Goal: Task Accomplishment & Management: Manage account settings

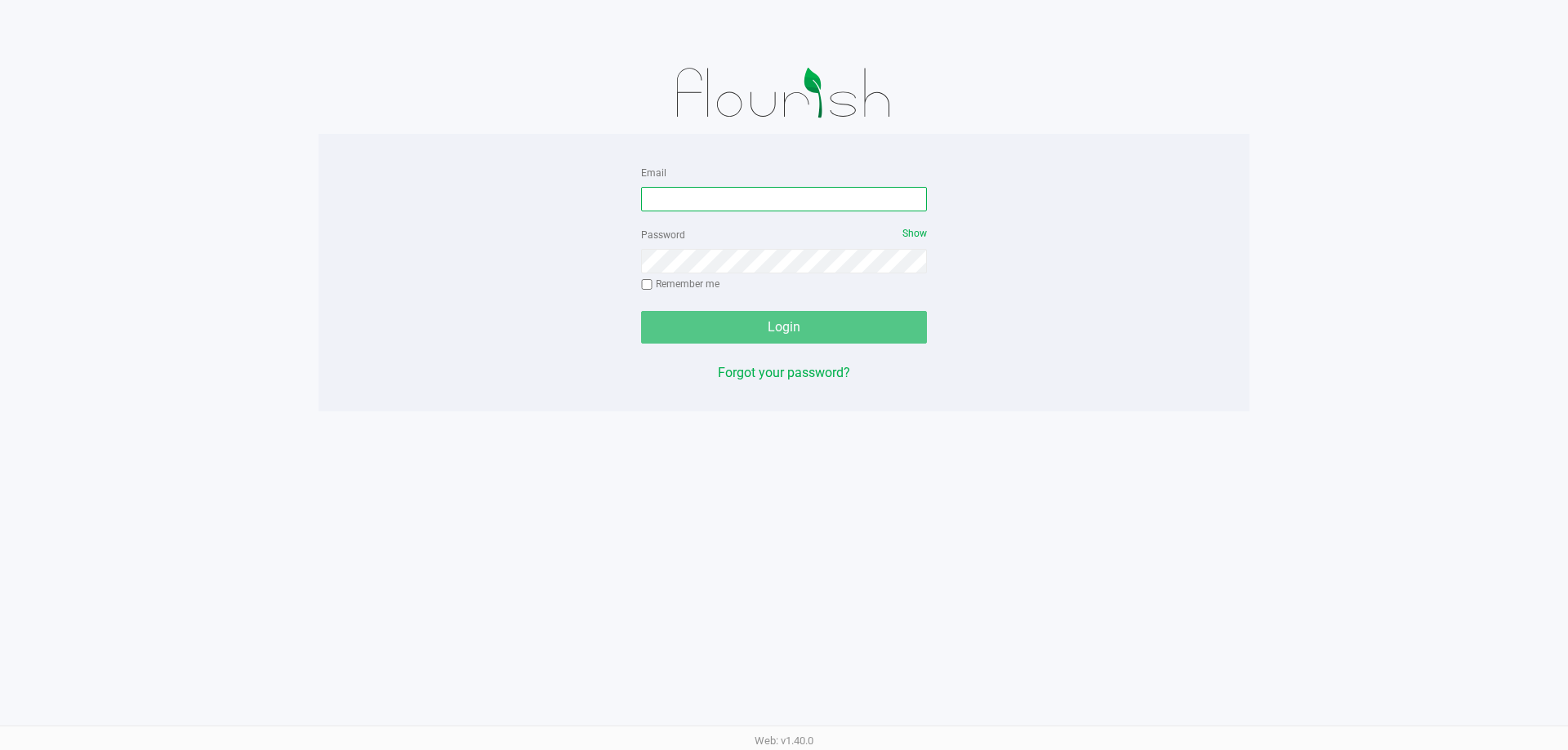
click at [779, 197] on input "Email" at bounding box center [784, 199] width 286 height 25
type input "[EMAIL_ADDRESS][DOMAIN_NAME]"
click at [764, 276] on div "Password Show Remember me" at bounding box center [784, 261] width 286 height 74
click at [641, 311] on button "Login" at bounding box center [784, 327] width 286 height 33
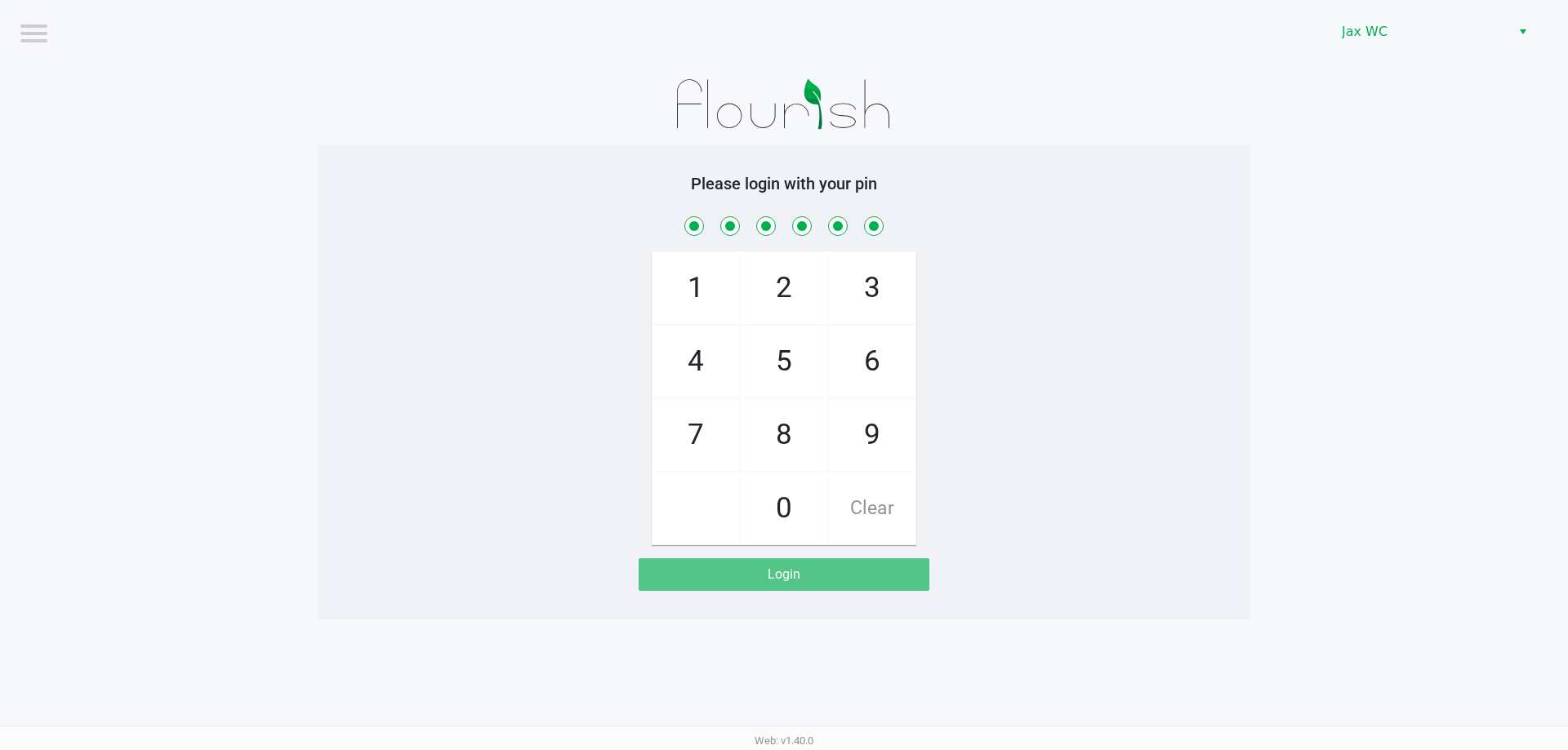
checkbox input "true"
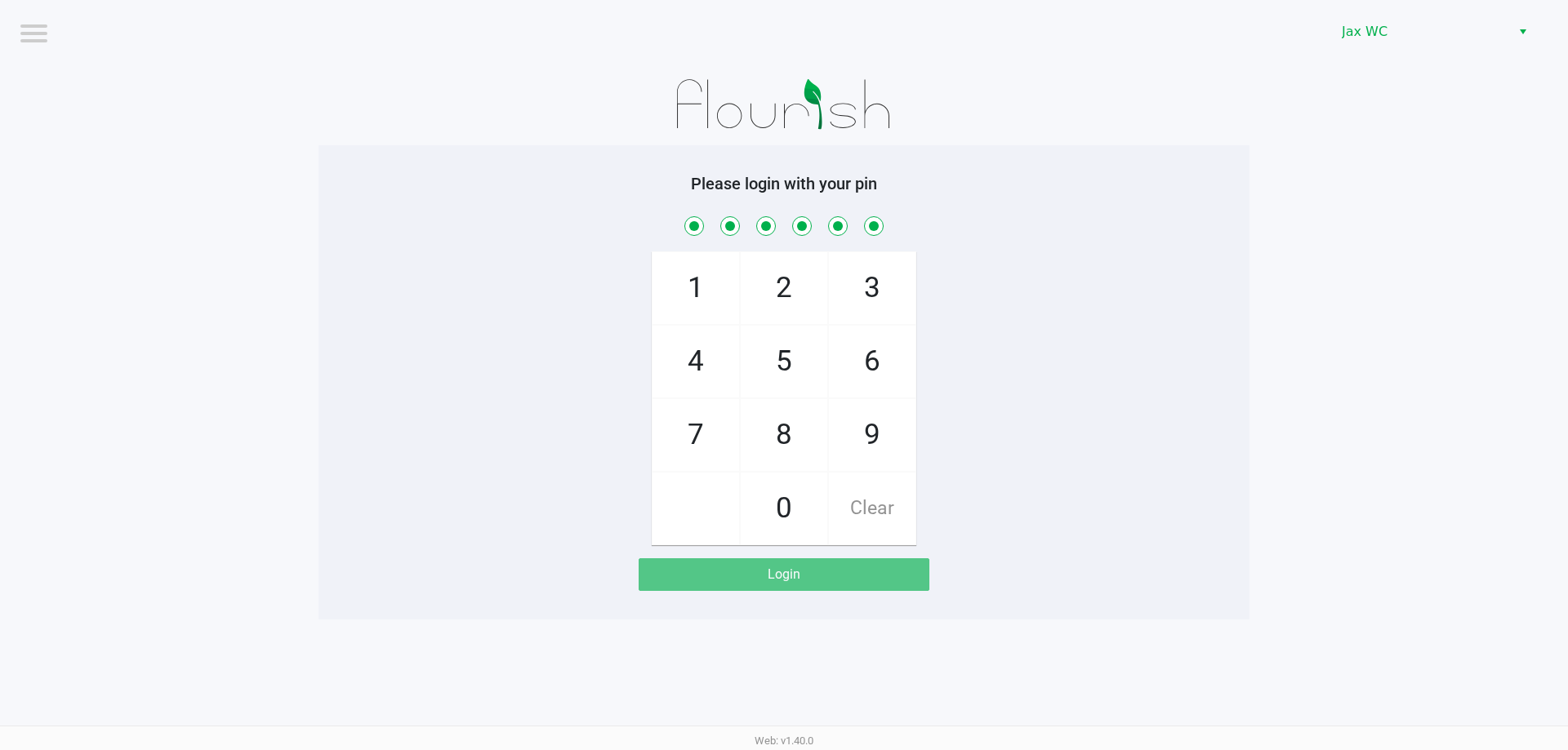
checkbox input "true"
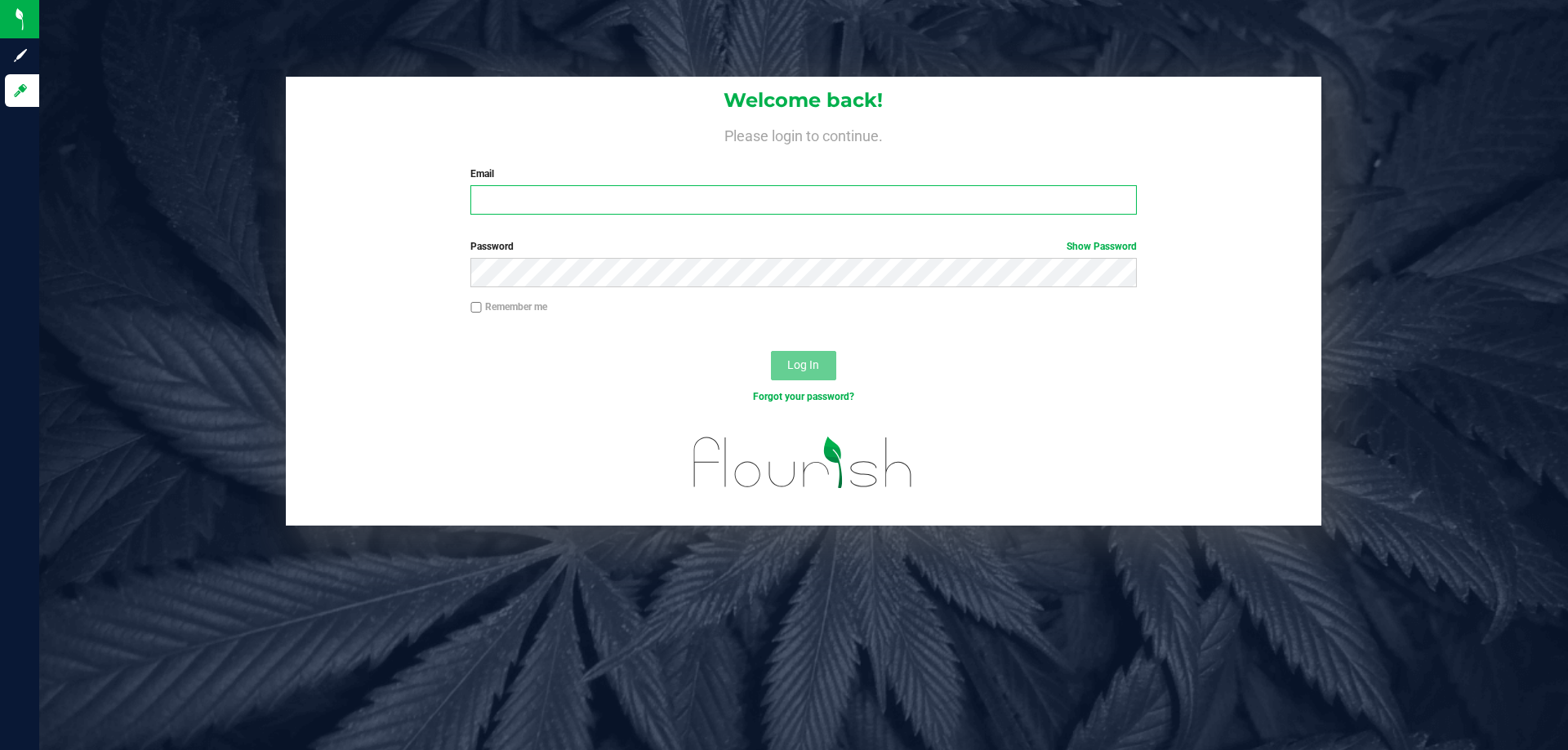
click at [568, 198] on input "Email" at bounding box center [803, 200] width 665 height 29
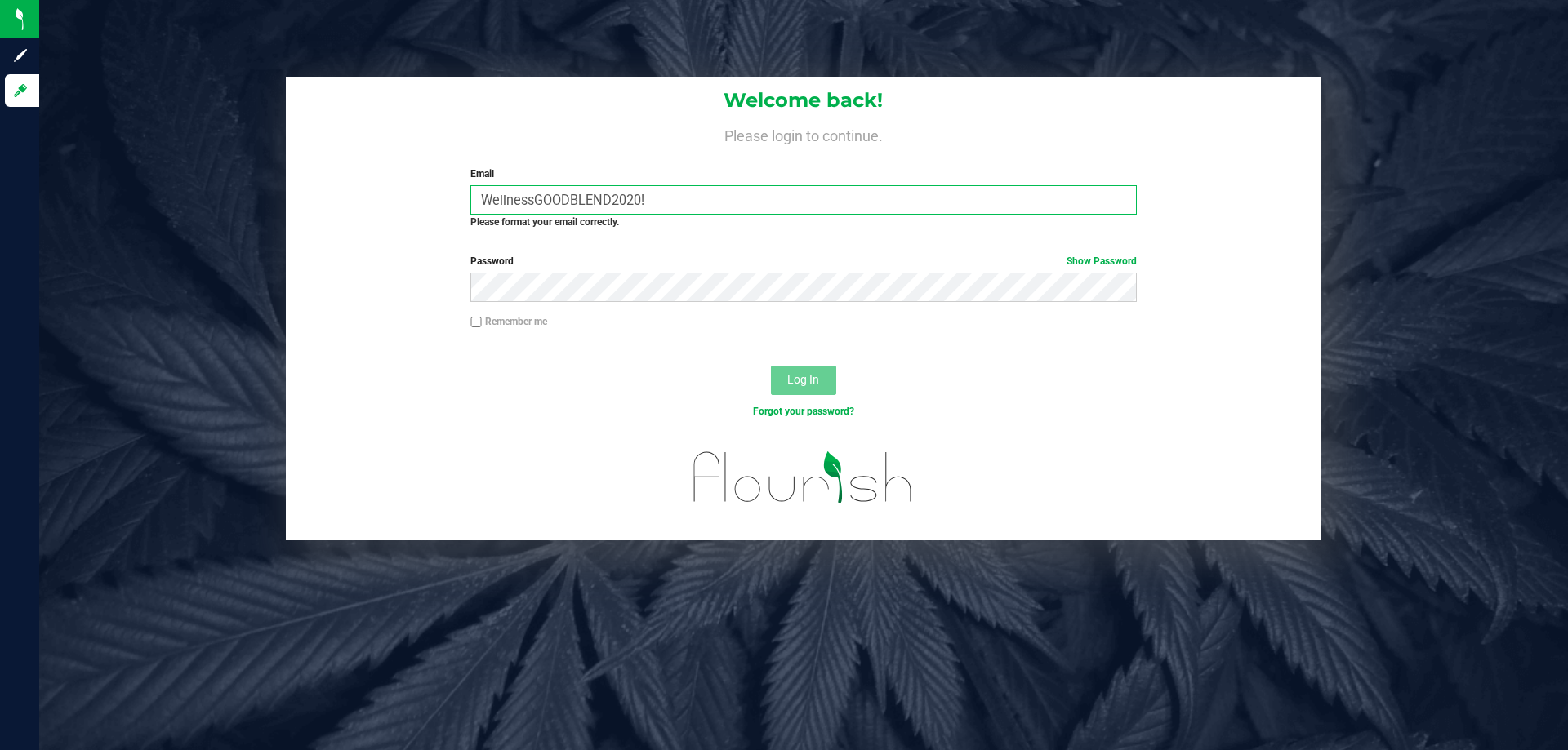
click at [624, 191] on input "WellnessGOODBLEND2020!" at bounding box center [803, 200] width 665 height 29
type input "bmonteiro@liveparallel.com"
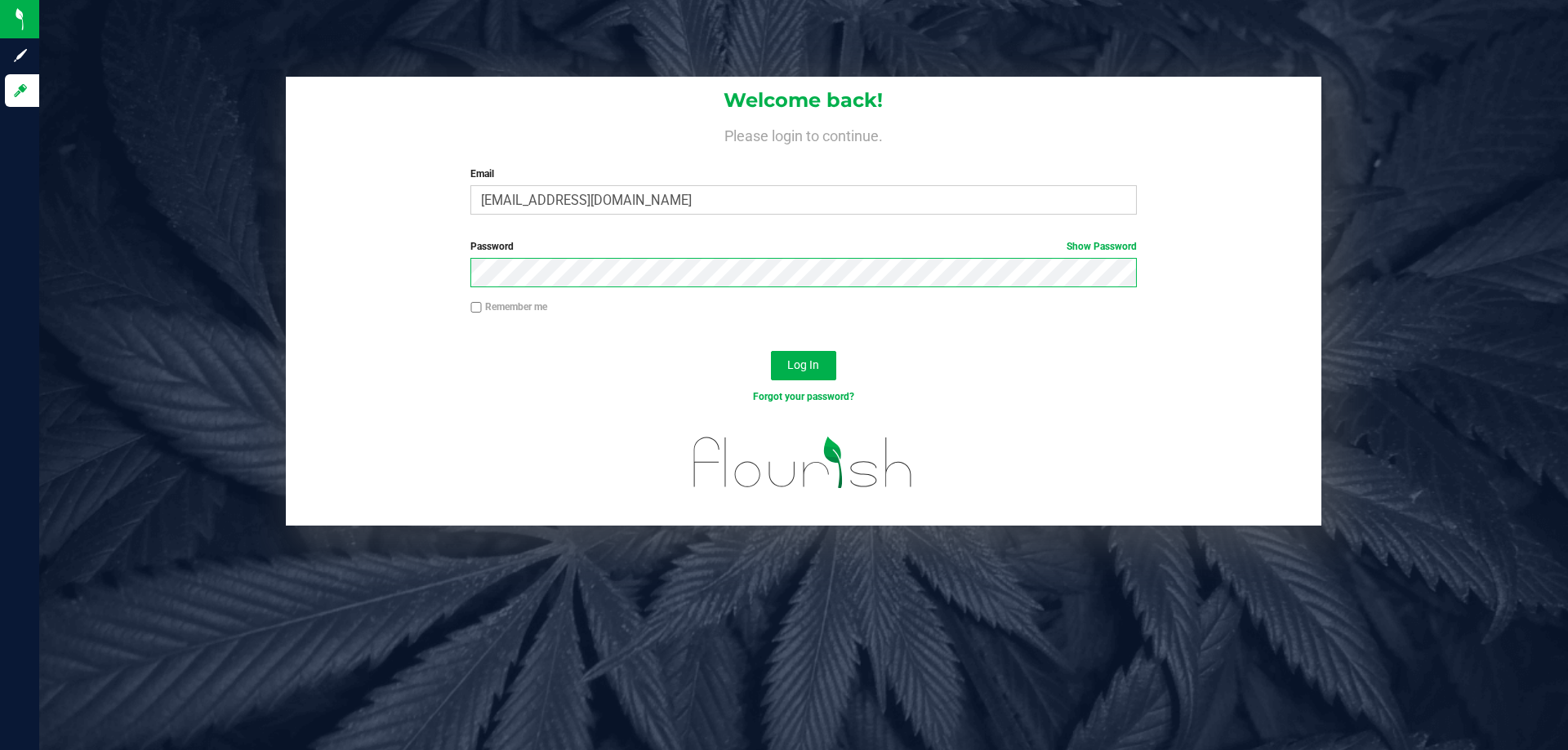
click at [771, 351] on button "Log In" at bounding box center [804, 365] width 66 height 29
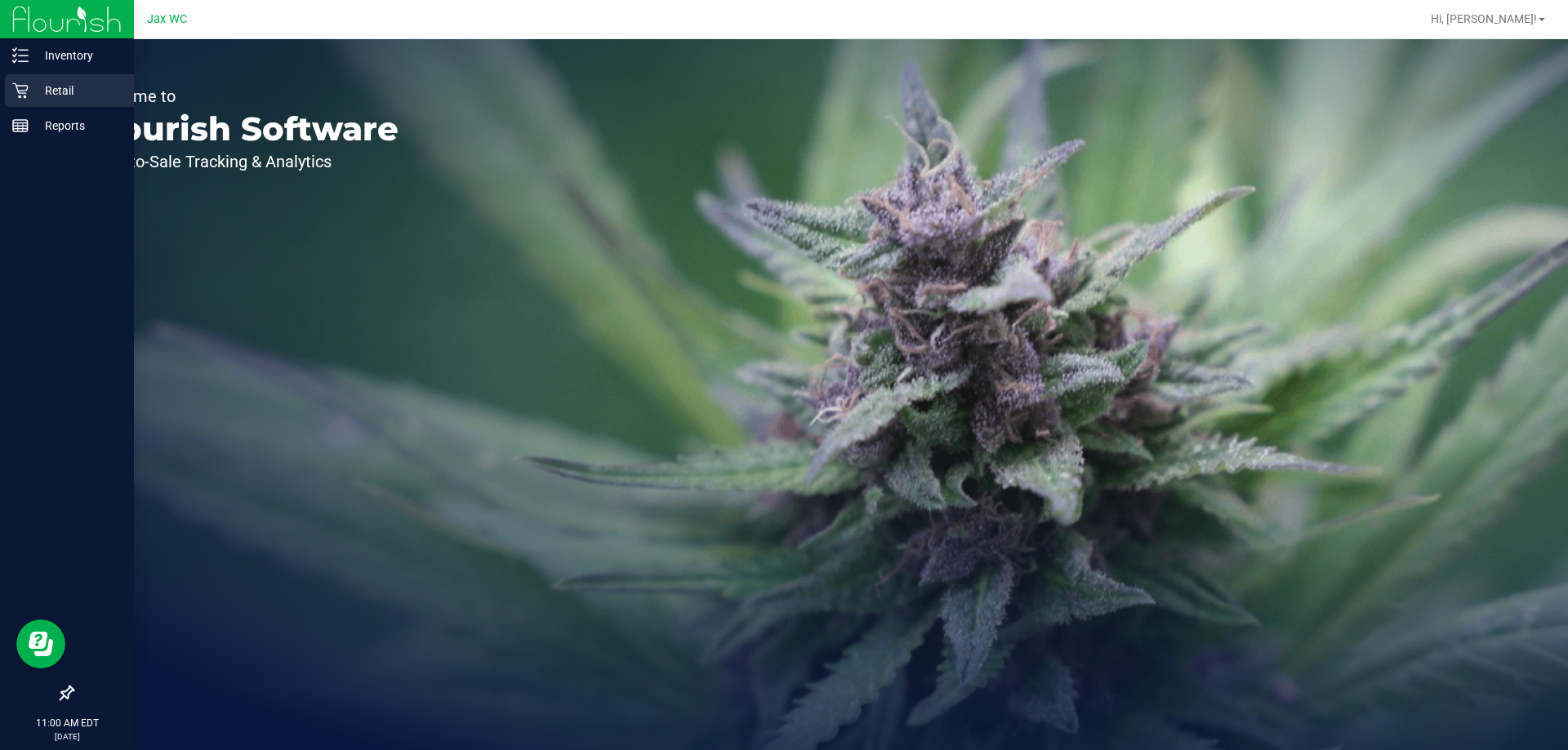
click at [38, 80] on div "Retail" at bounding box center [69, 91] width 129 height 33
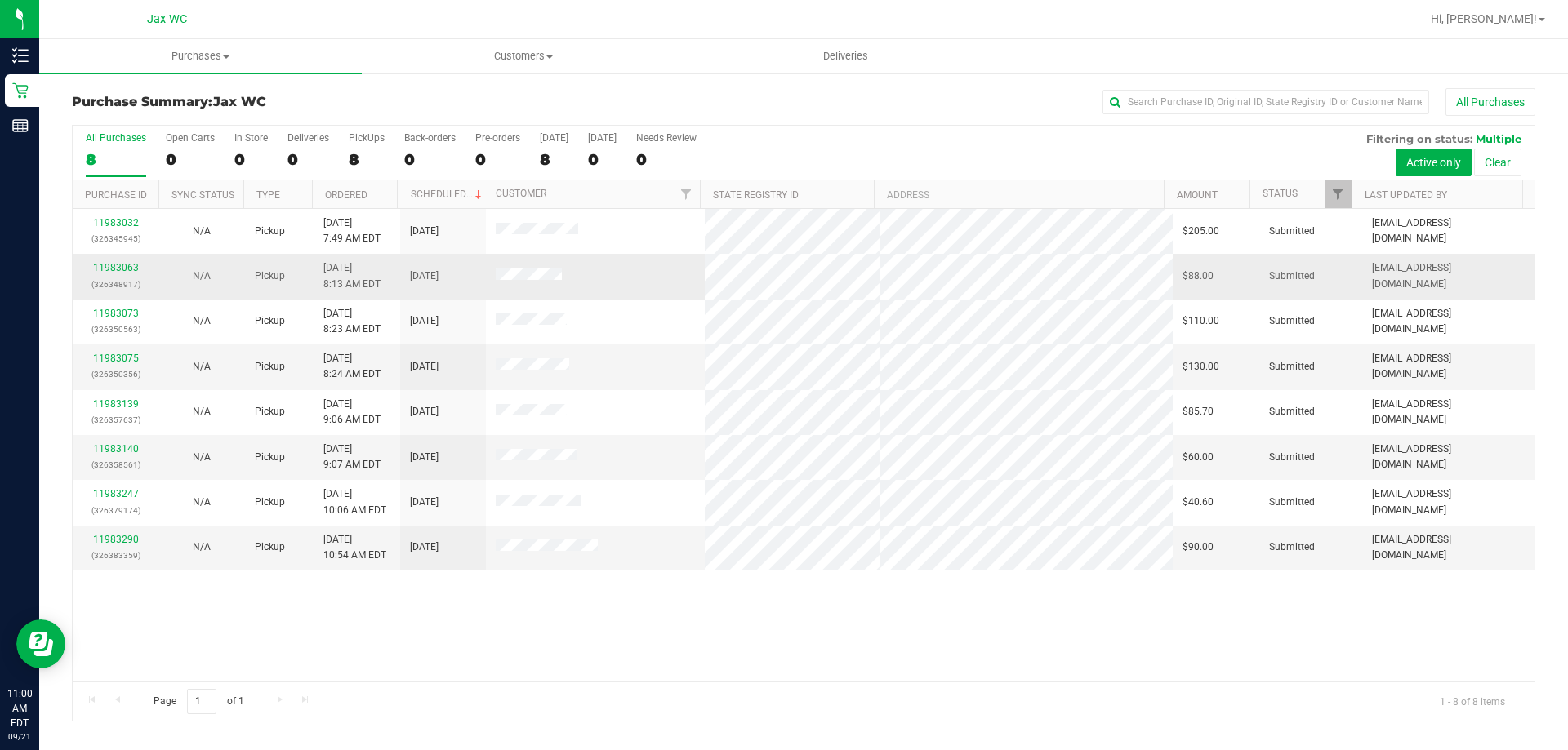
click at [107, 262] on link "11983063" at bounding box center [116, 268] width 46 height 12
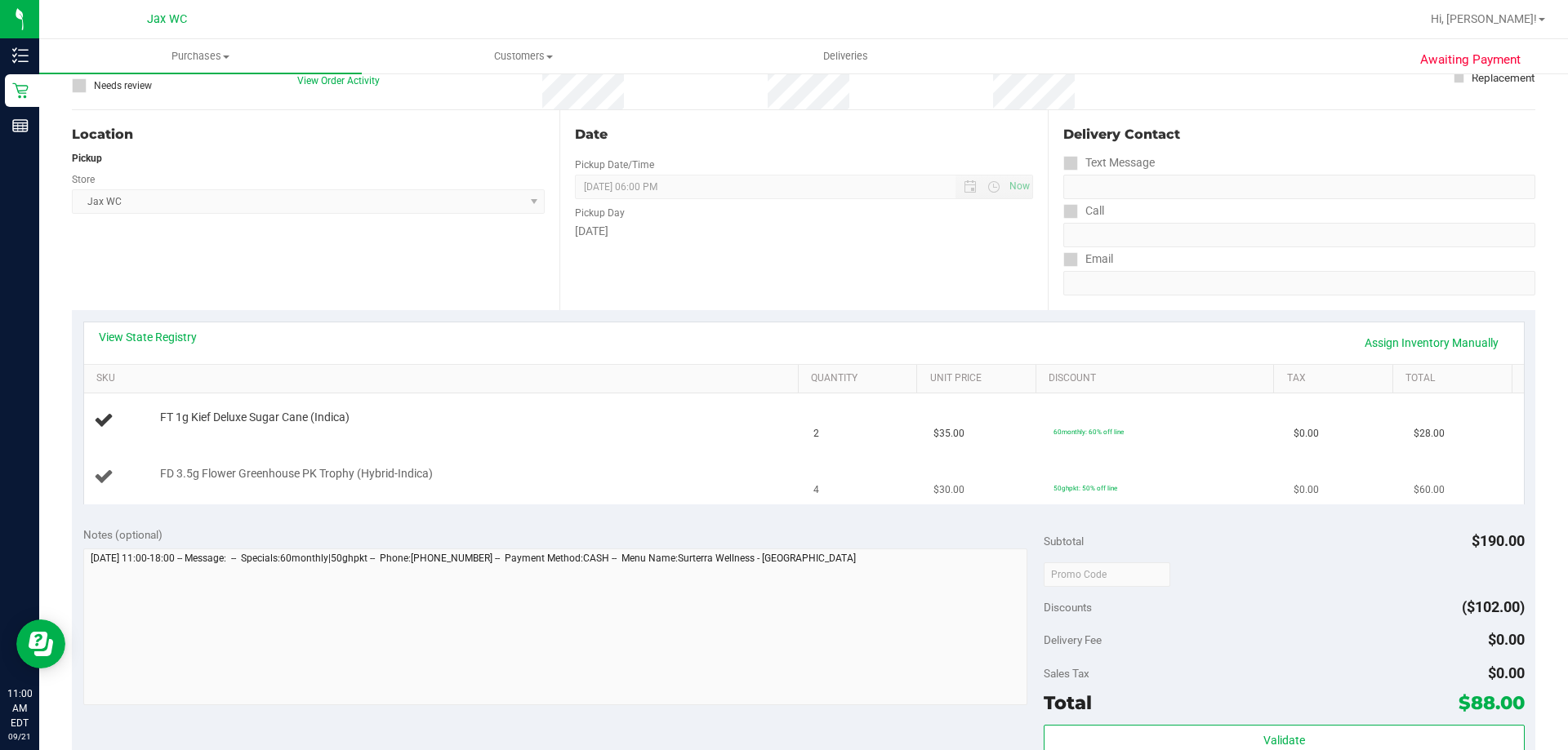
scroll to position [163, 0]
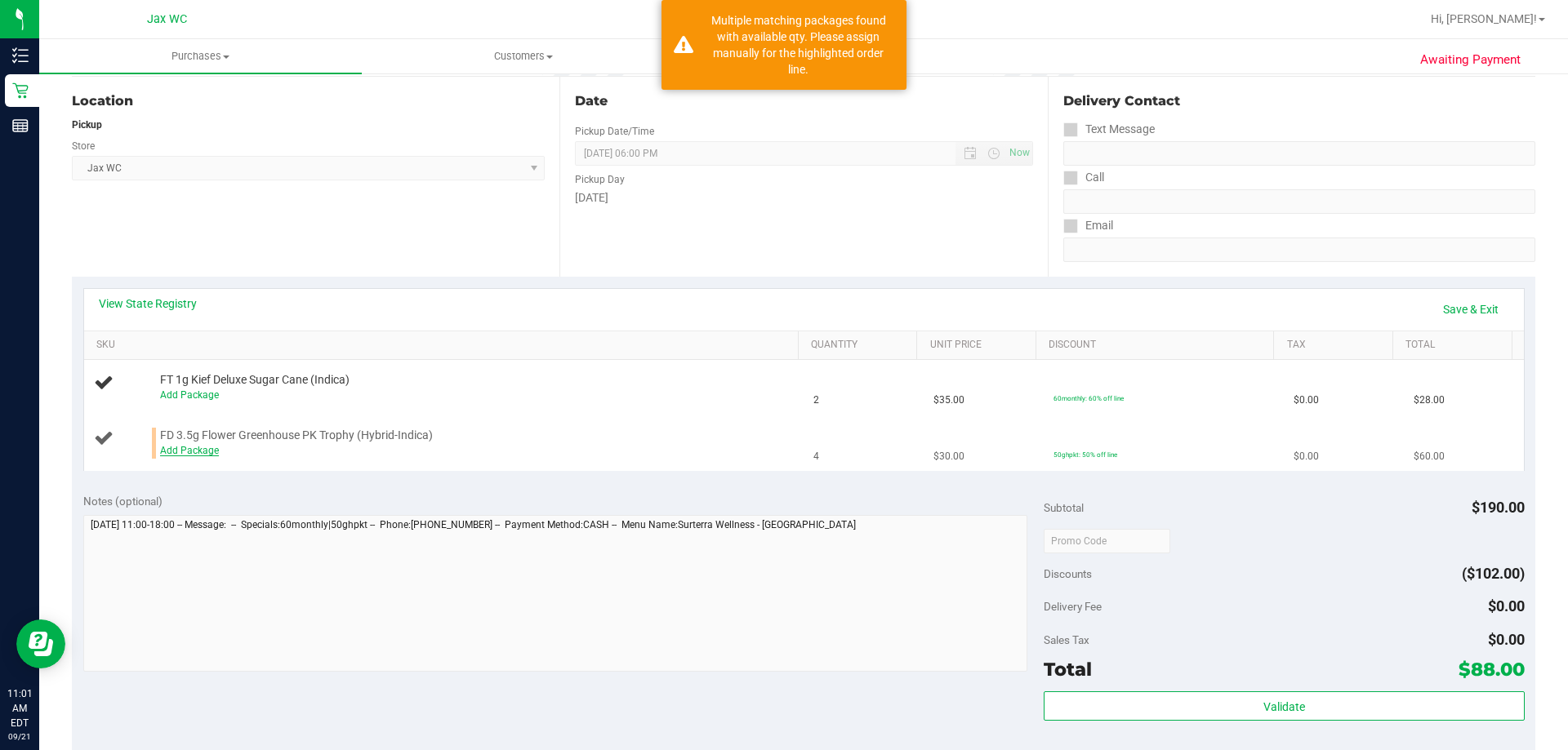
click at [190, 449] on link "Add Package" at bounding box center [190, 450] width 58 height 12
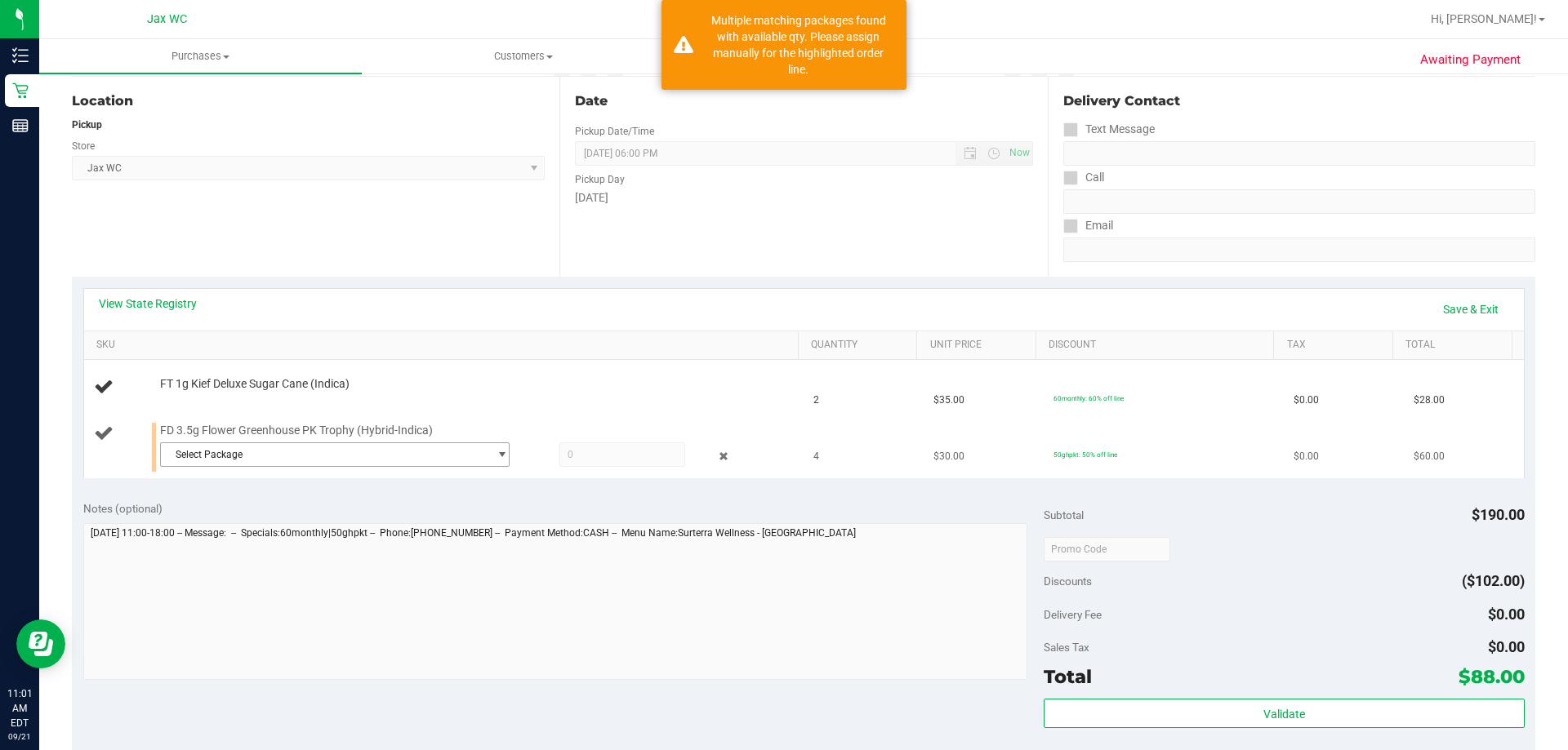
click at [365, 455] on span "Select Package" at bounding box center [324, 454] width 327 height 23
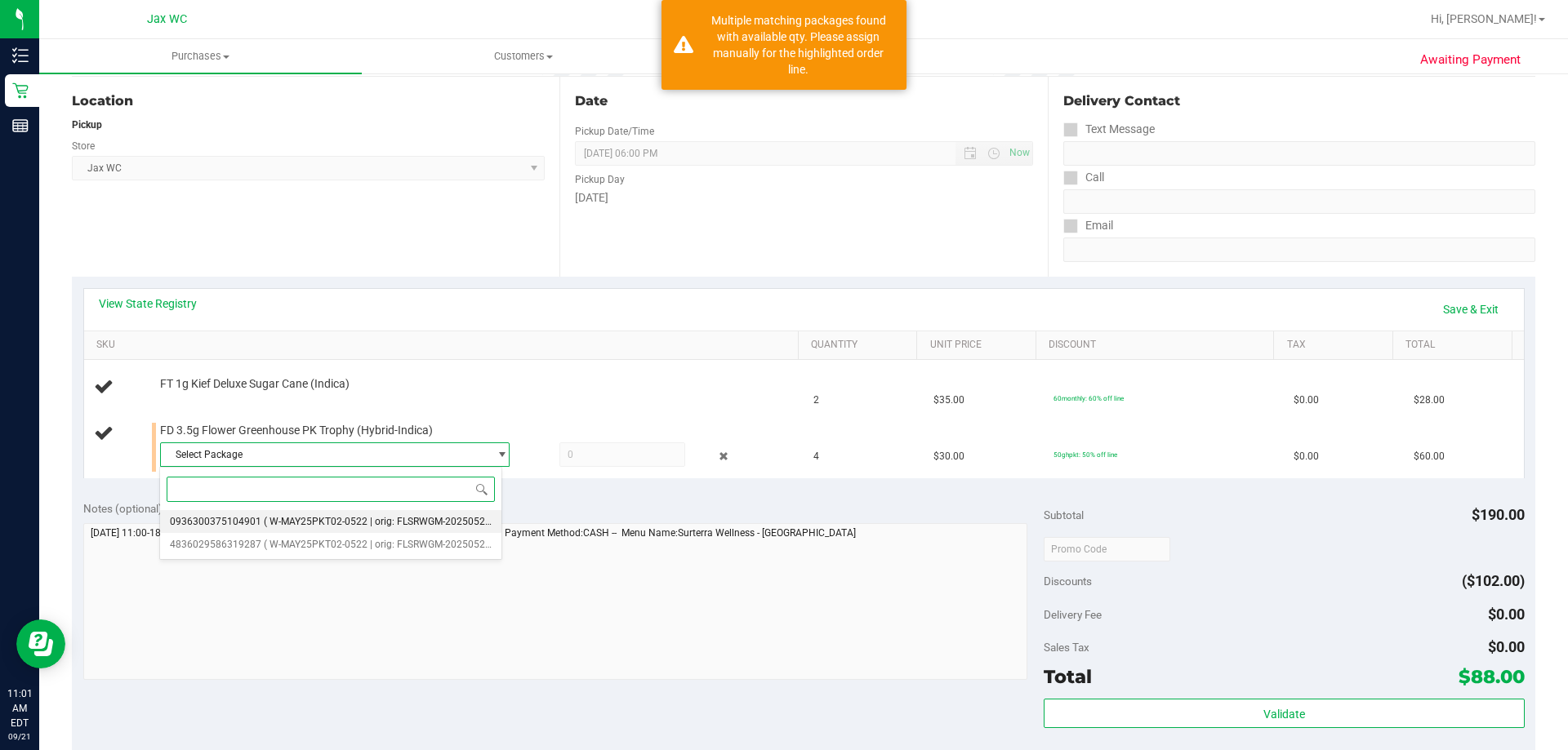
click at [359, 520] on span "( W-MAY25PKT02-0522 | orig: FLSRWGM-20250529-086 )" at bounding box center [389, 521] width 253 height 12
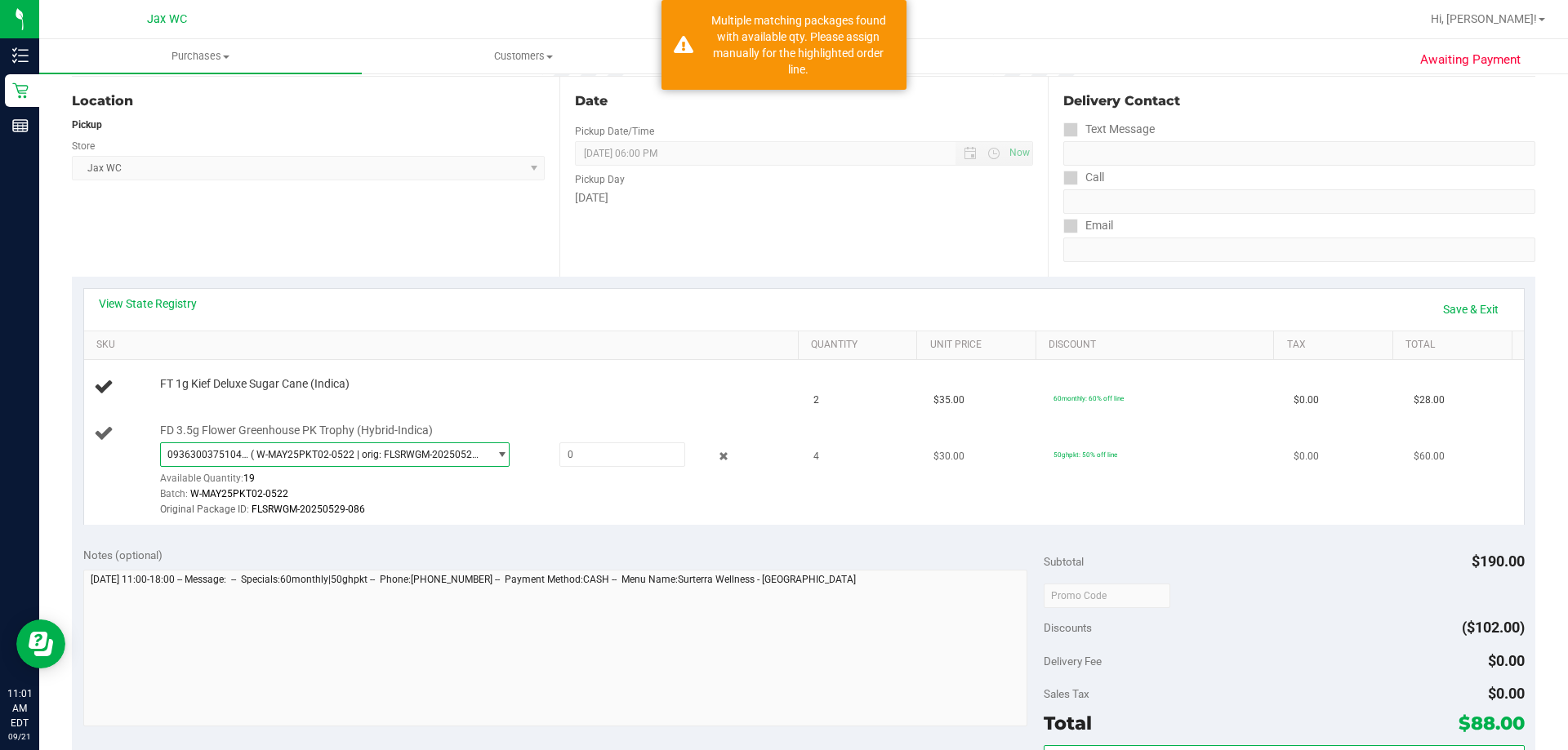
click at [403, 445] on span "0936300375104901 ( W-MAY25PKT02-0522 | orig: FLSRWGM-20250529-086 )" at bounding box center [324, 454] width 327 height 23
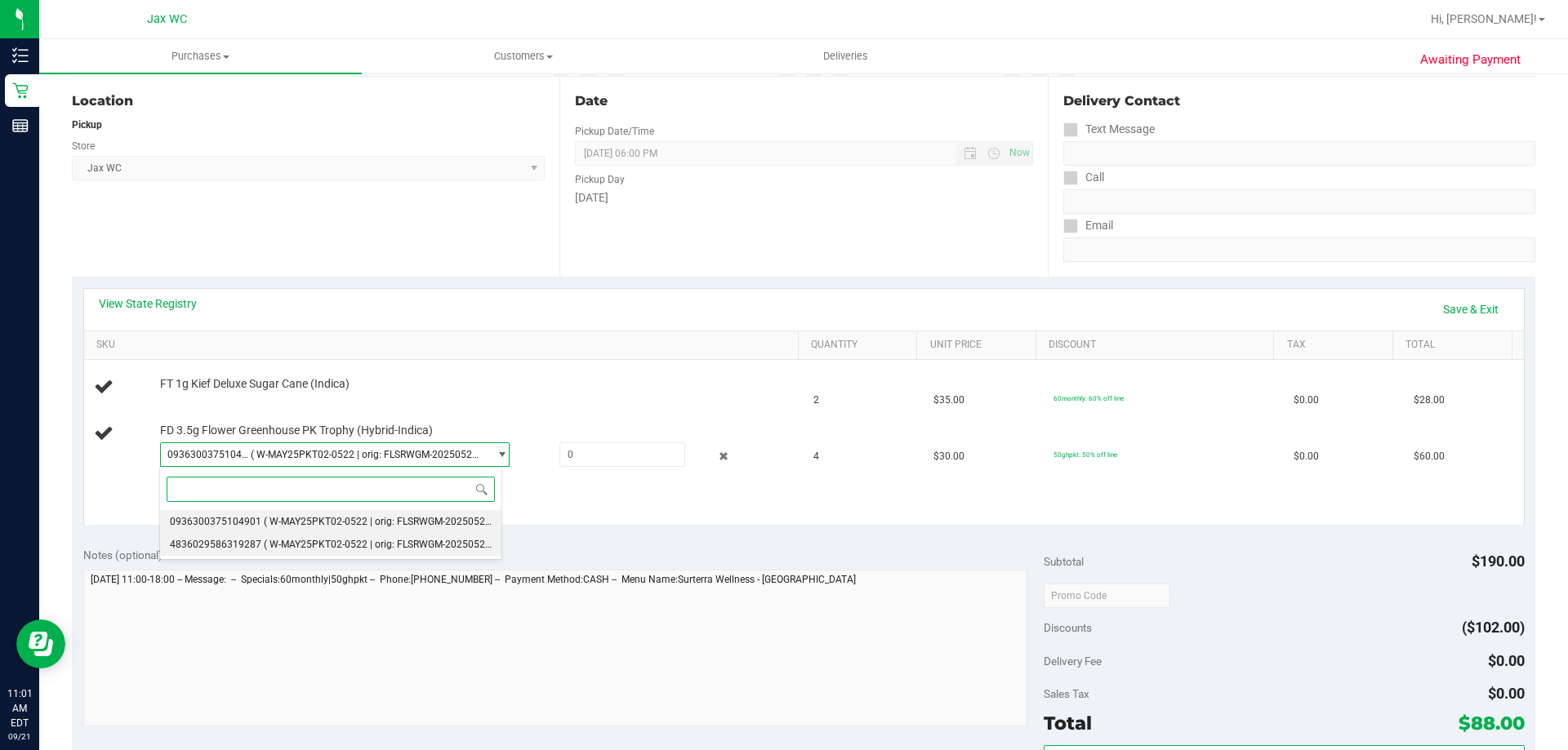
click at [341, 541] on span "( W-MAY25PKT02-0522 | orig: FLSRWGM-20250529-130 )" at bounding box center [389, 544] width 253 height 12
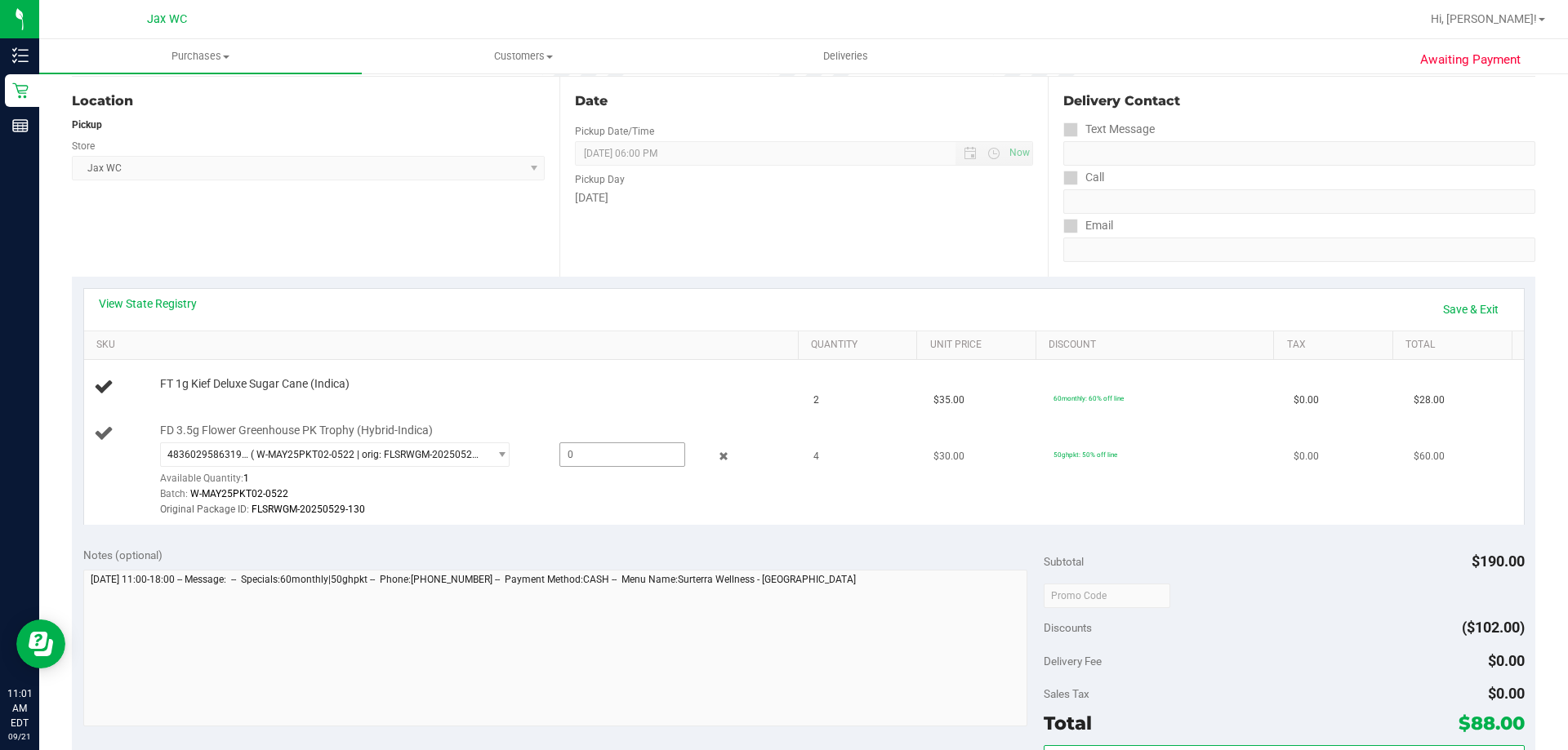
click at [586, 458] on span at bounding box center [623, 454] width 126 height 25
type input "1"
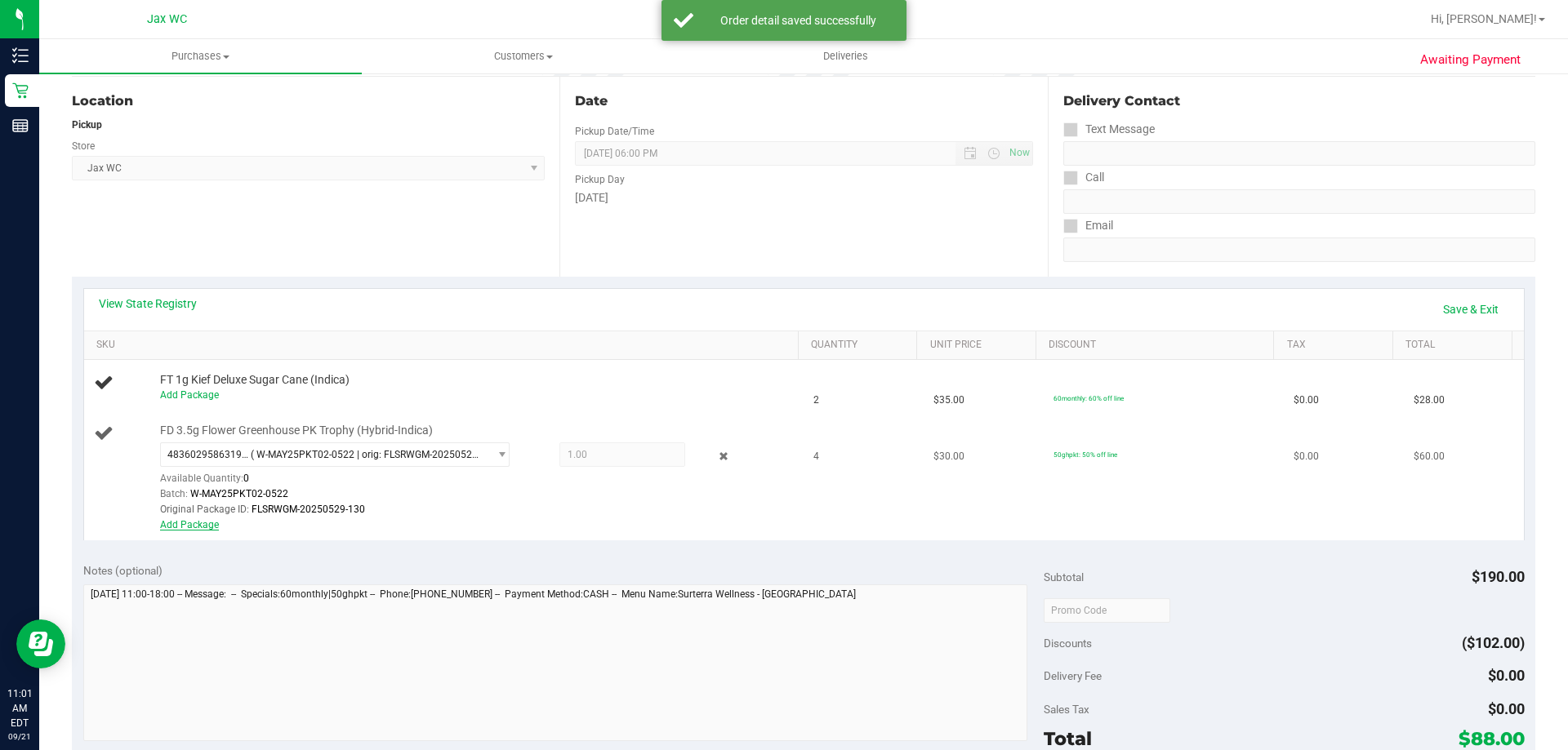
click at [184, 522] on link "Add Package" at bounding box center [190, 525] width 58 height 12
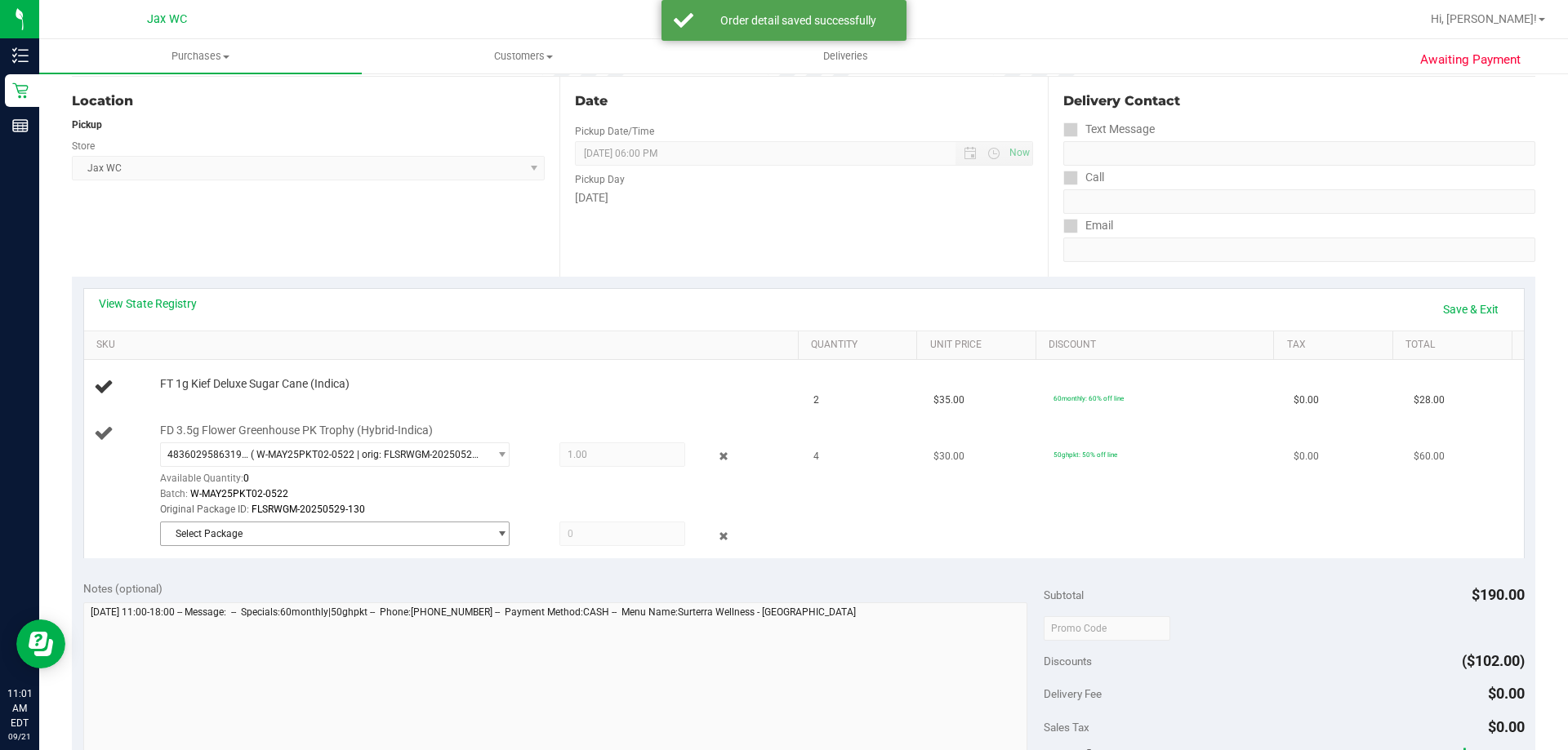
drag, startPoint x: 249, startPoint y: 528, endPoint x: 258, endPoint y: 536, distance: 12.0
click at [250, 529] on span "Select Package" at bounding box center [324, 533] width 327 height 23
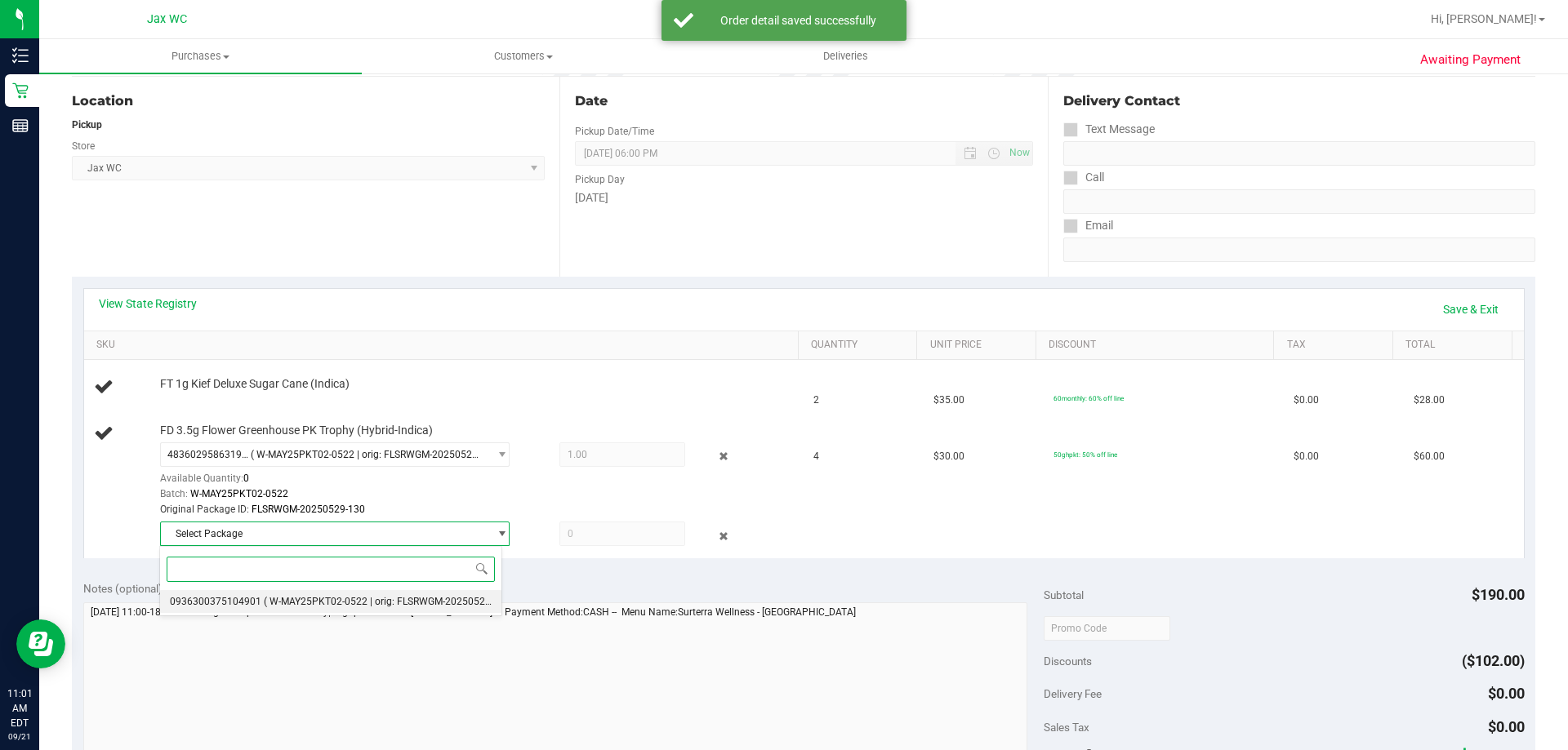
click at [263, 604] on span "( W-MAY25PKT02-0522 | orig: FLSRWGM-20250529-086 )" at bounding box center [389, 601] width 253 height 12
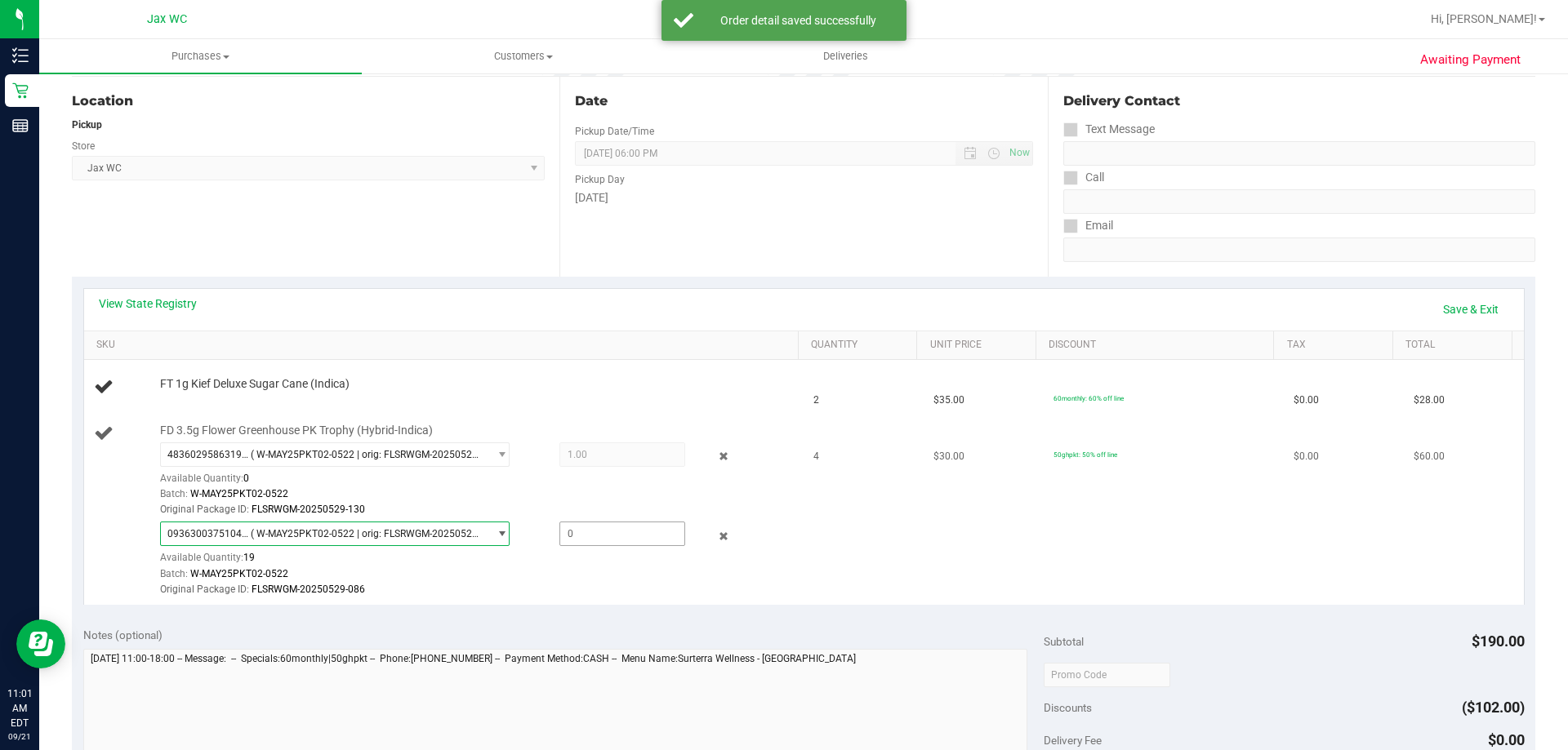
click at [639, 539] on span at bounding box center [623, 533] width 126 height 25
type input "3"
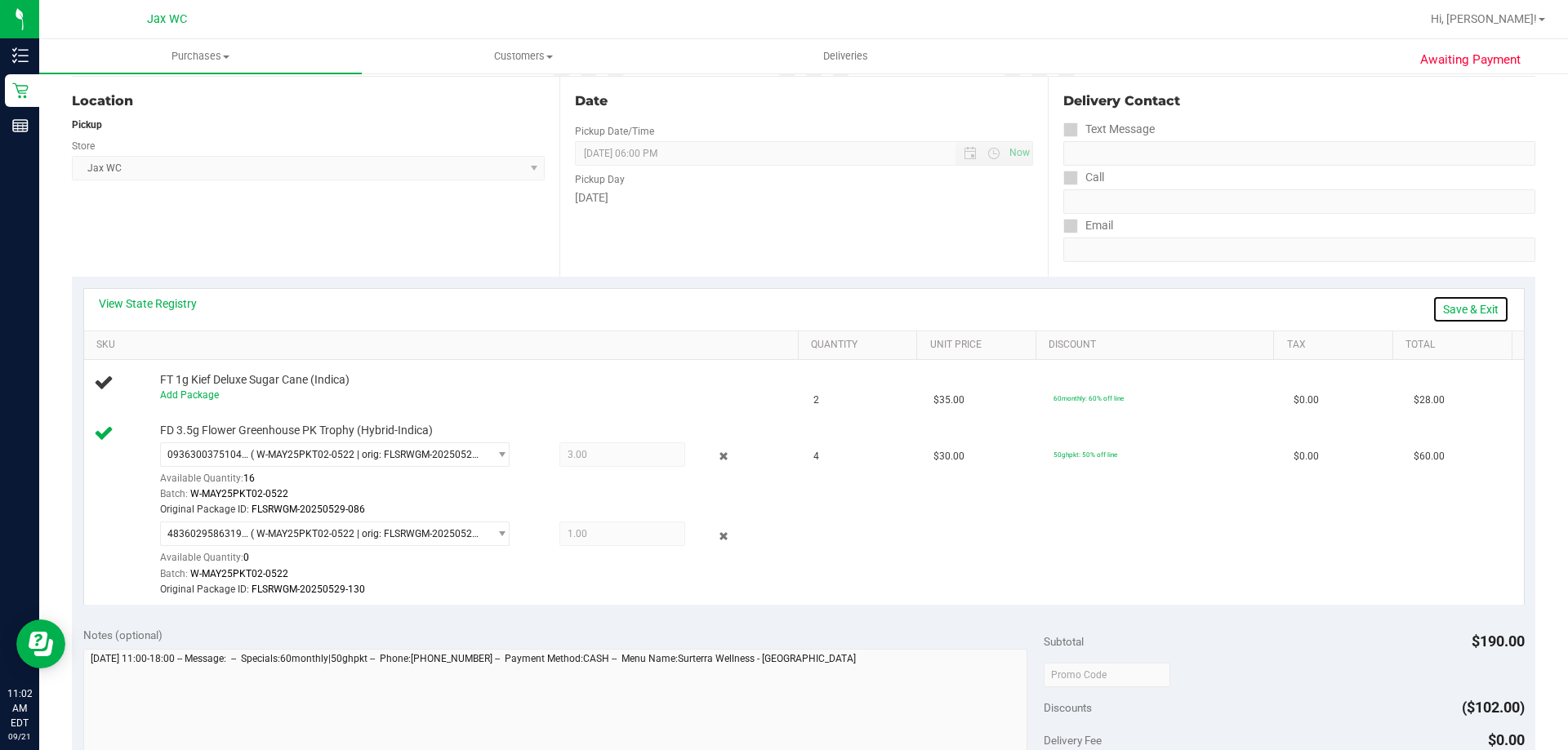
click at [1453, 309] on link "Save & Exit" at bounding box center [1470, 309] width 77 height 27
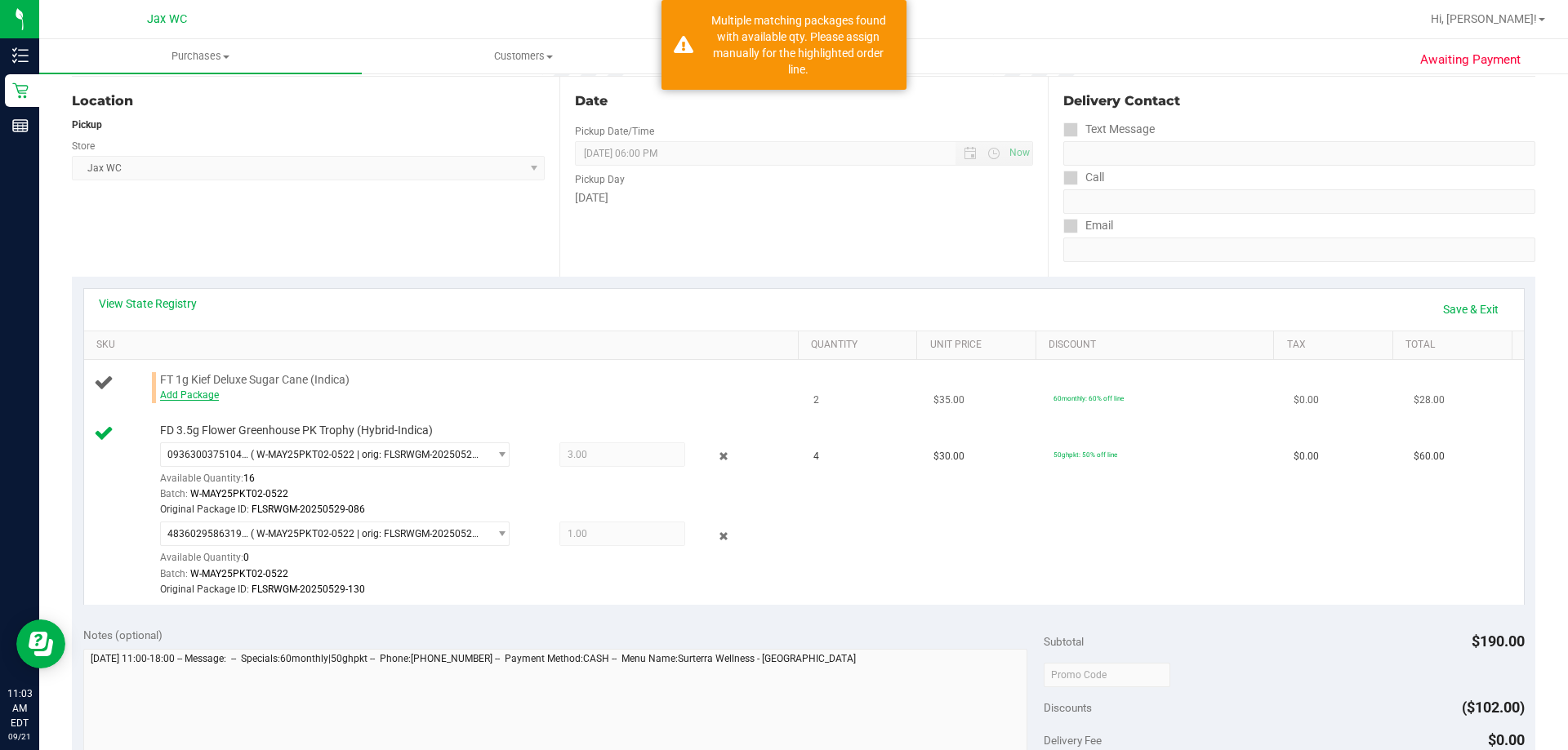
click at [196, 395] on link "Add Package" at bounding box center [190, 395] width 58 height 12
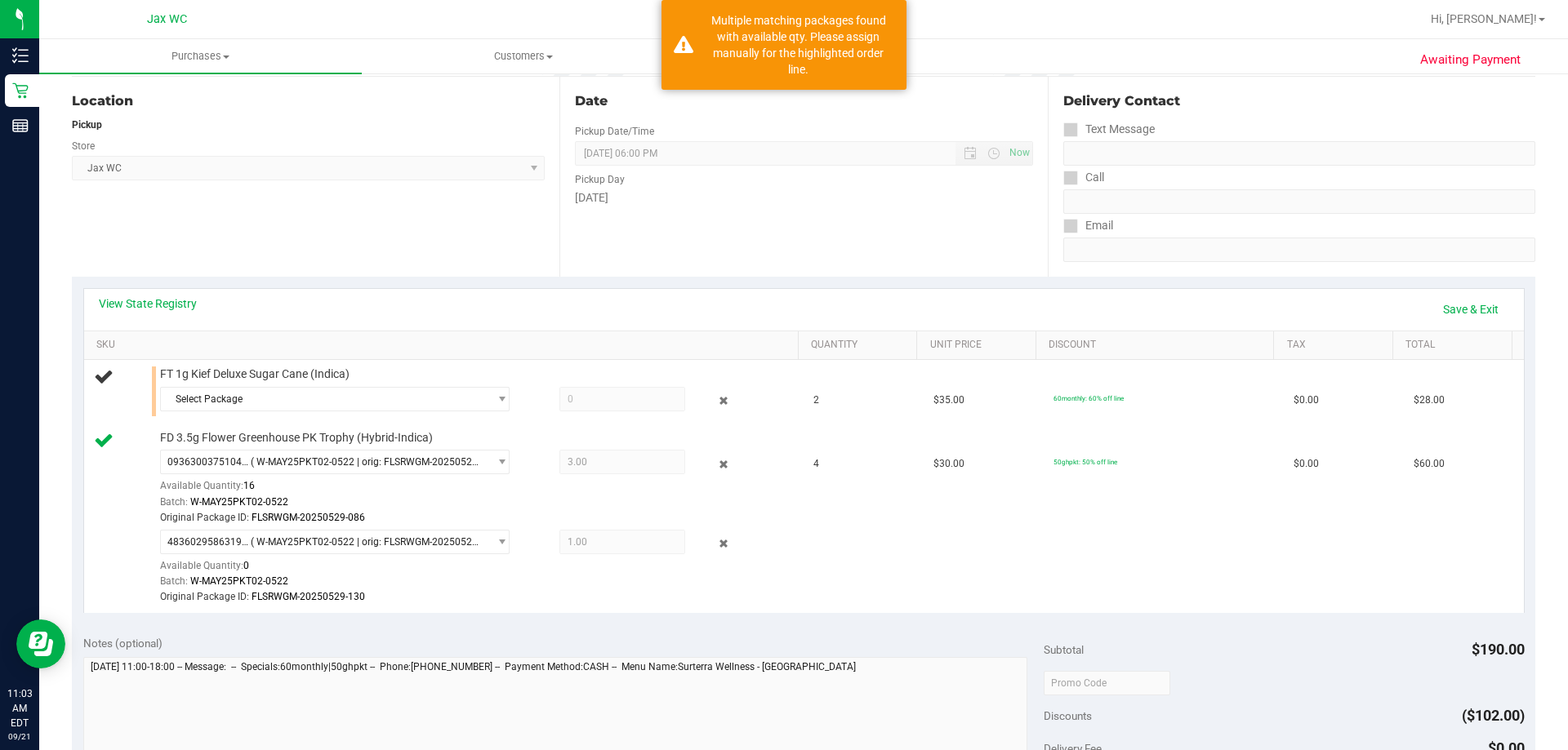
click at [231, 415] on div "Select Package 2373998059008086" at bounding box center [476, 402] width 631 height 29
click at [232, 399] on span "Select Package" at bounding box center [324, 398] width 327 height 23
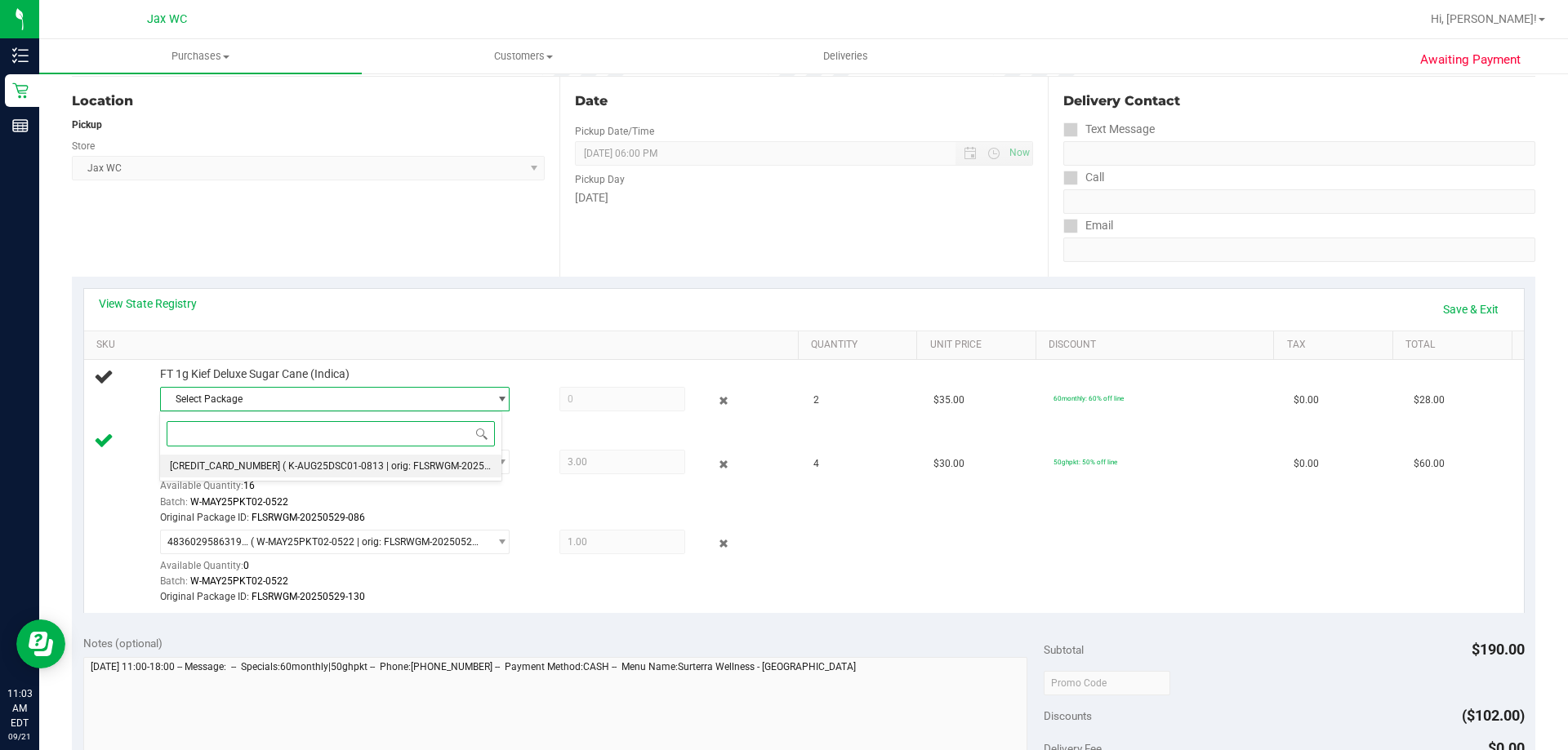
click at [238, 469] on span "2373998059008086" at bounding box center [224, 466] width 110 height 12
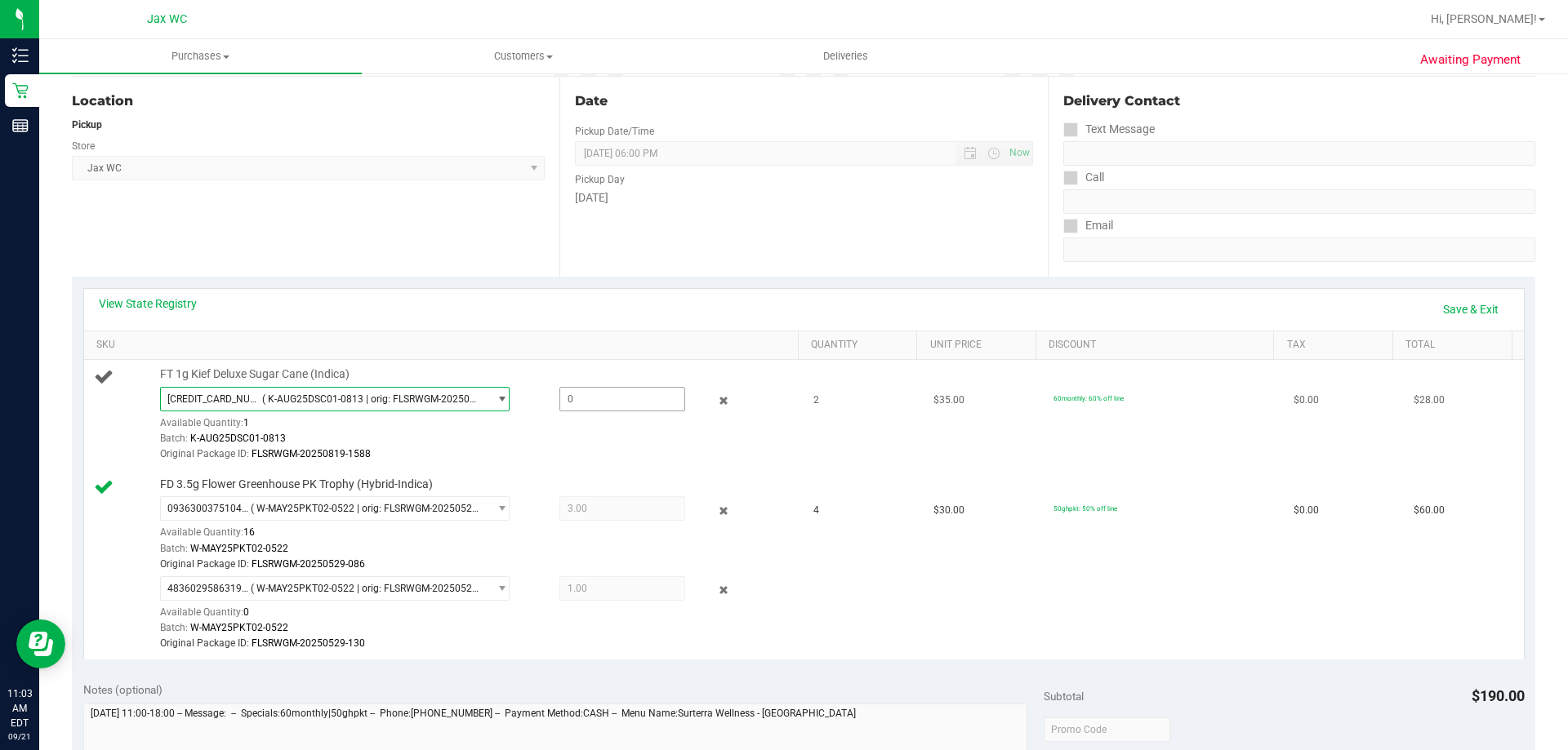
click at [648, 400] on span at bounding box center [623, 399] width 126 height 25
type input "1"
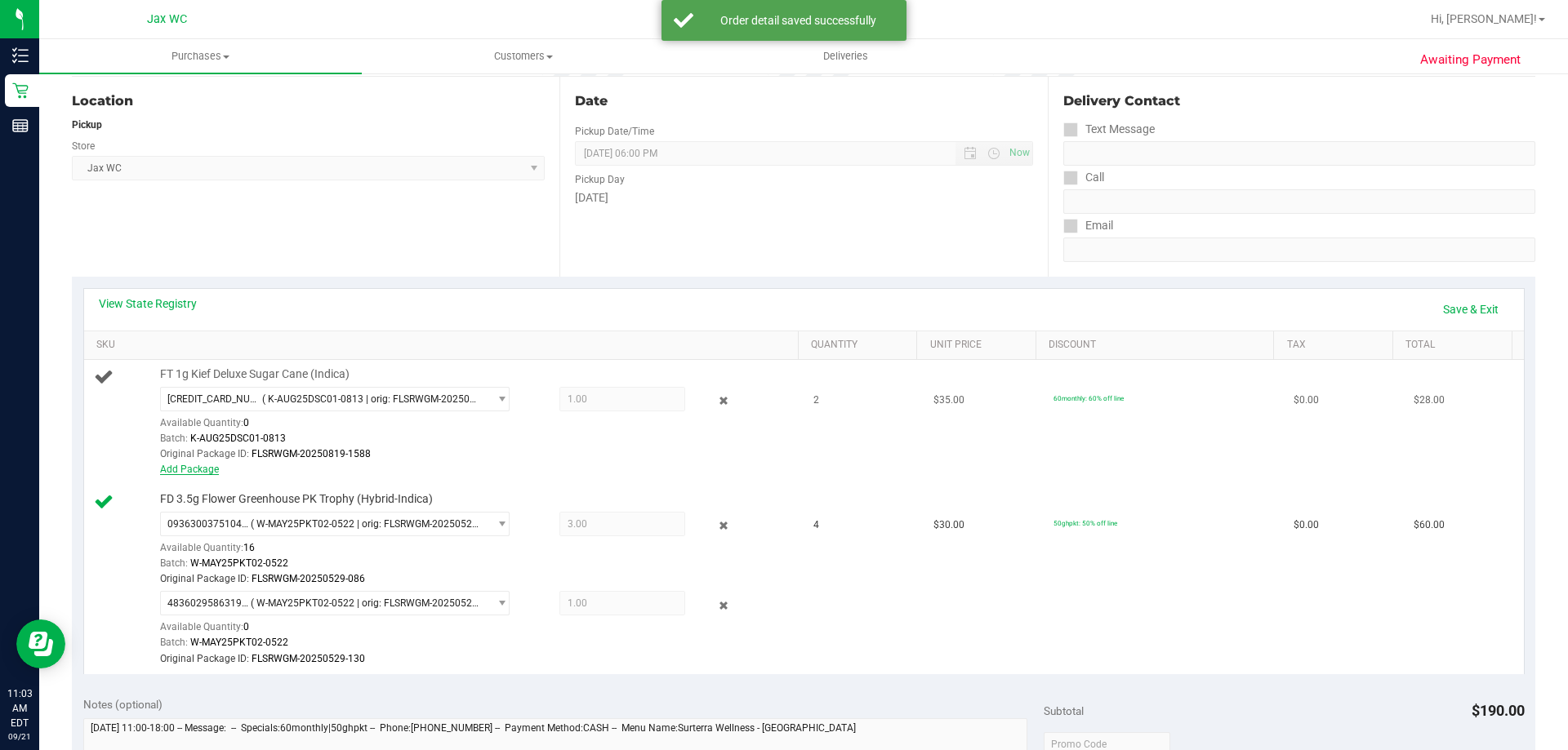
click at [191, 470] on link "Add Package" at bounding box center [190, 469] width 58 height 12
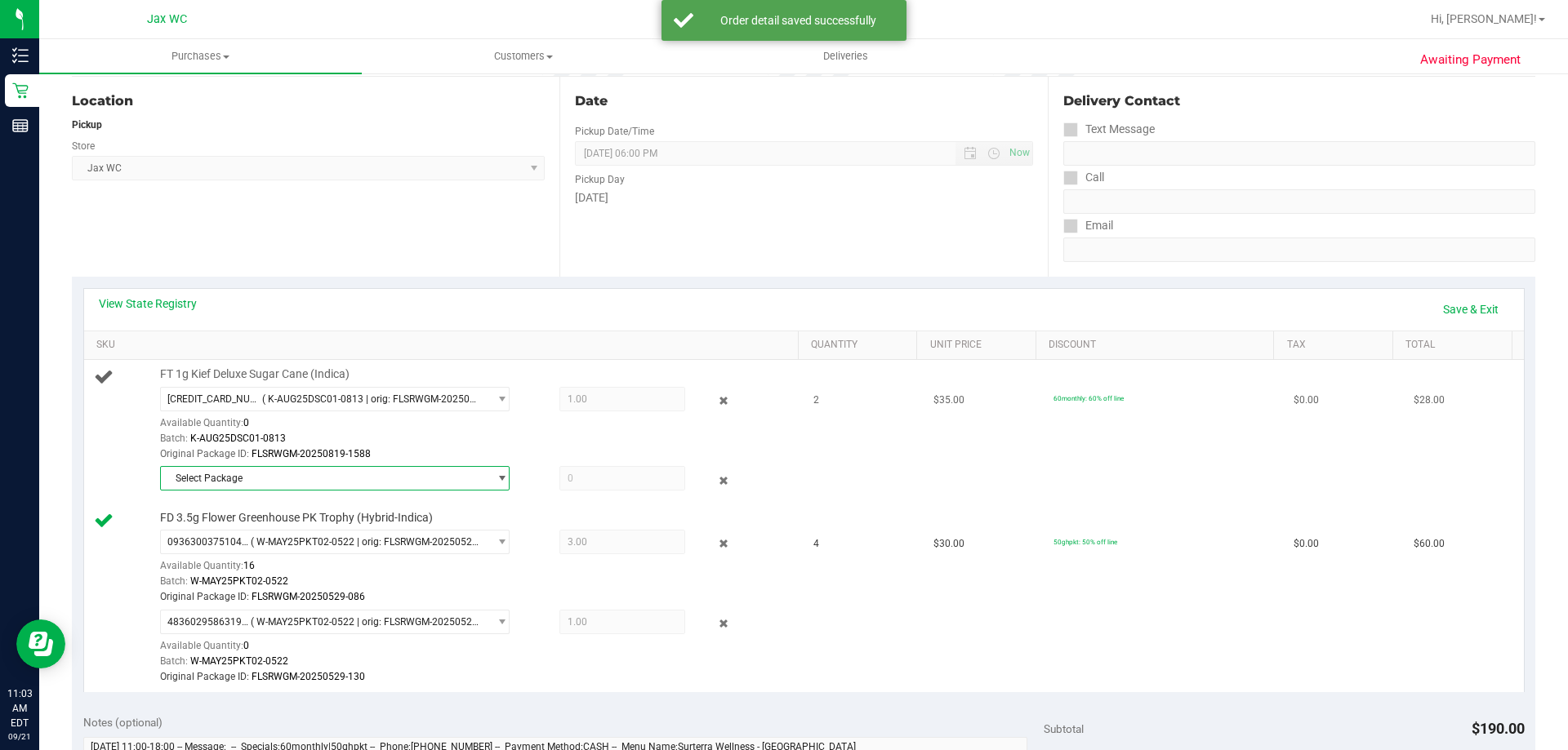
click at [242, 475] on span "Select Package" at bounding box center [324, 478] width 327 height 23
click at [257, 544] on li "0381044210249181 ( K-AUG25DSC01-0813 | orig: FLSRWGM-20250819-1447 )" at bounding box center [331, 546] width 341 height 23
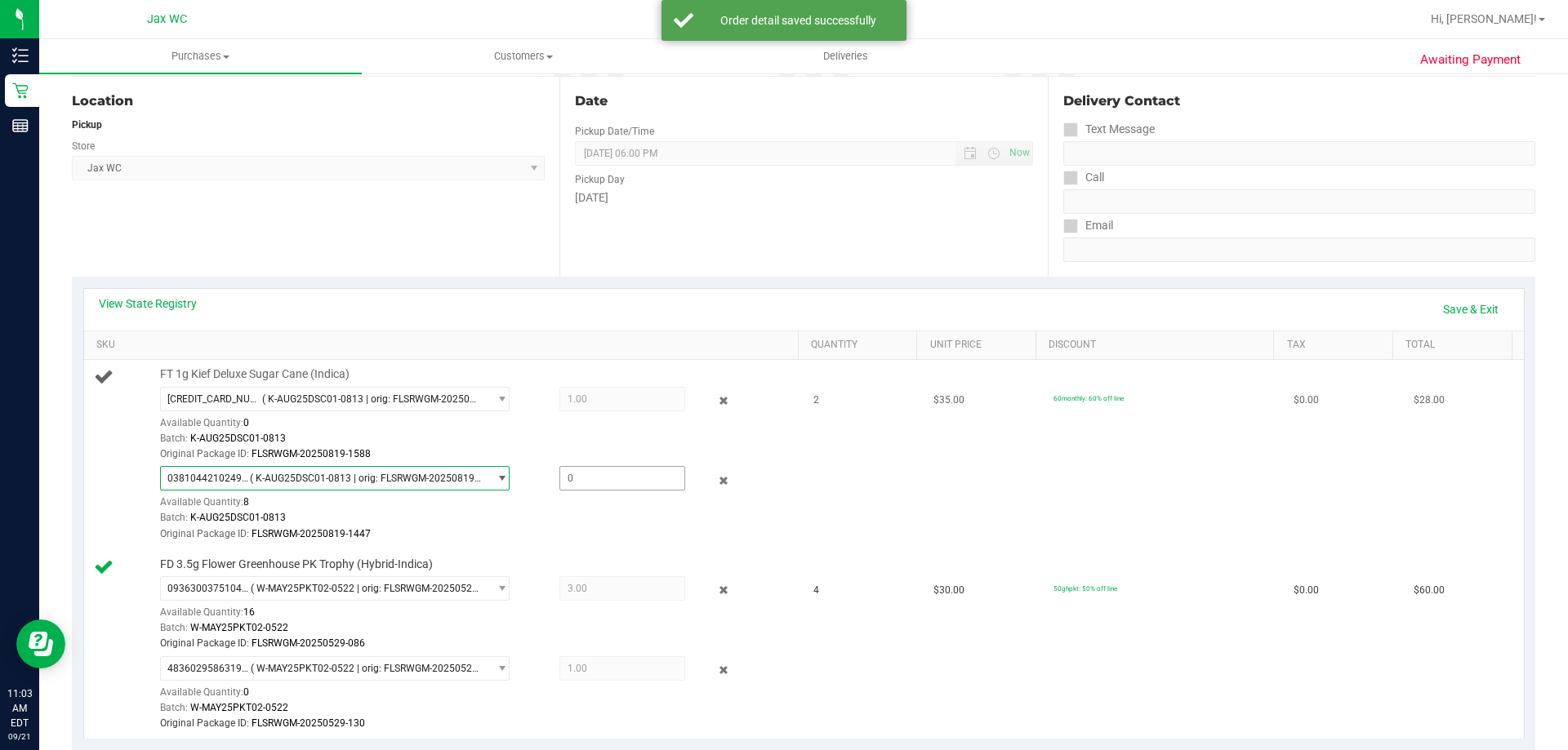
click at [614, 483] on span at bounding box center [623, 478] width 126 height 25
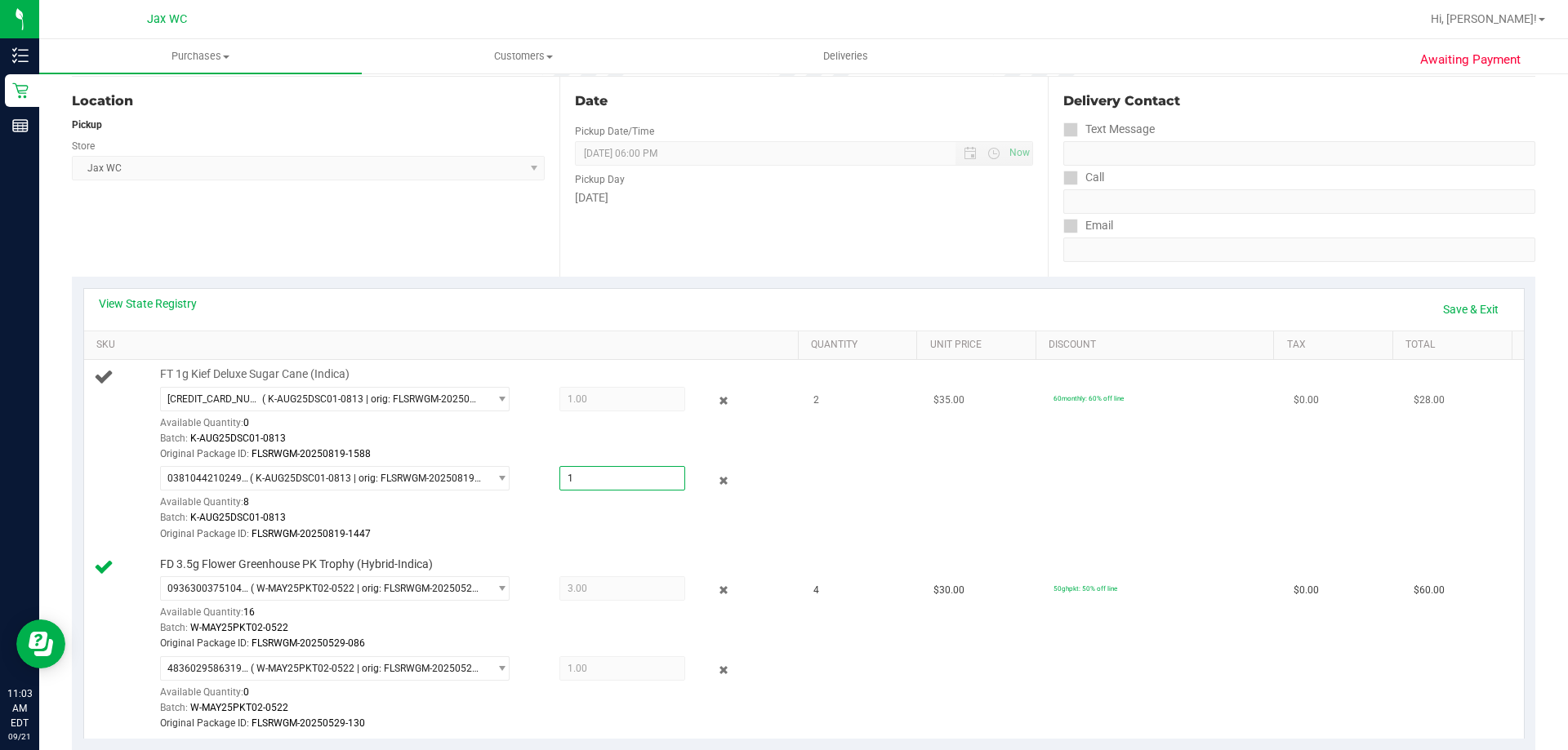
type input "1"
click at [1454, 303] on link "Save & Exit" at bounding box center [1470, 309] width 77 height 27
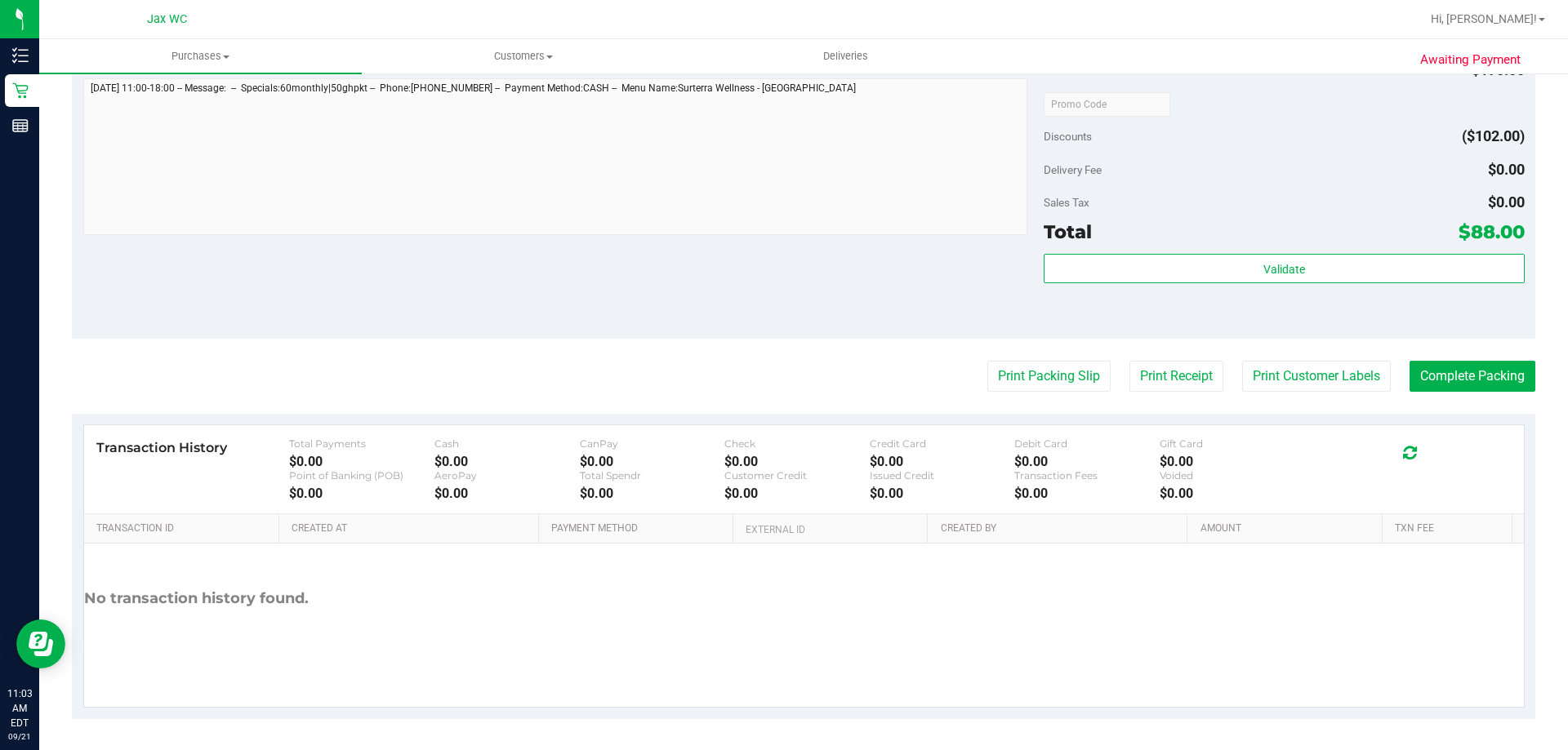
scroll to position [870, 0]
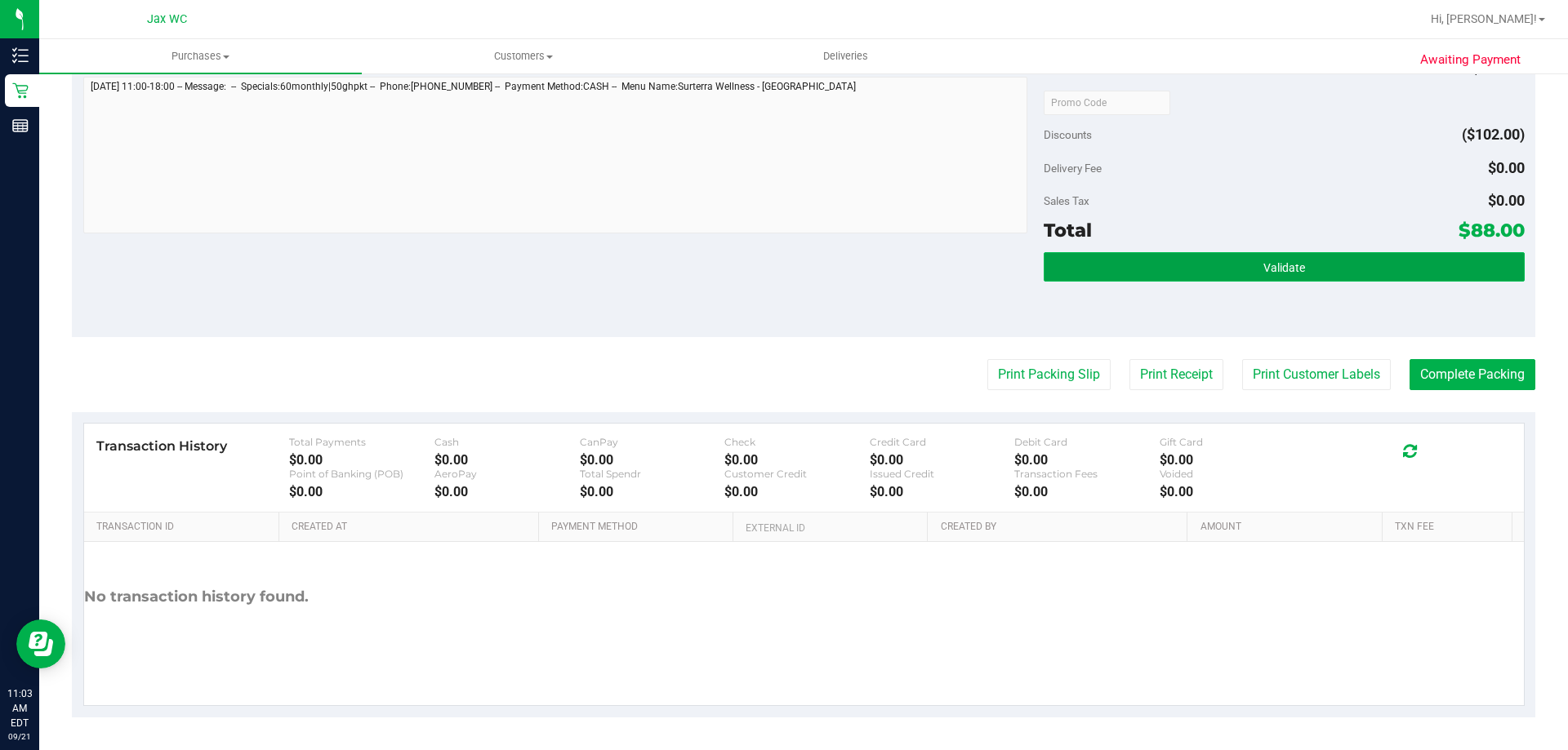
click at [1304, 276] on button "Validate" at bounding box center [1284, 267] width 480 height 29
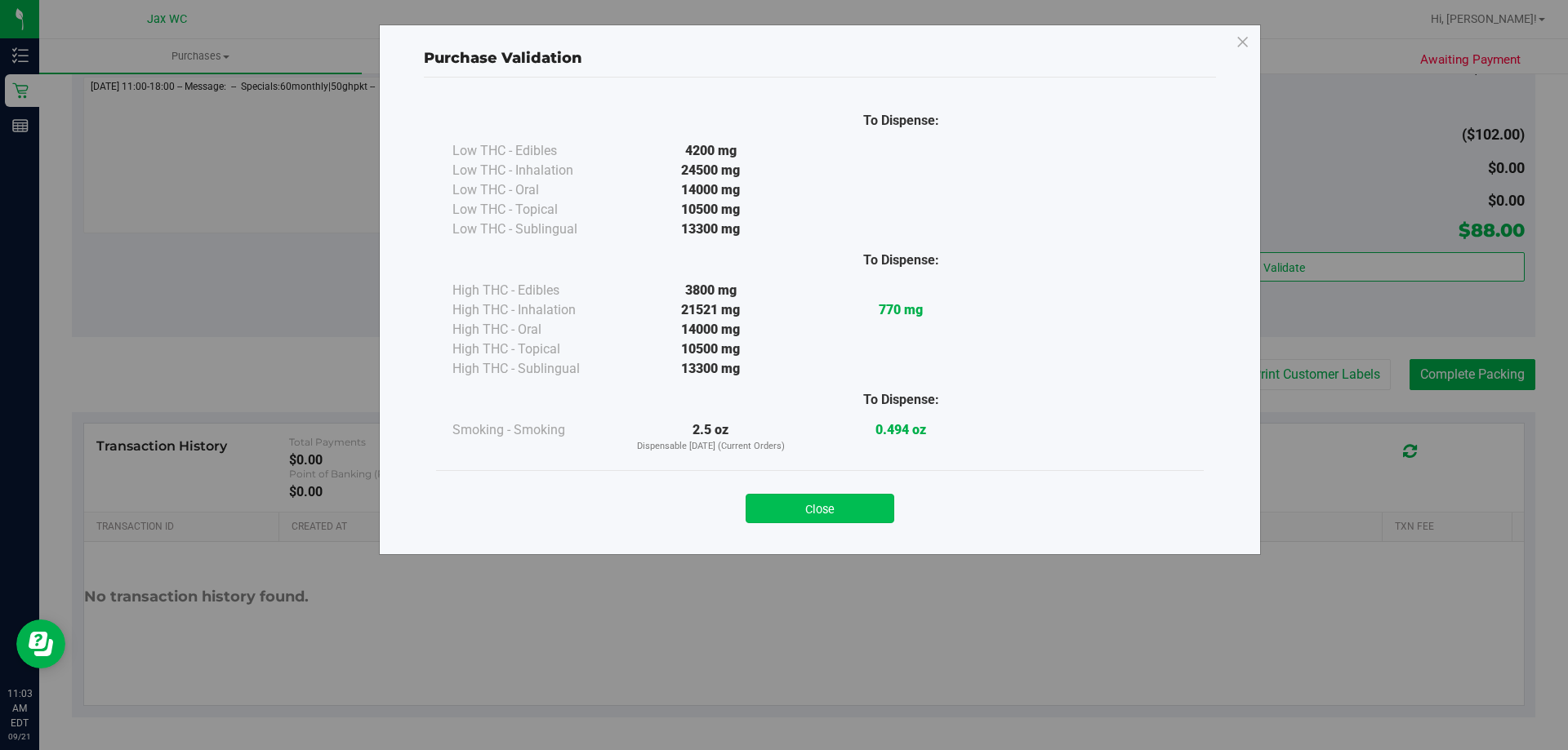
click at [877, 504] on button "Close" at bounding box center [820, 509] width 149 height 29
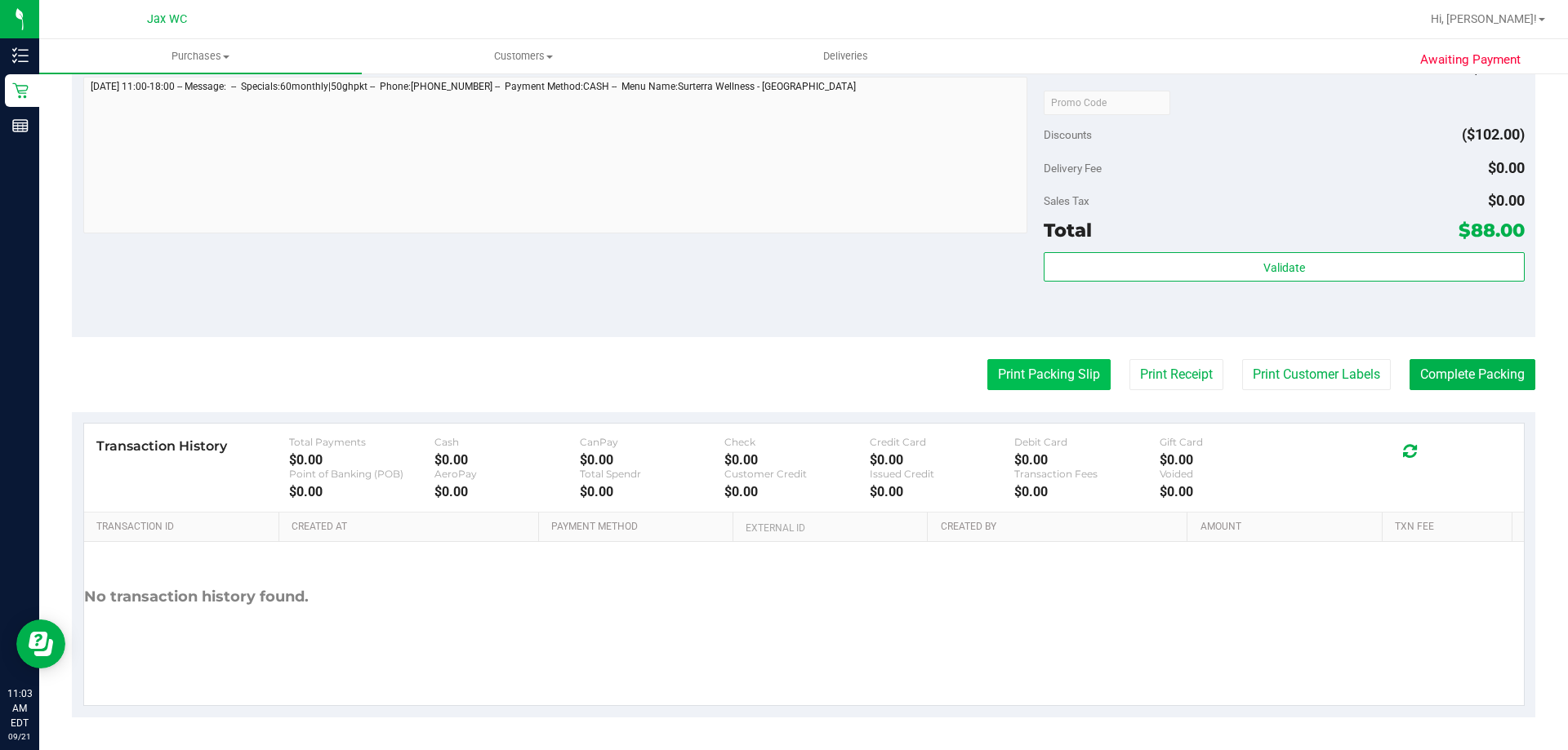
click at [1044, 377] on button "Print Packing Slip" at bounding box center [1048, 375] width 123 height 31
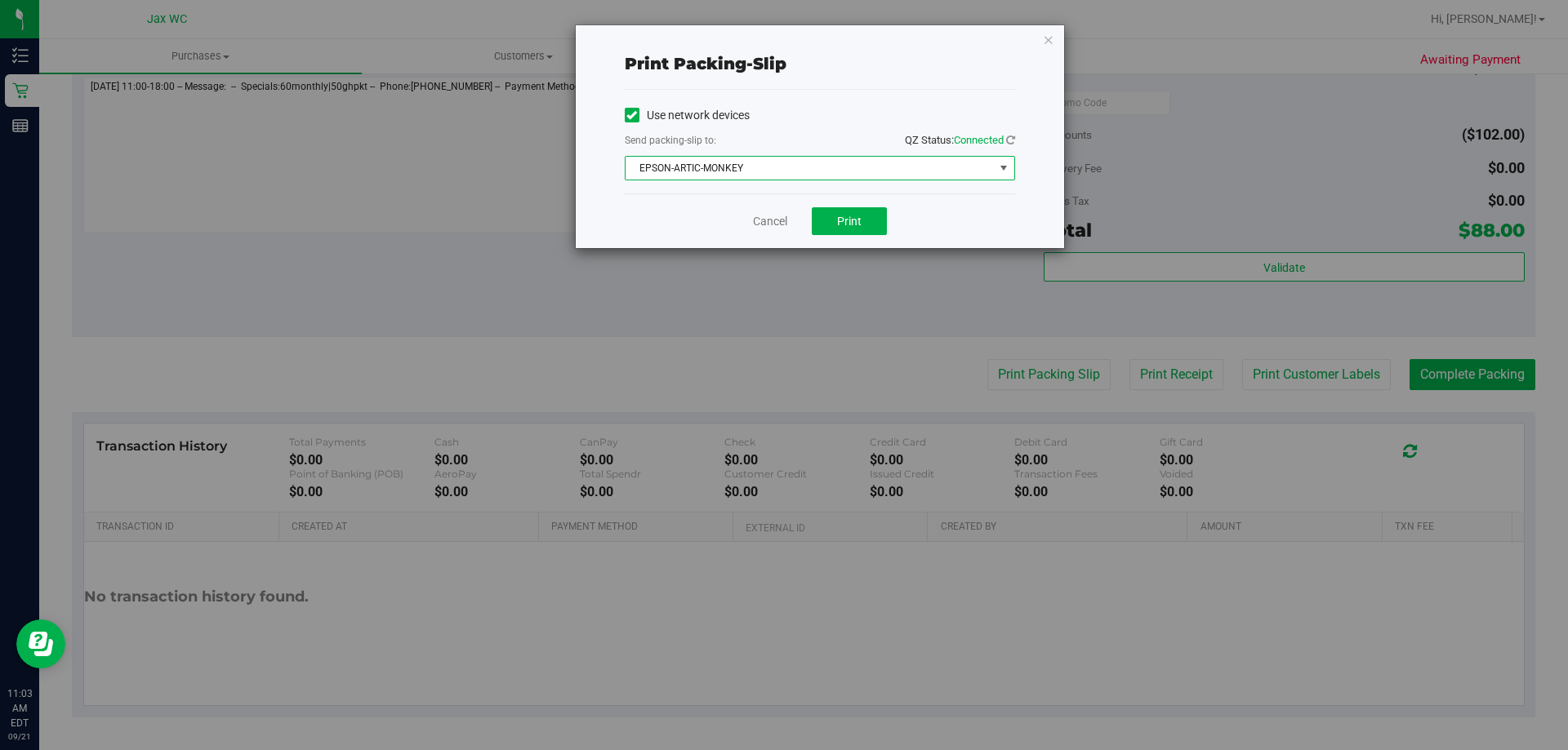
click at [810, 169] on span "EPSON-ARTIC-MONKEY" at bounding box center [810, 168] width 368 height 23
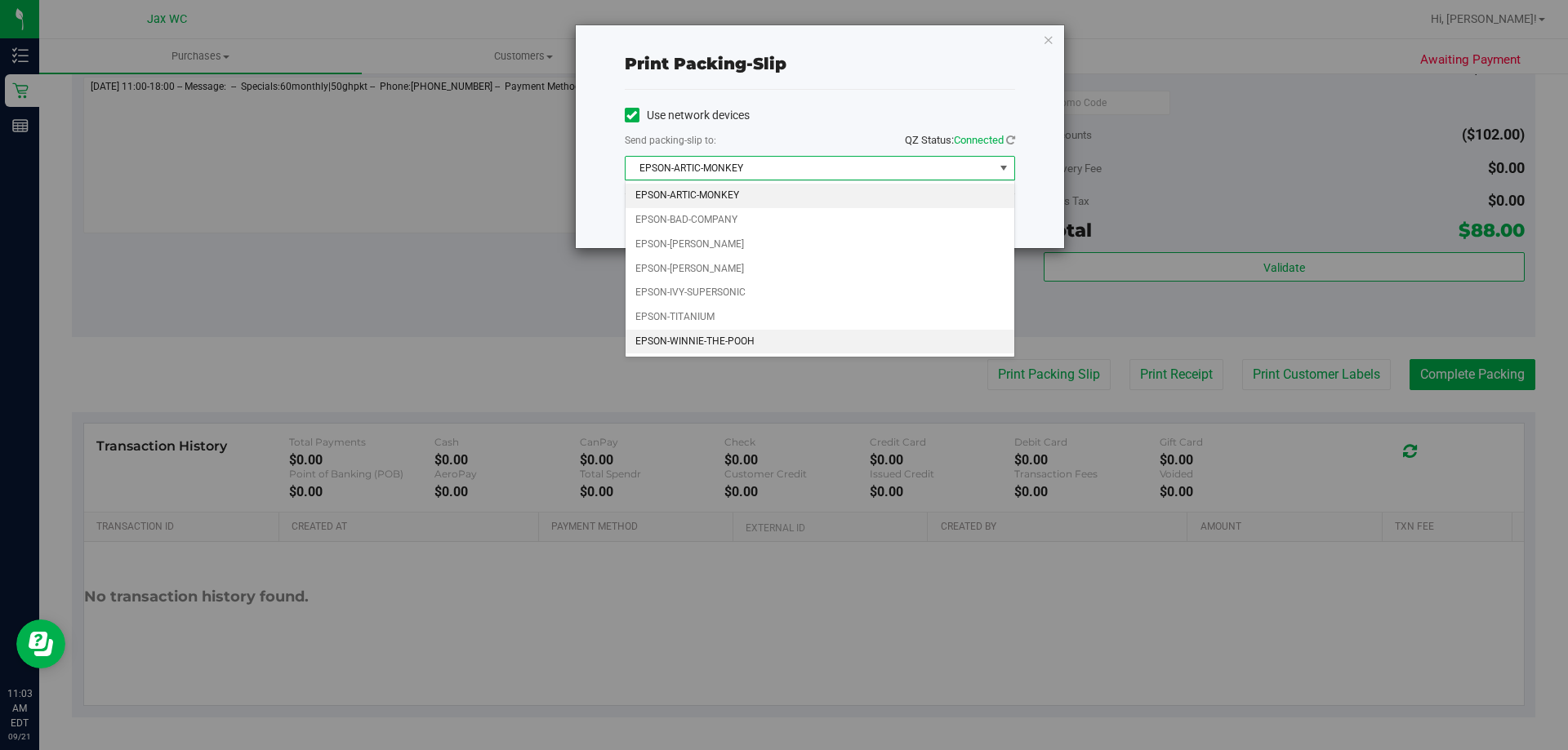
click at [748, 339] on li "EPSON-WINNIE-THE-POOH" at bounding box center [820, 342] width 388 height 25
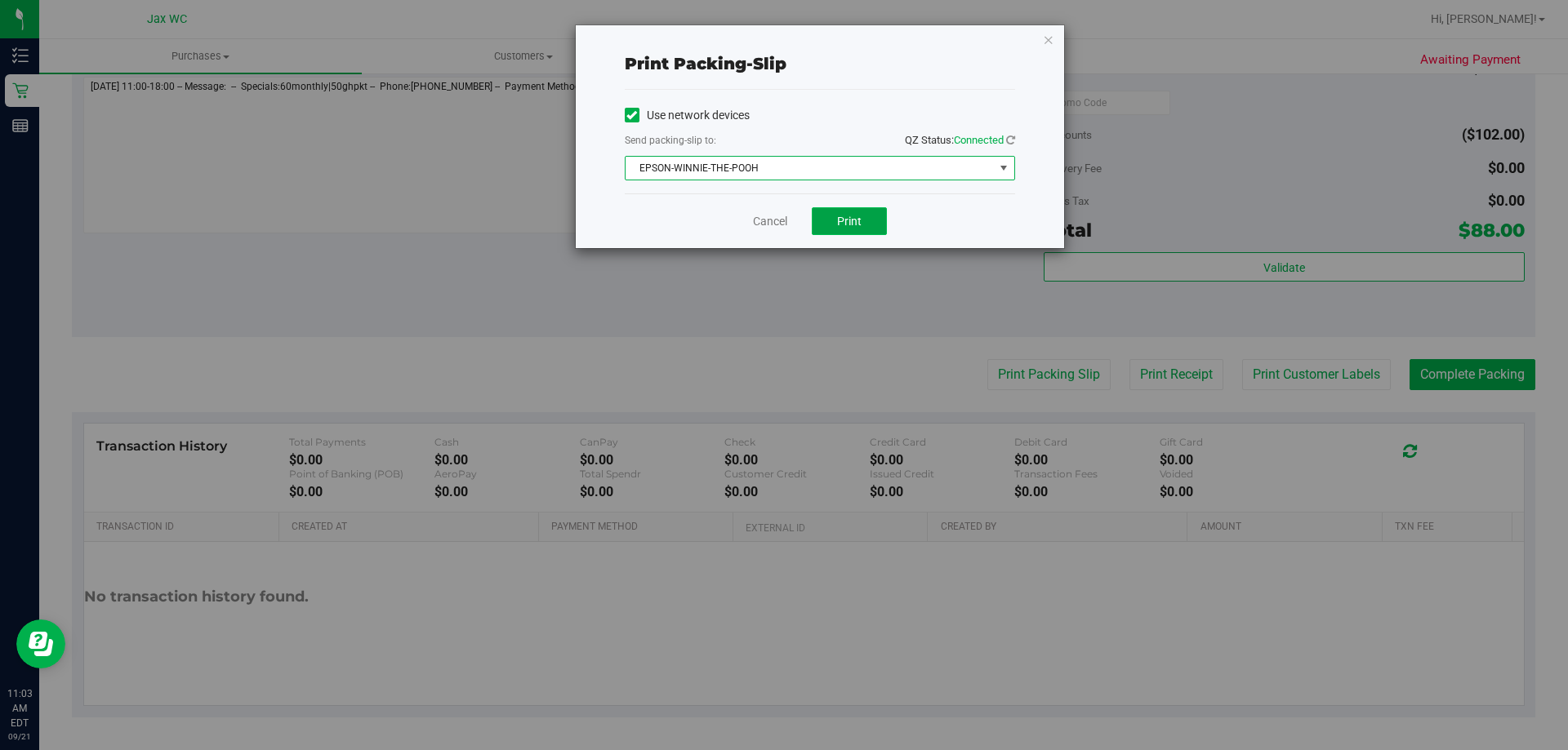
click at [854, 221] on span "Print" at bounding box center [849, 221] width 25 height 13
click at [769, 224] on link "Cancel" at bounding box center [770, 221] width 35 height 17
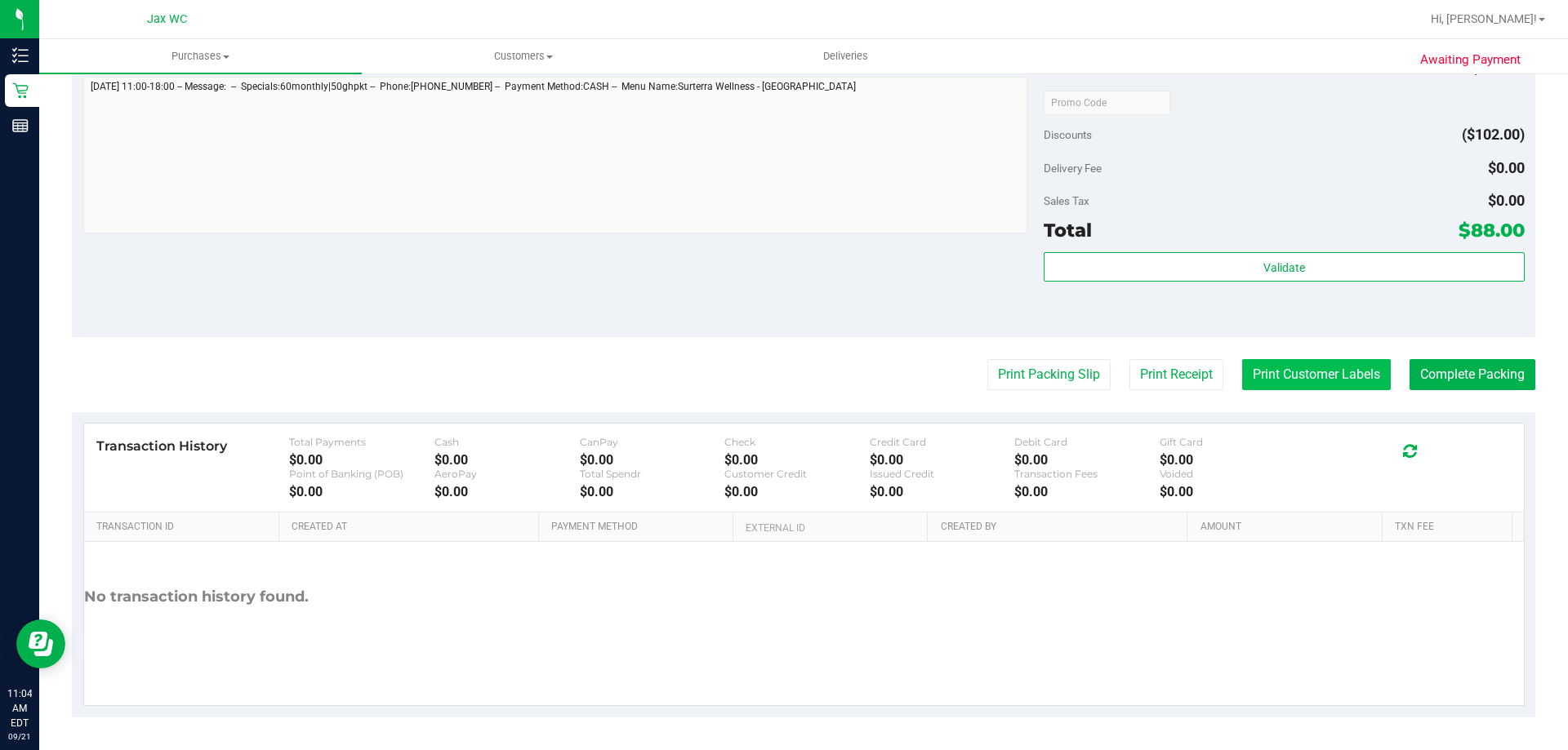
click at [1331, 366] on button "Print Customer Labels" at bounding box center [1315, 375] width 149 height 31
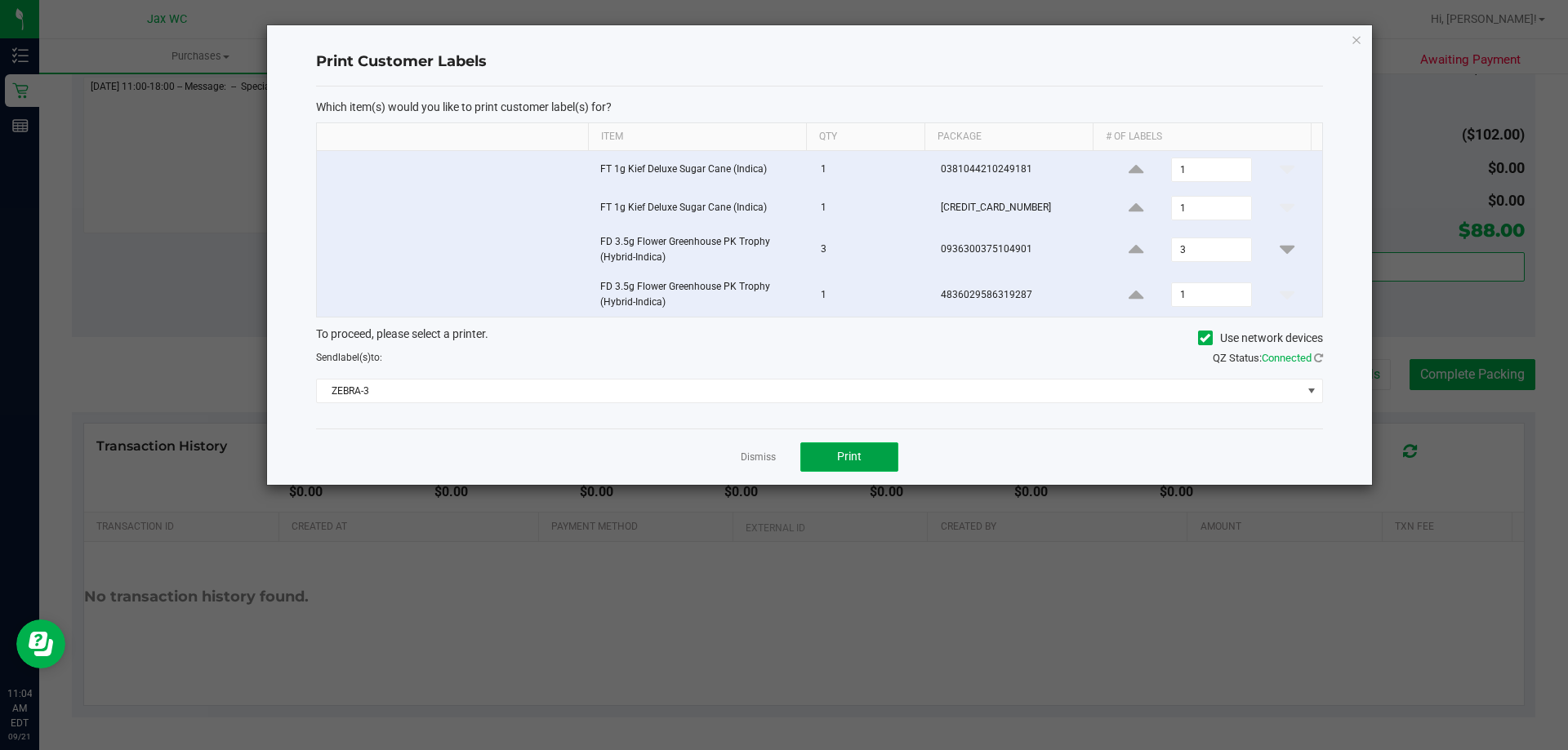
click at [819, 451] on button "Print" at bounding box center [849, 457] width 98 height 29
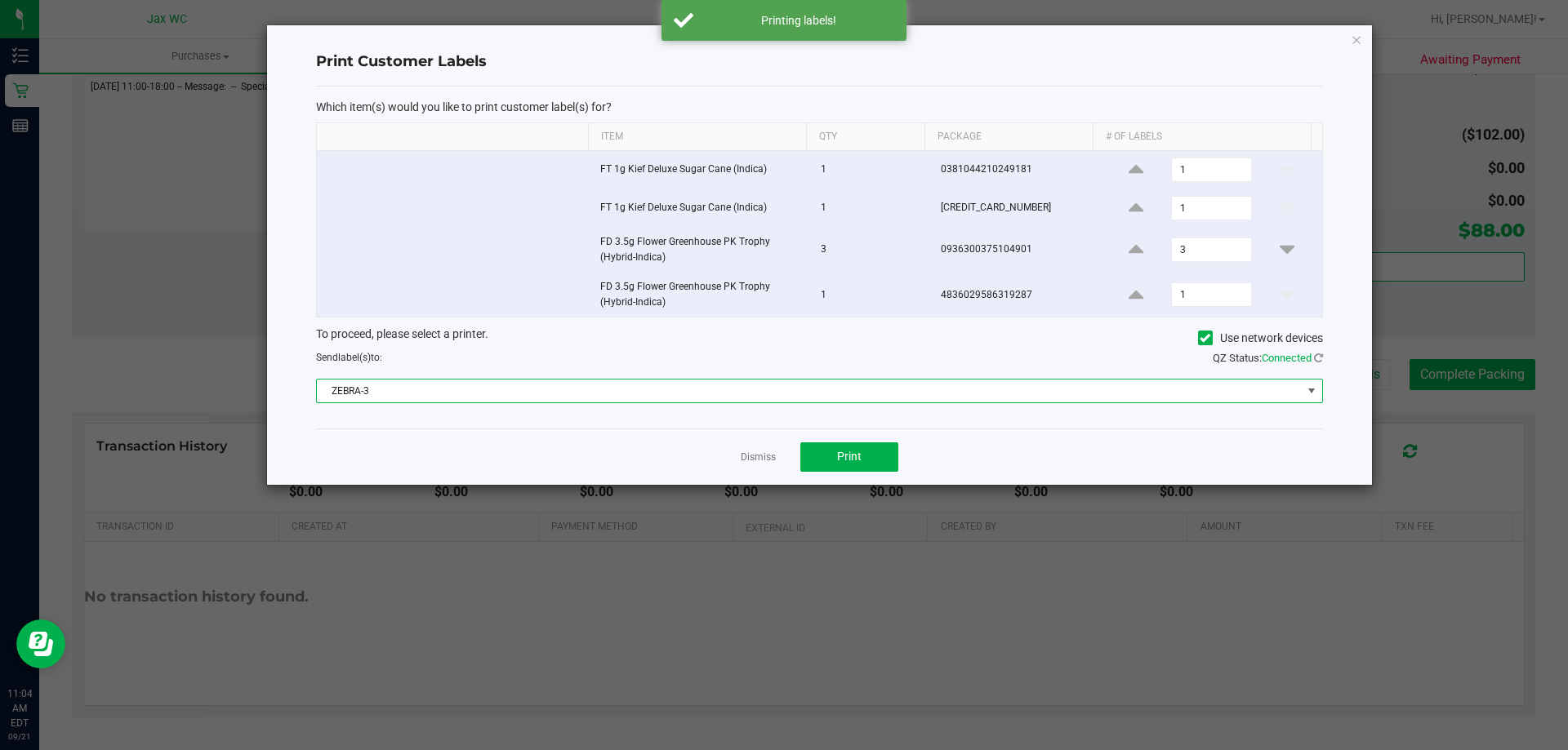
click at [457, 391] on span "ZEBRA-3" at bounding box center [810, 391] width 985 height 23
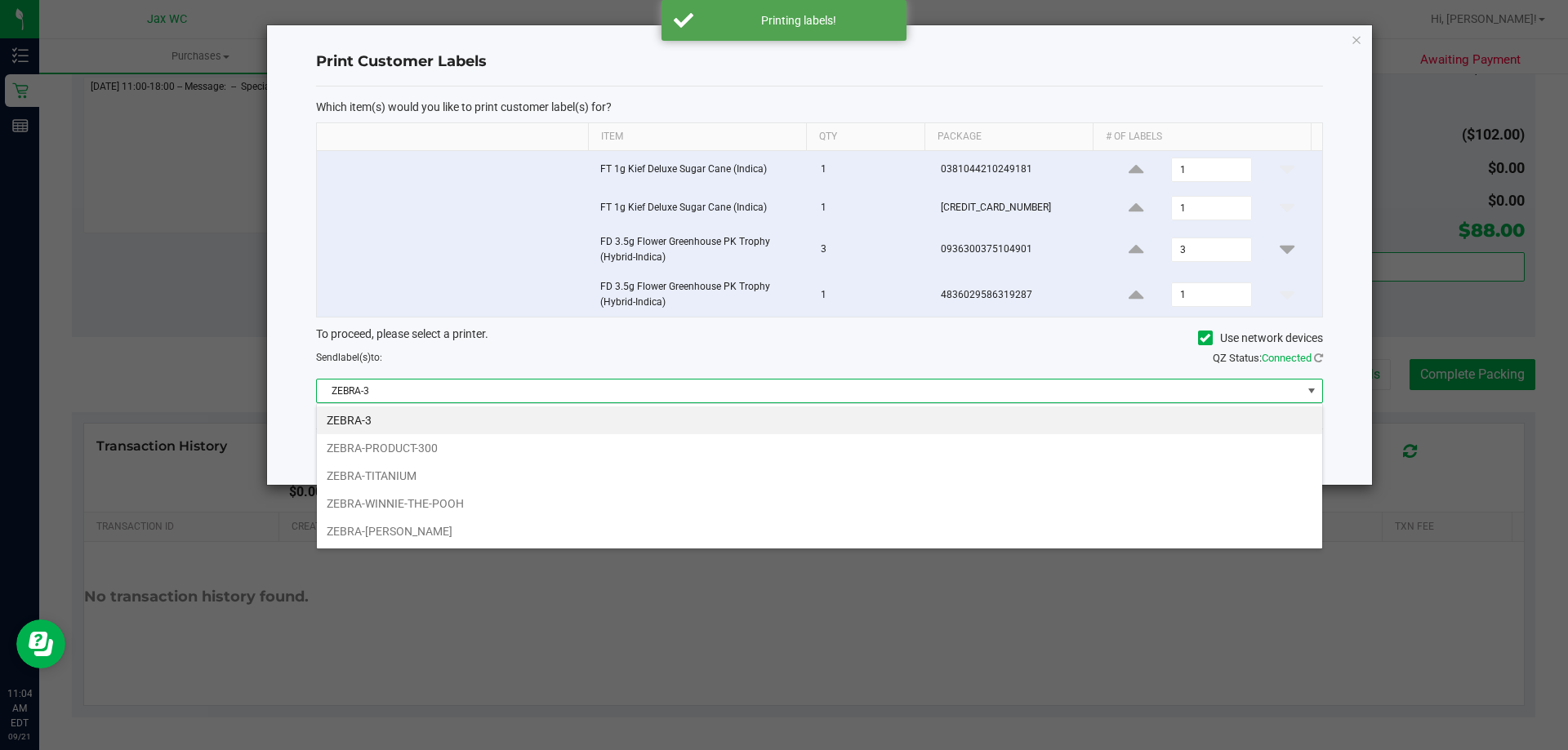
scroll to position [25, 1006]
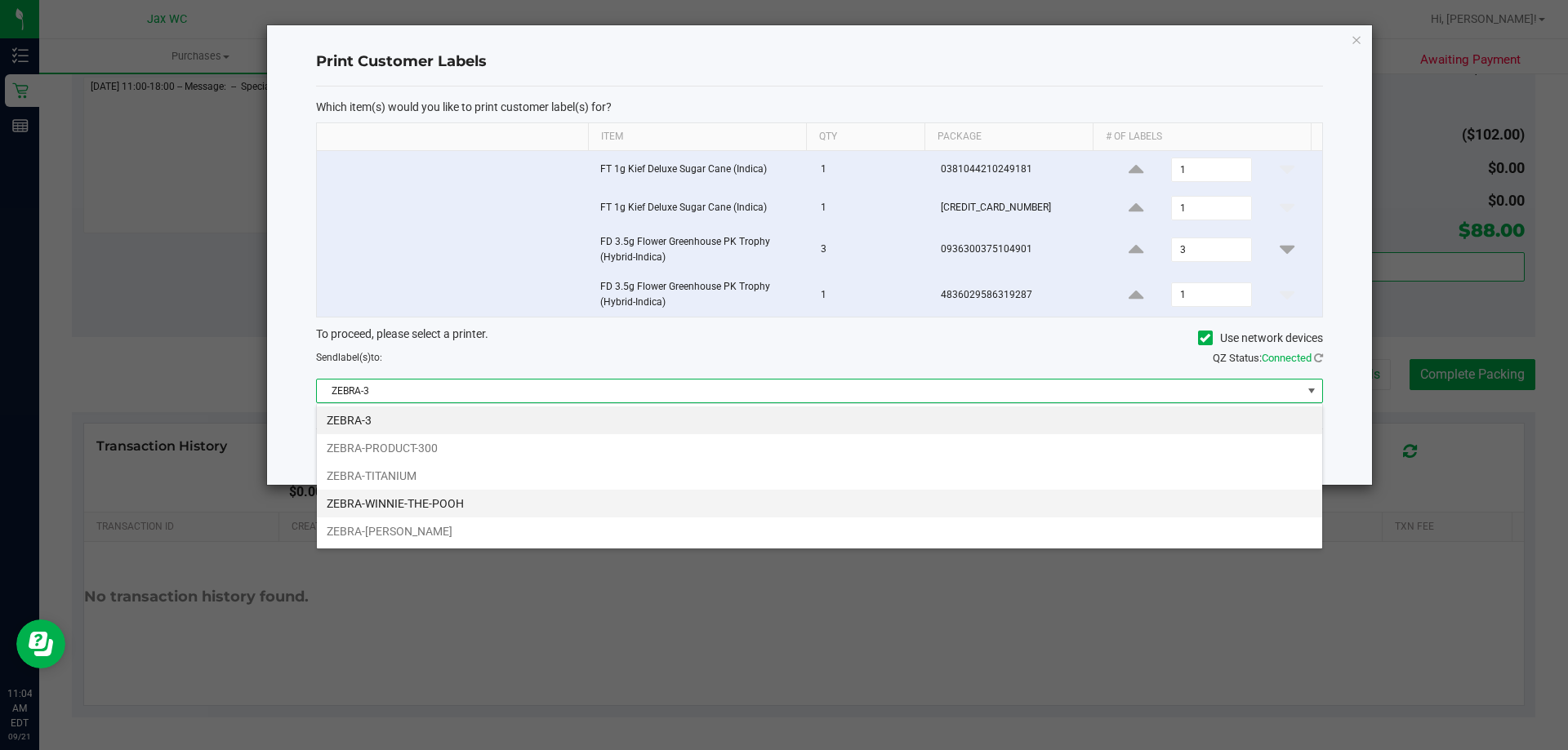
click at [430, 505] on li "ZEBRA-WINNIE-THE-POOH" at bounding box center [820, 503] width 1006 height 27
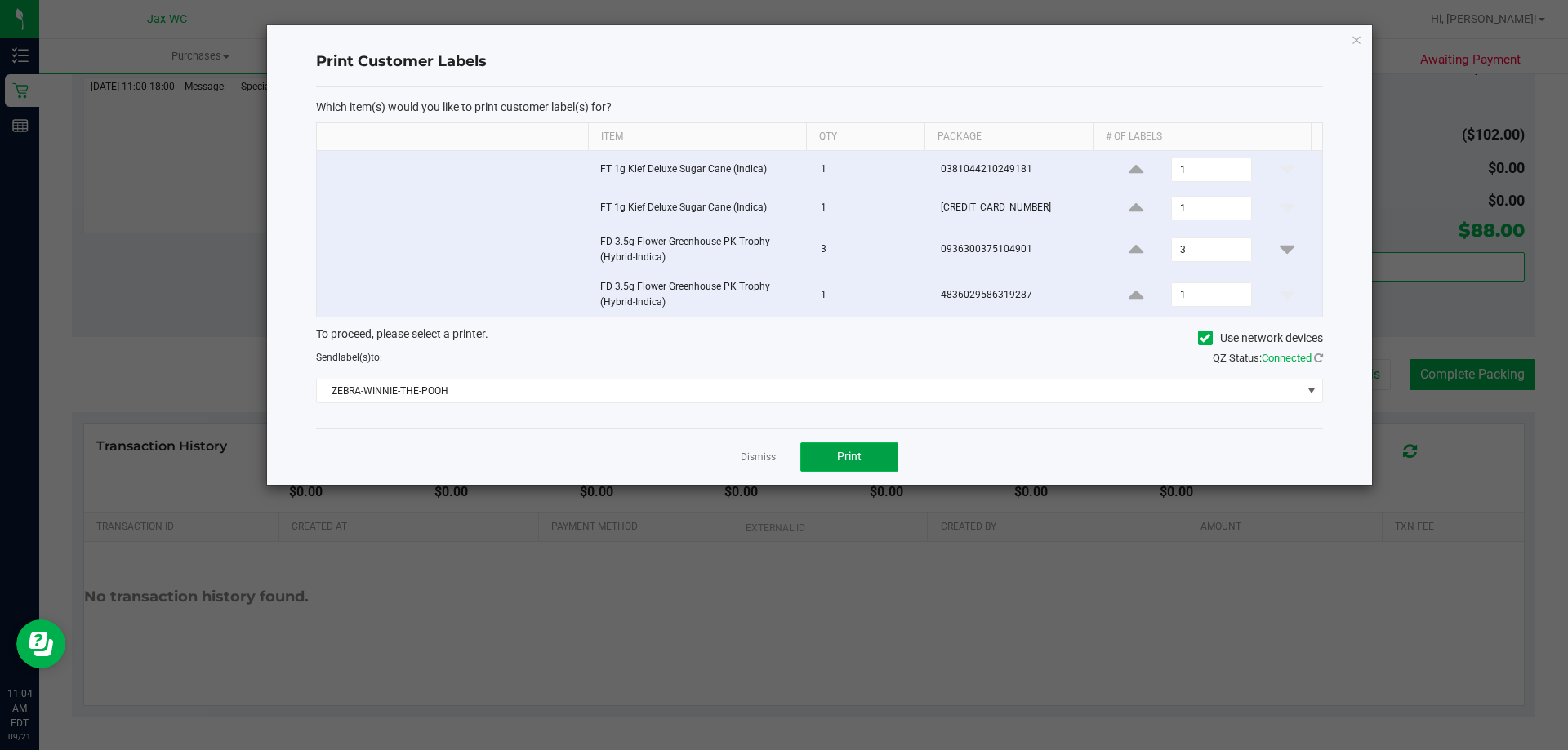
click at [844, 458] on span "Print" at bounding box center [849, 457] width 25 height 13
click at [851, 450] on span "Print" at bounding box center [849, 457] width 25 height 13
click at [855, 404] on div "Which item(s) would you like to print customer label(s) for? Item Qty Package #…" at bounding box center [820, 257] width 1006 height 342
click at [1297, 357] on span "Connected" at bounding box center [1286, 357] width 50 height 12
click at [886, 453] on button "Print" at bounding box center [849, 457] width 98 height 29
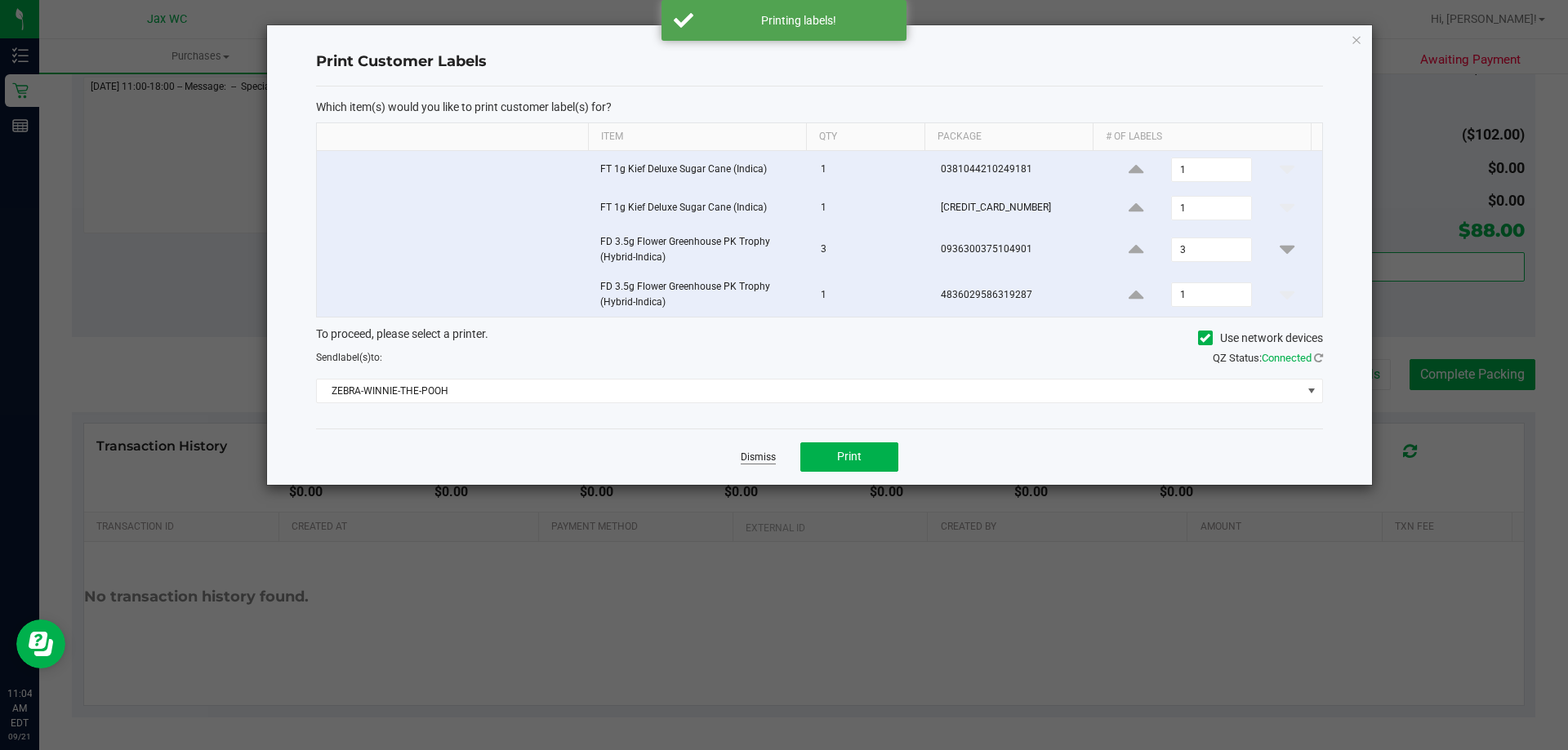
click at [749, 458] on link "Dismiss" at bounding box center [758, 457] width 36 height 14
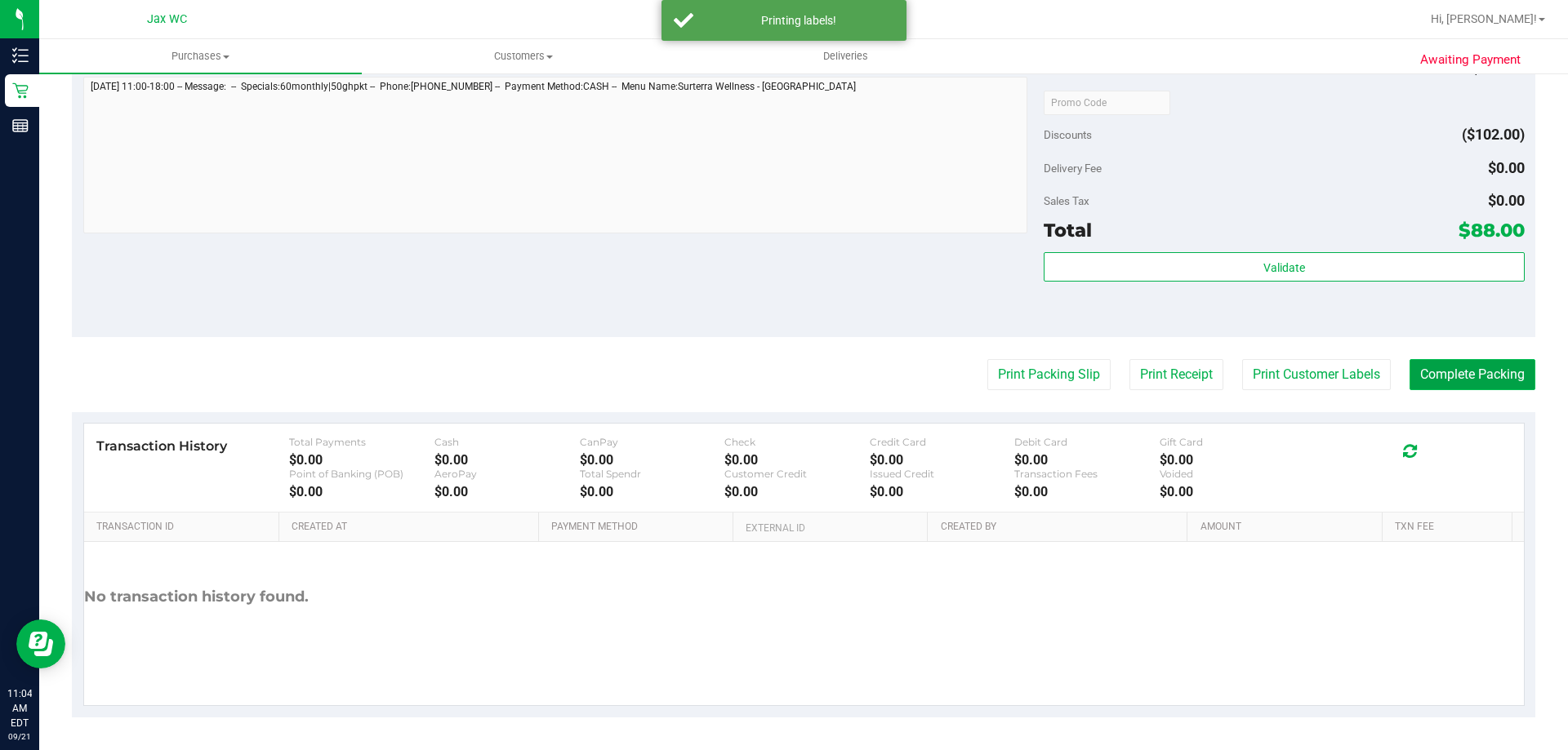
click at [1485, 367] on button "Complete Packing" at bounding box center [1472, 375] width 126 height 31
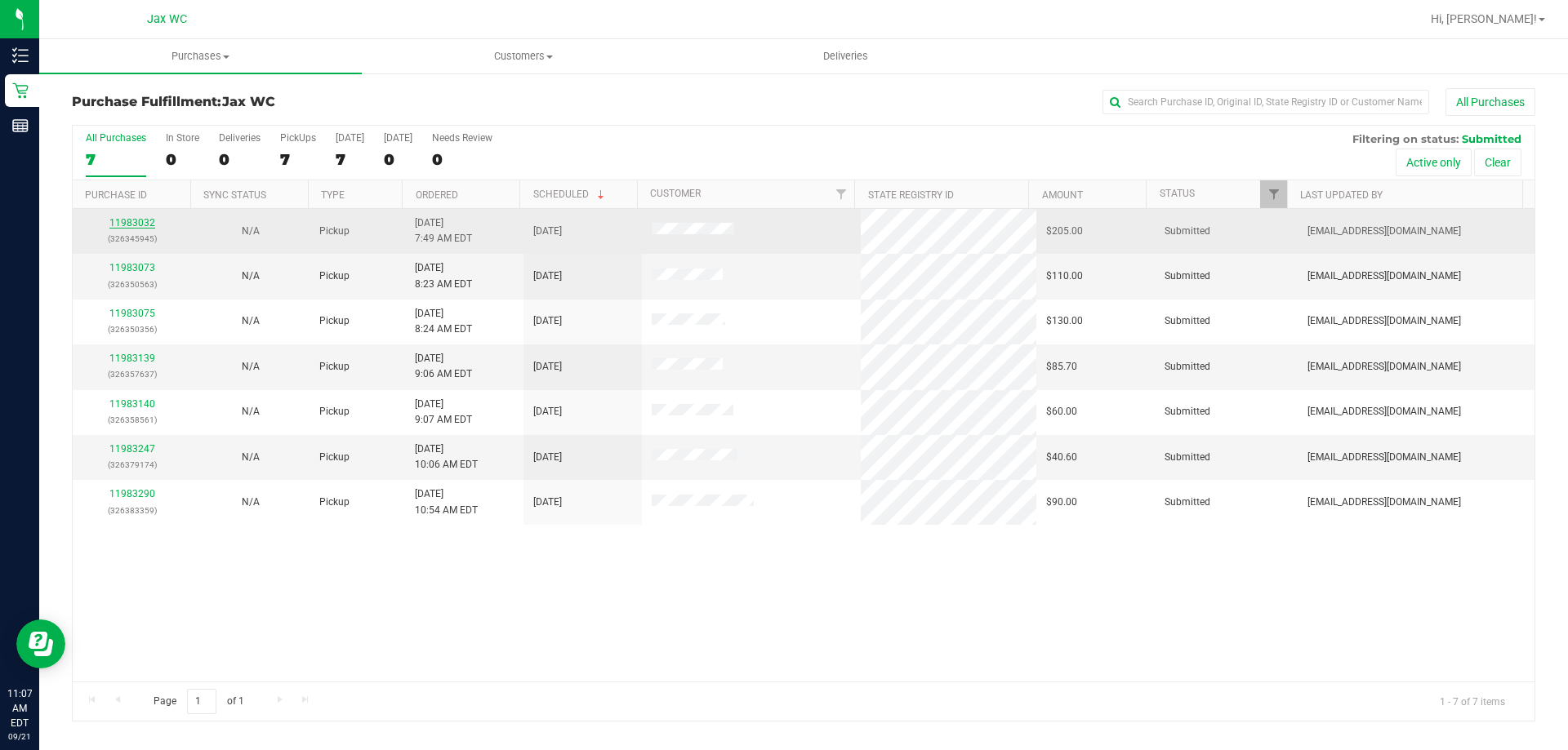
click at [127, 220] on link "11983032" at bounding box center [132, 222] width 46 height 12
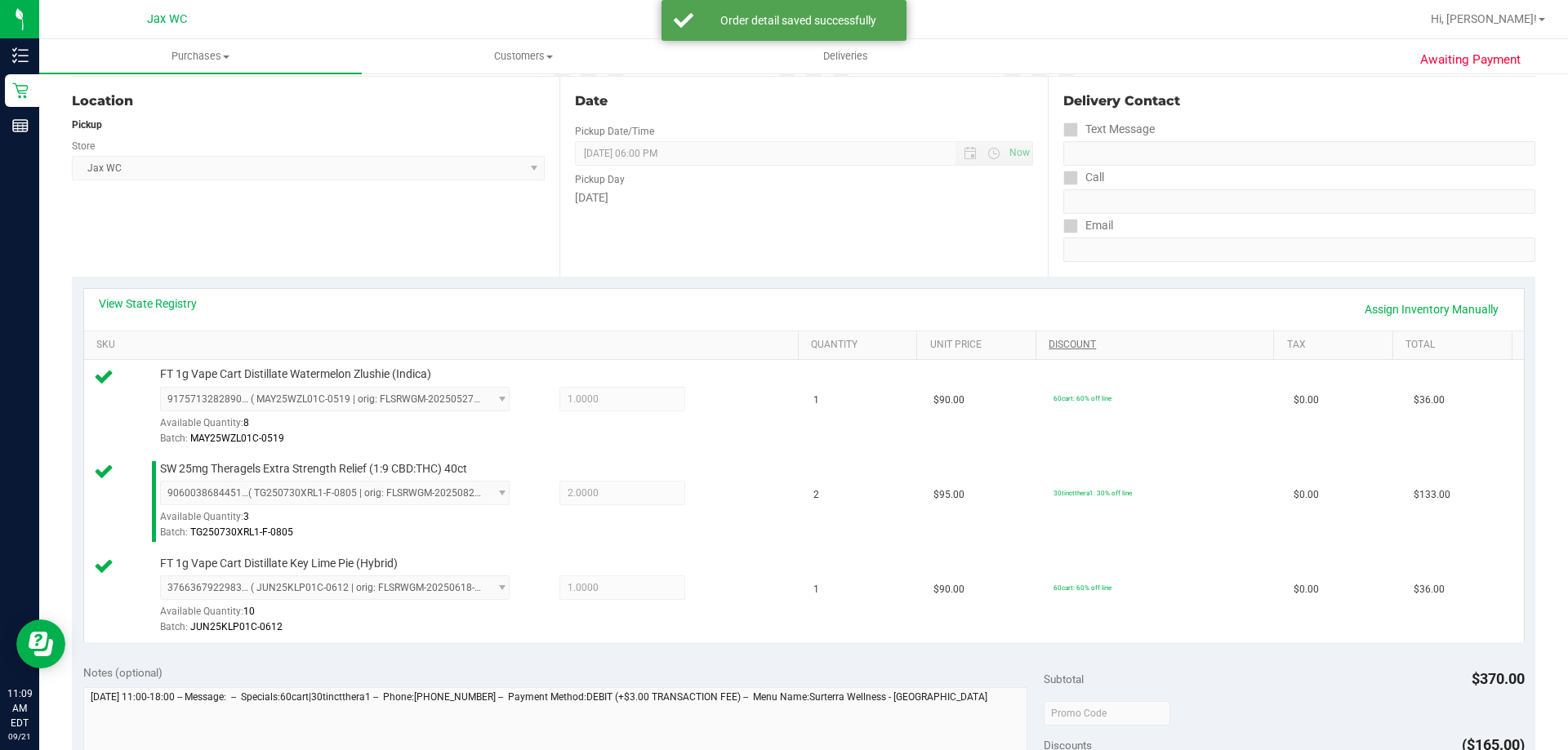
scroll to position [653, 0]
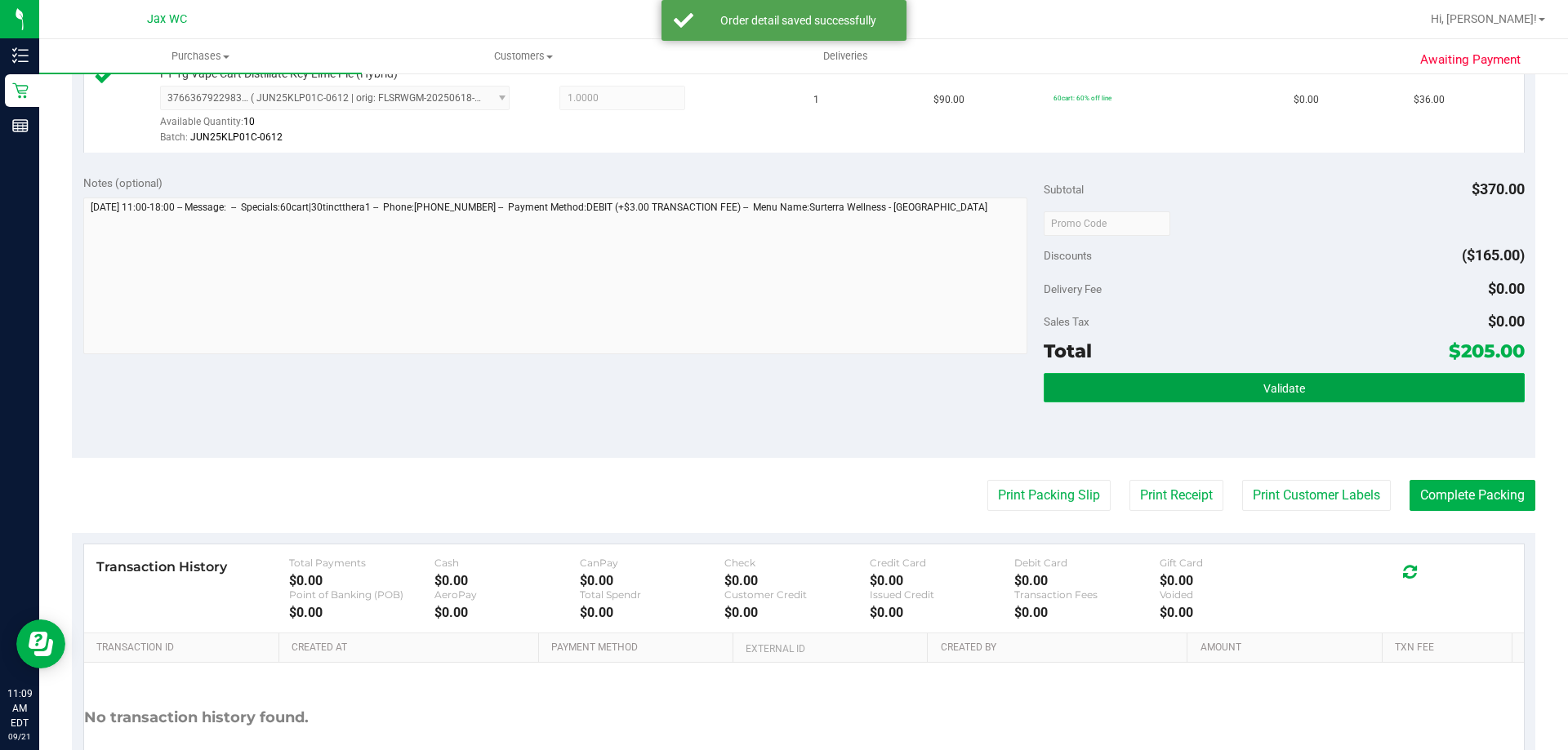
click at [1103, 385] on button "Validate" at bounding box center [1284, 387] width 480 height 29
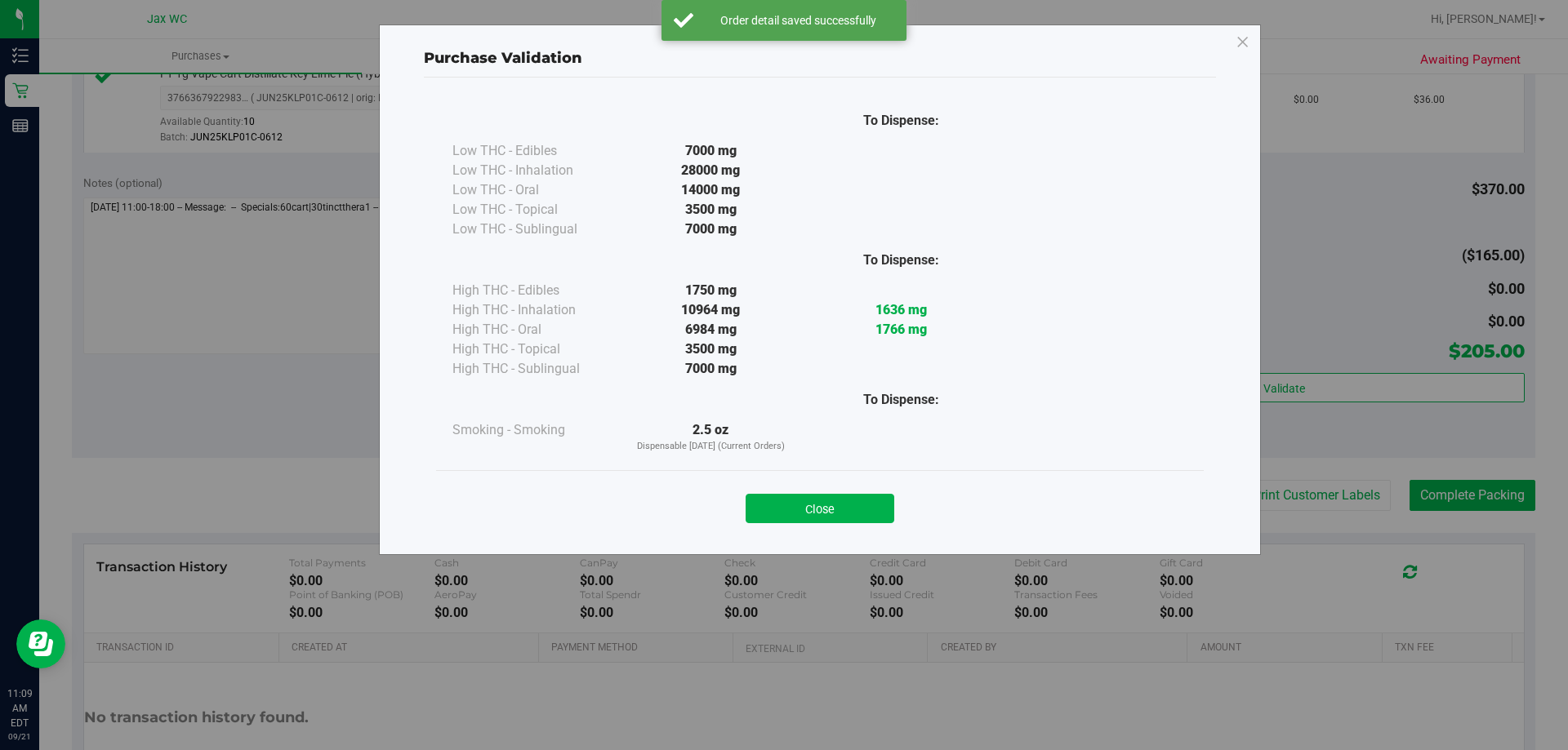
drag, startPoint x: 865, startPoint y: 513, endPoint x: 866, endPoint y: 505, distance: 8.1
click at [865, 513] on button "Close" at bounding box center [820, 509] width 149 height 29
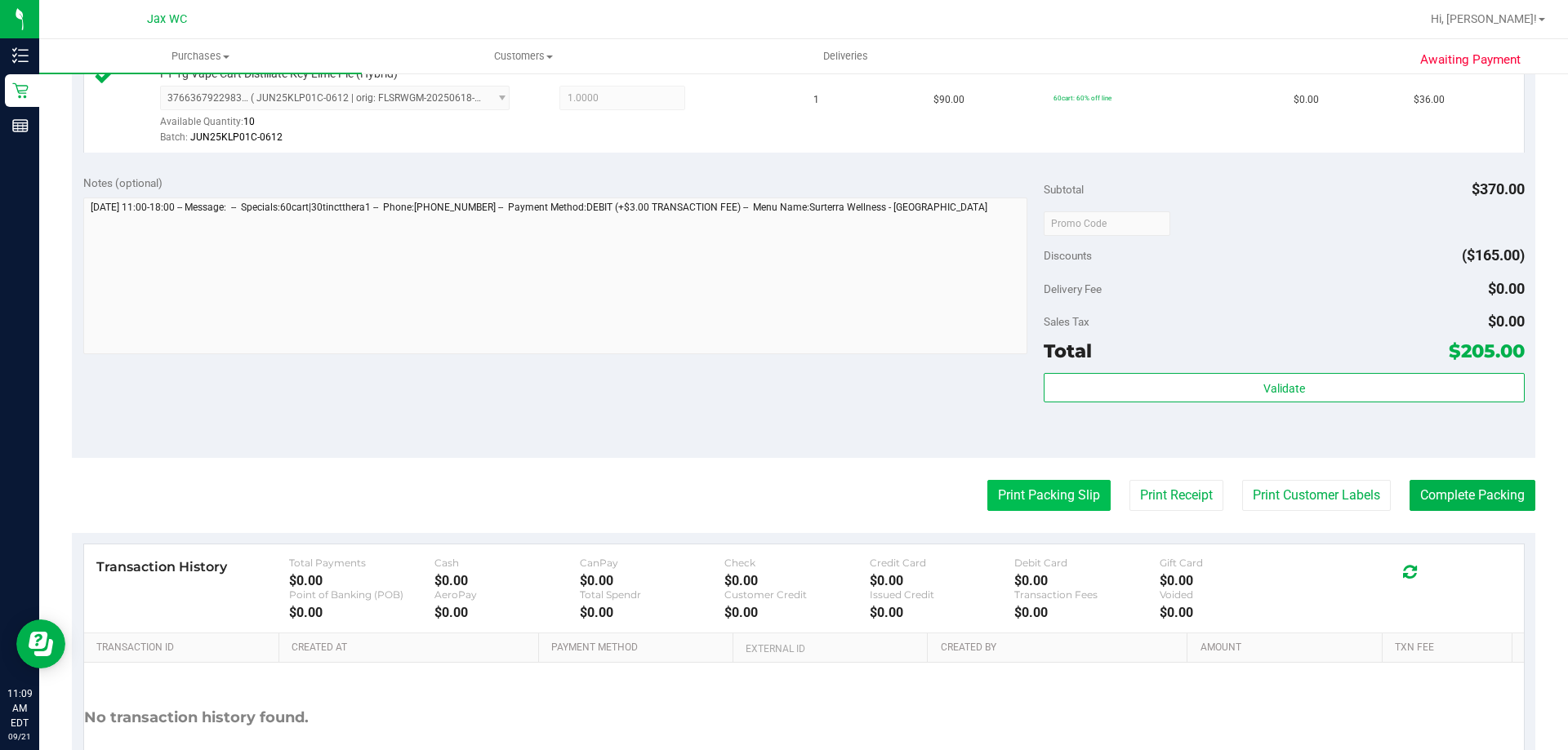
click at [1058, 498] on button "Print Packing Slip" at bounding box center [1048, 496] width 123 height 31
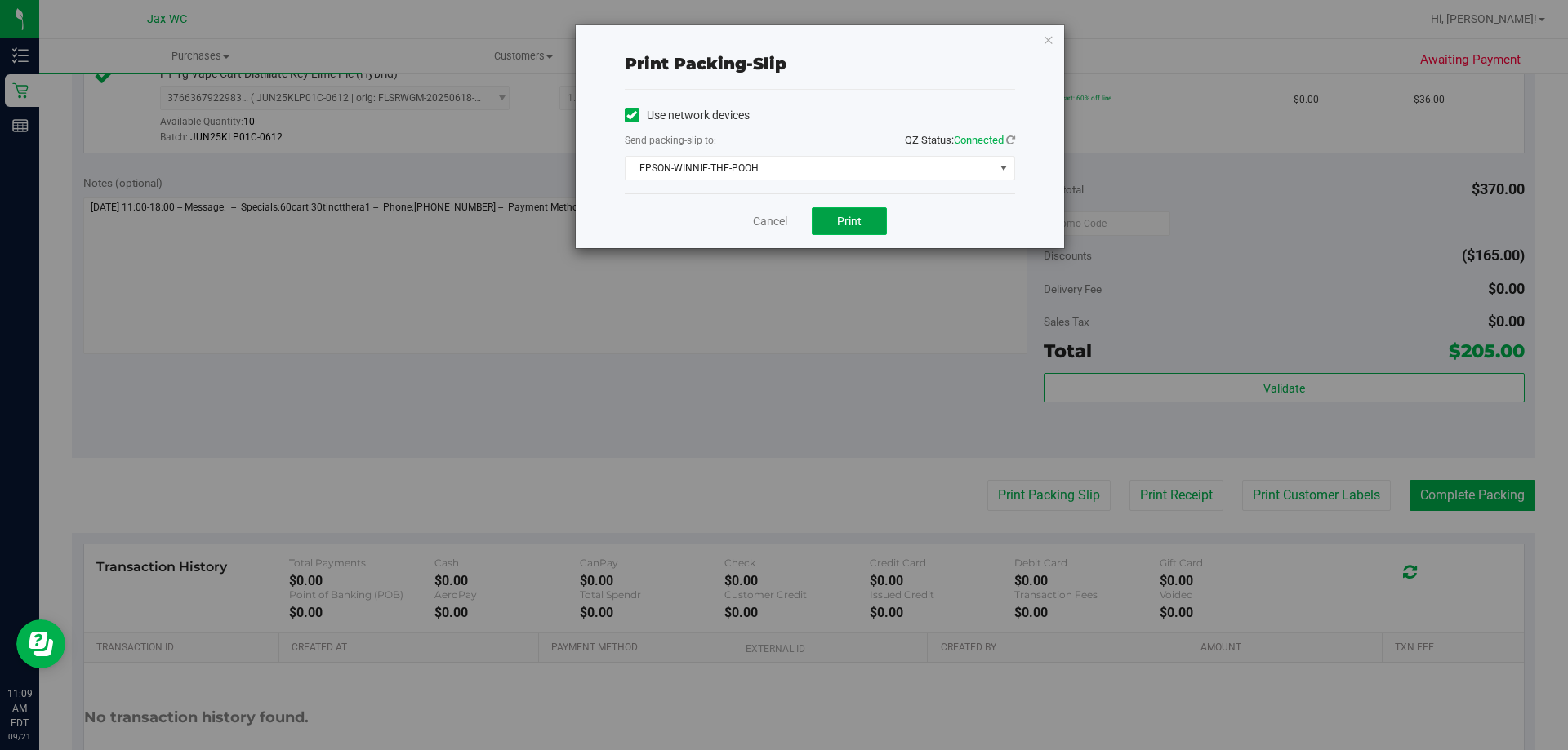
click at [854, 221] on span "Print" at bounding box center [849, 221] width 25 height 13
click at [766, 216] on link "Cancel" at bounding box center [770, 221] width 35 height 17
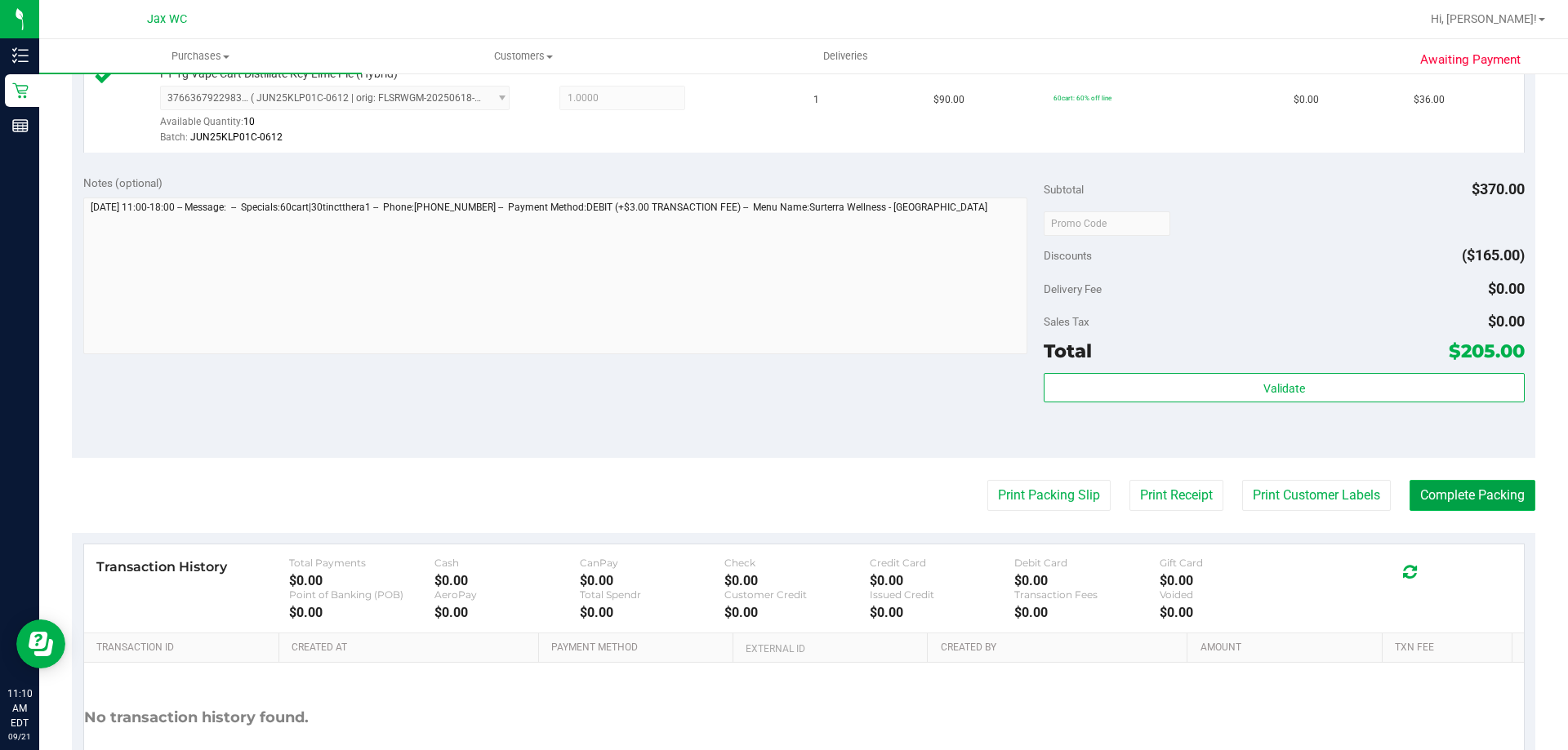
click at [1460, 495] on button "Complete Packing" at bounding box center [1472, 496] width 126 height 31
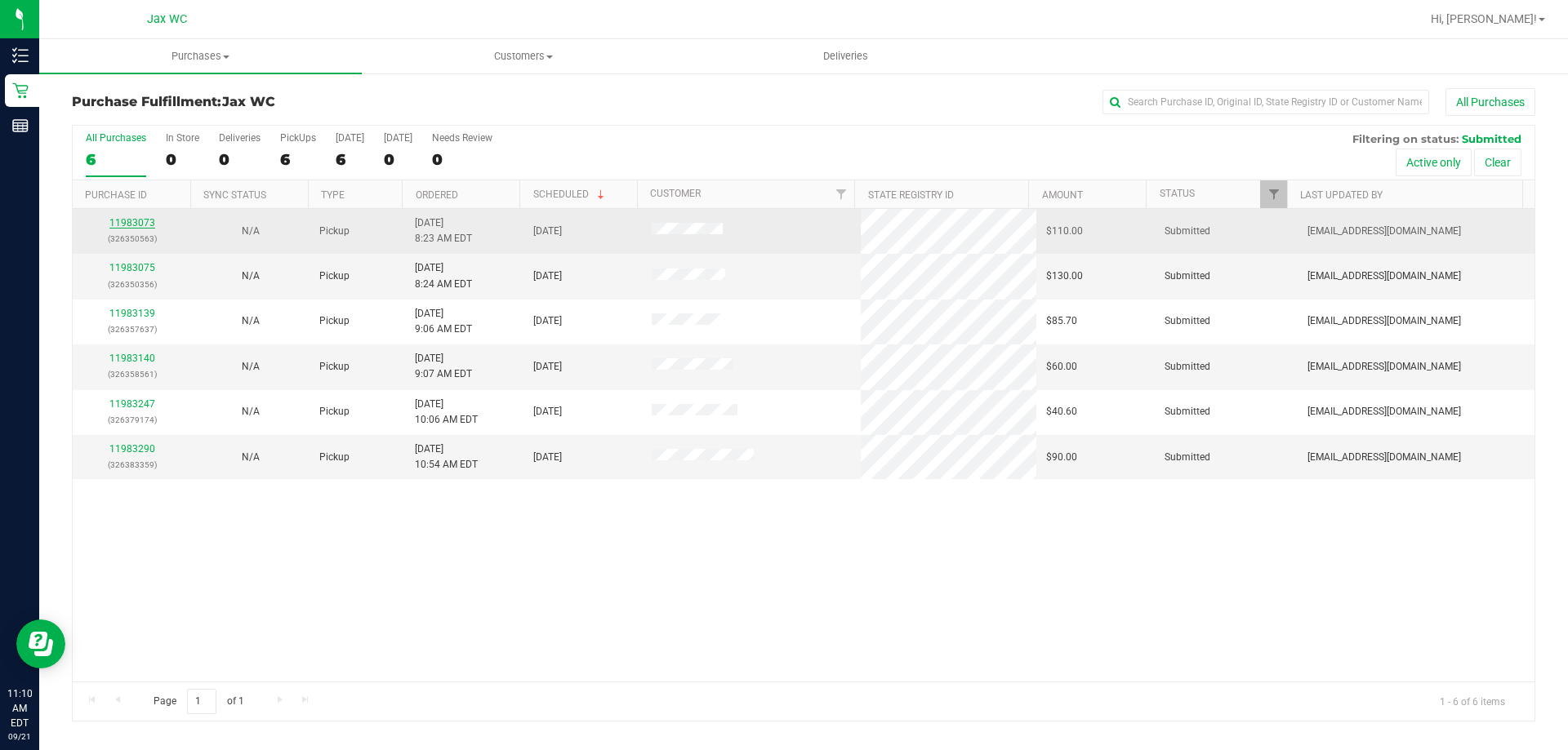
click at [131, 217] on link "11983073" at bounding box center [132, 222] width 46 height 12
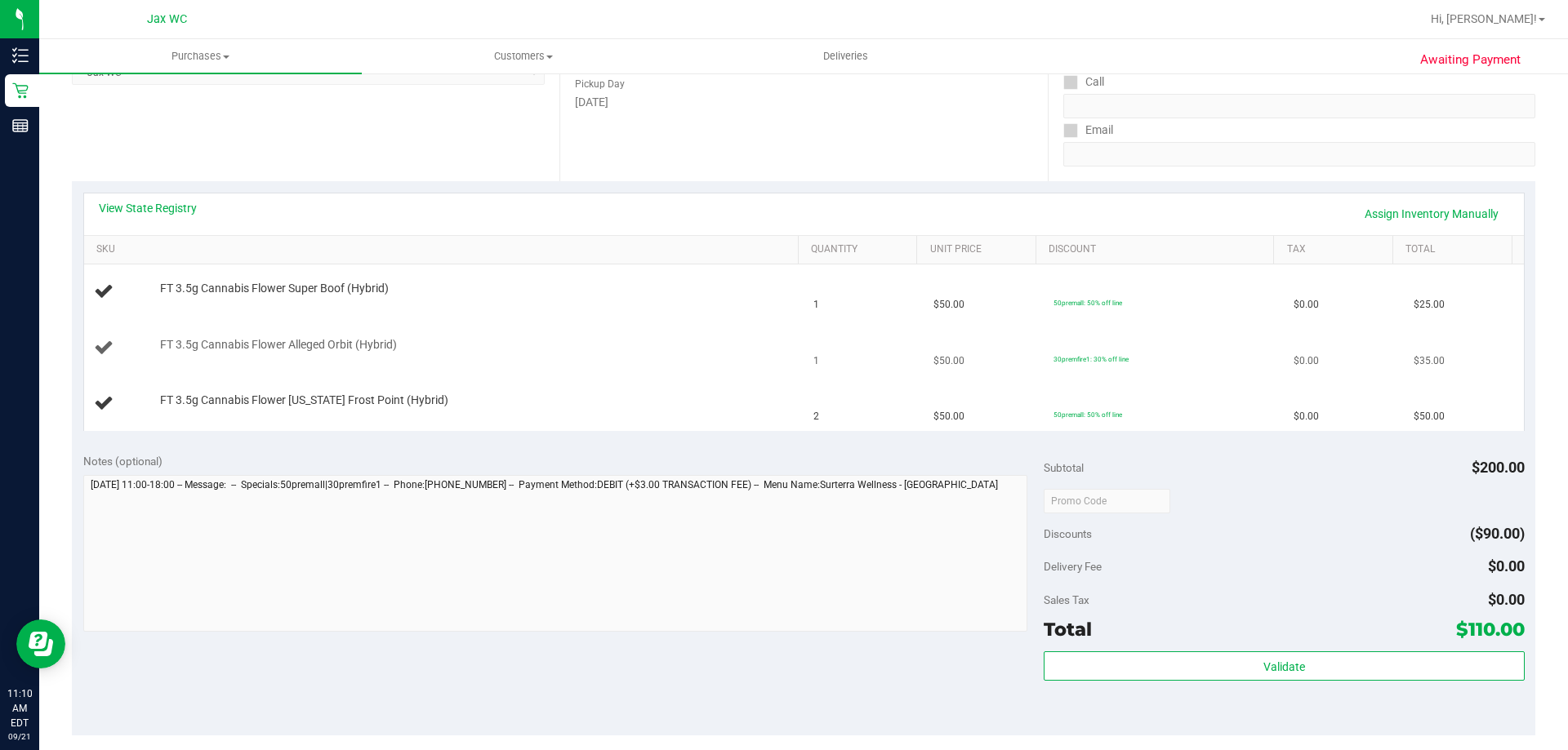
scroll to position [326, 0]
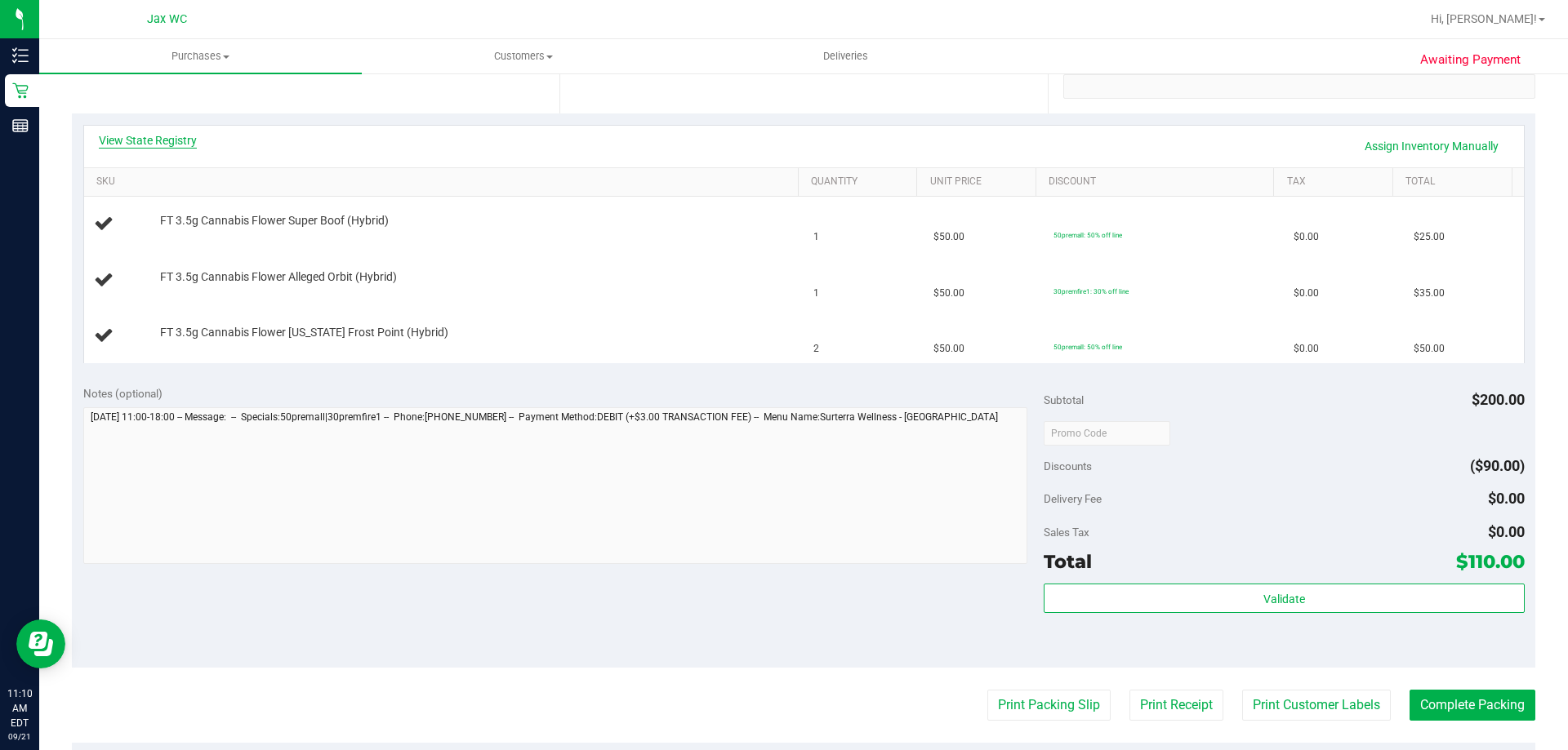
click at [156, 147] on link "View State Registry" at bounding box center [147, 140] width 98 height 16
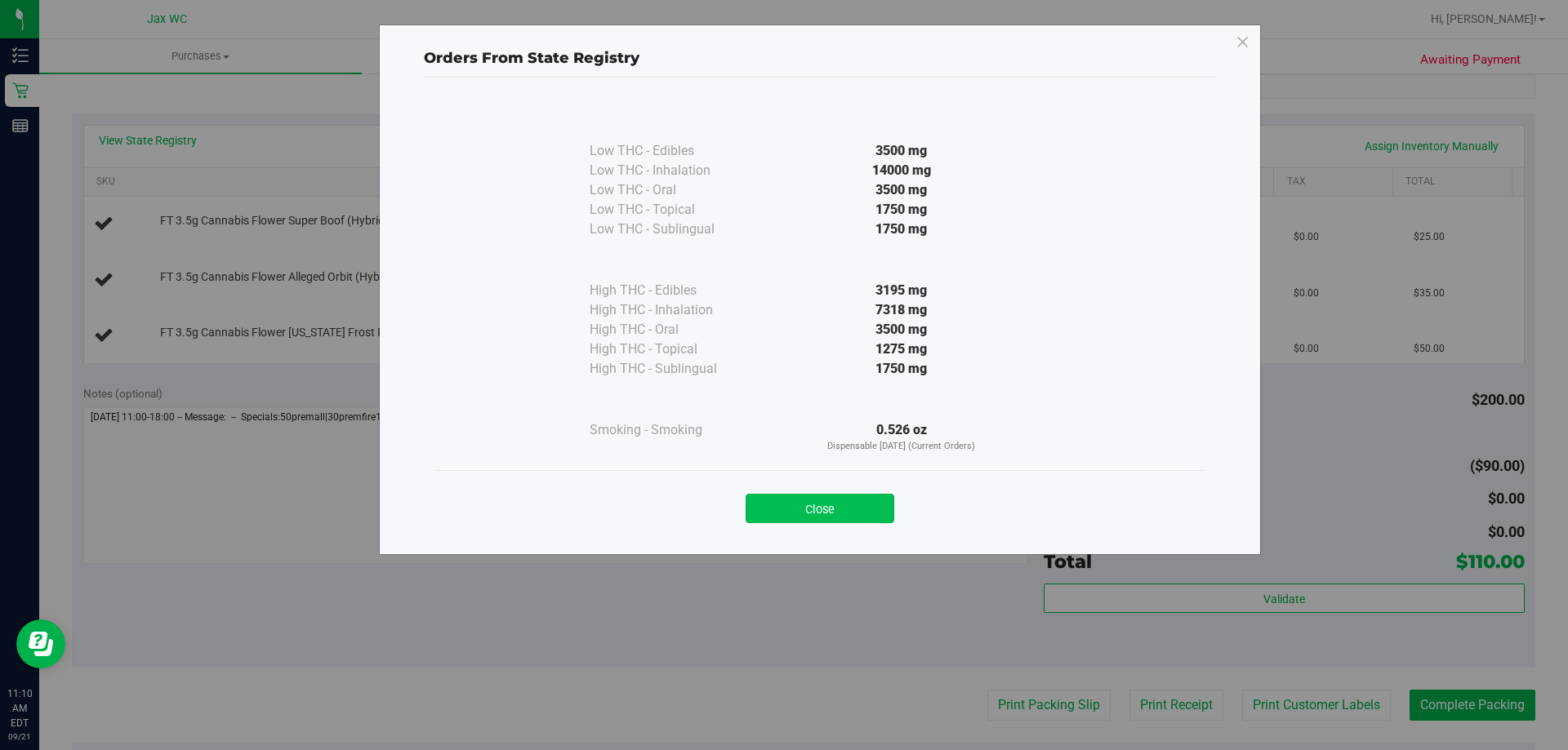
click at [779, 507] on button "Close" at bounding box center [820, 509] width 149 height 29
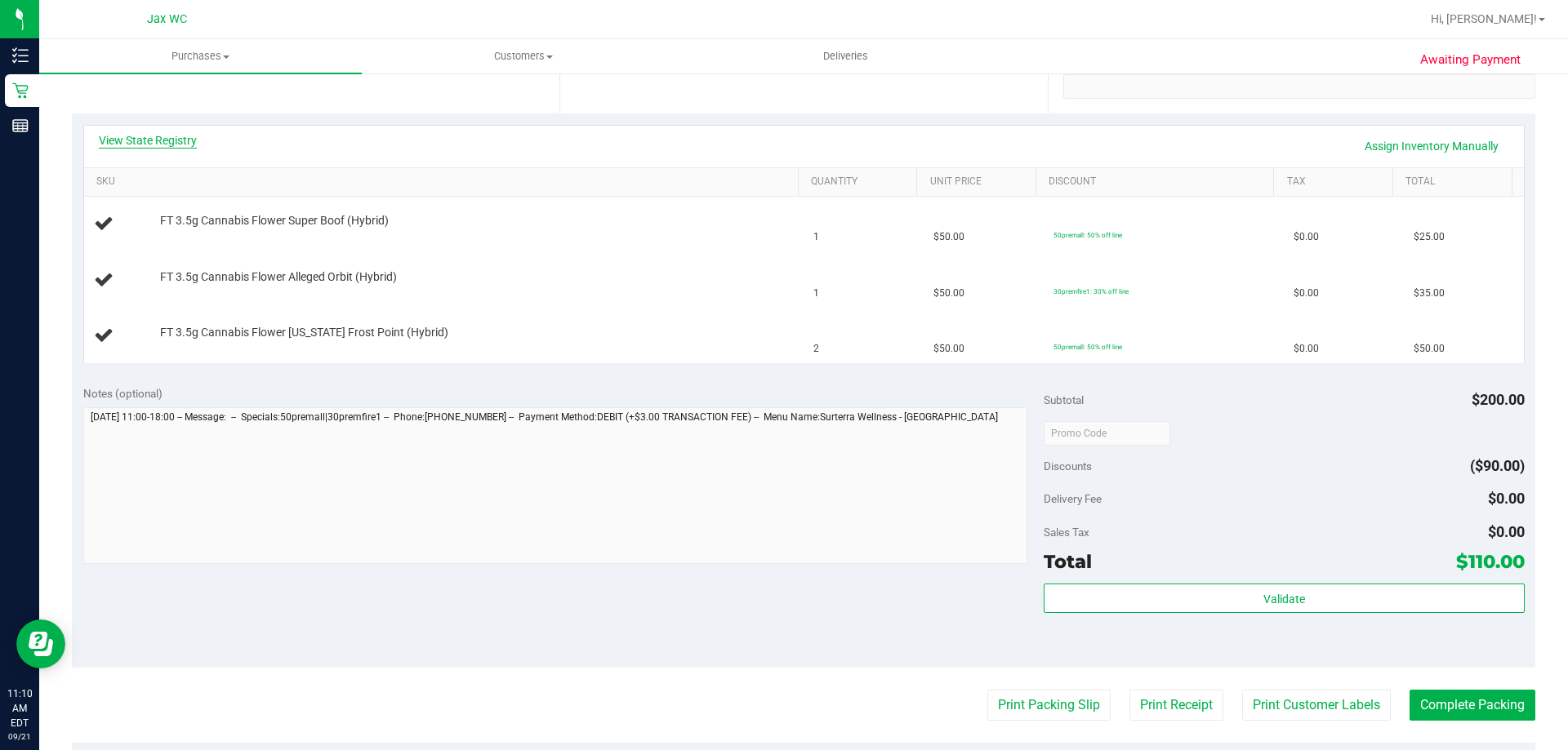
click at [162, 138] on link "View State Registry" at bounding box center [147, 140] width 98 height 16
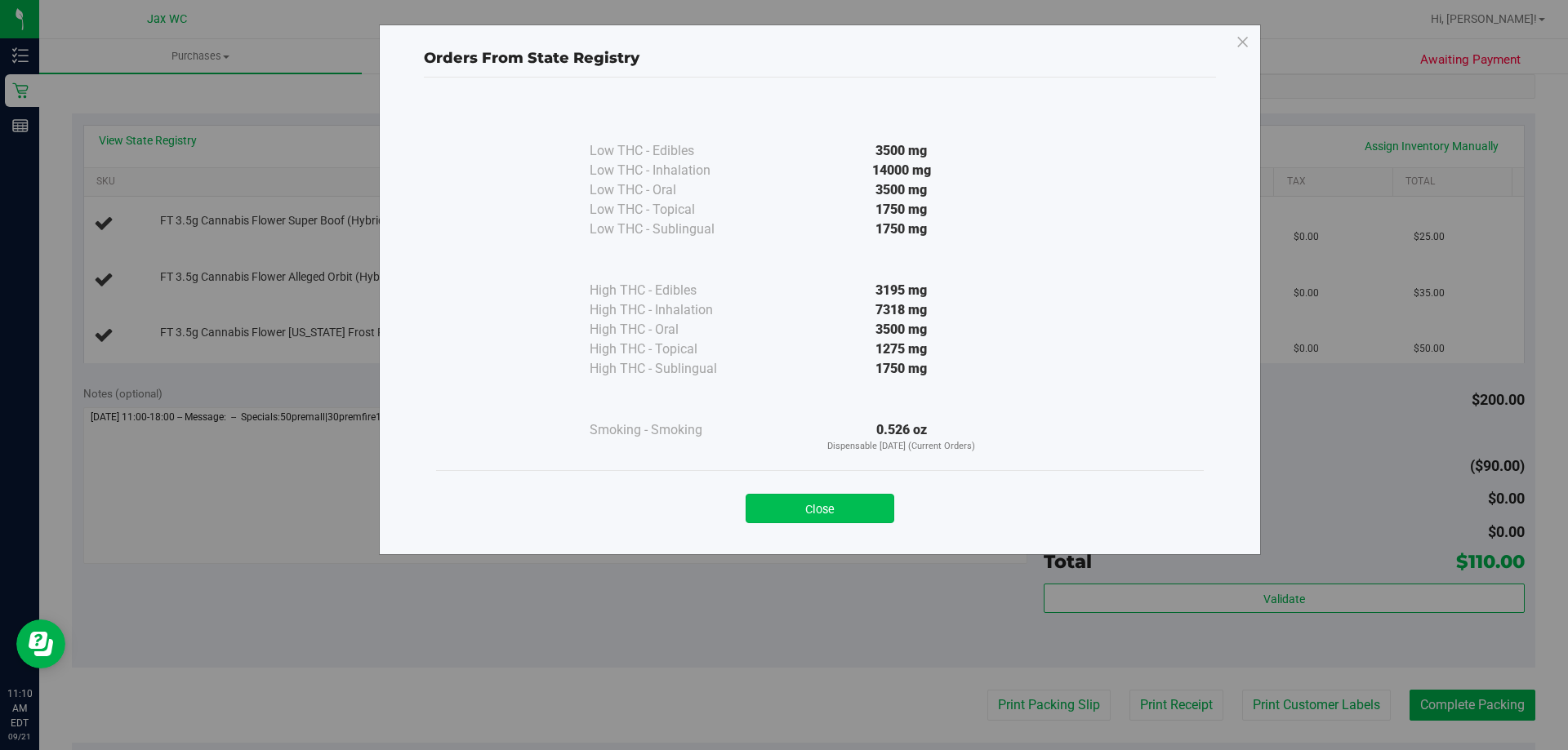
click at [823, 509] on button "Close" at bounding box center [820, 509] width 149 height 29
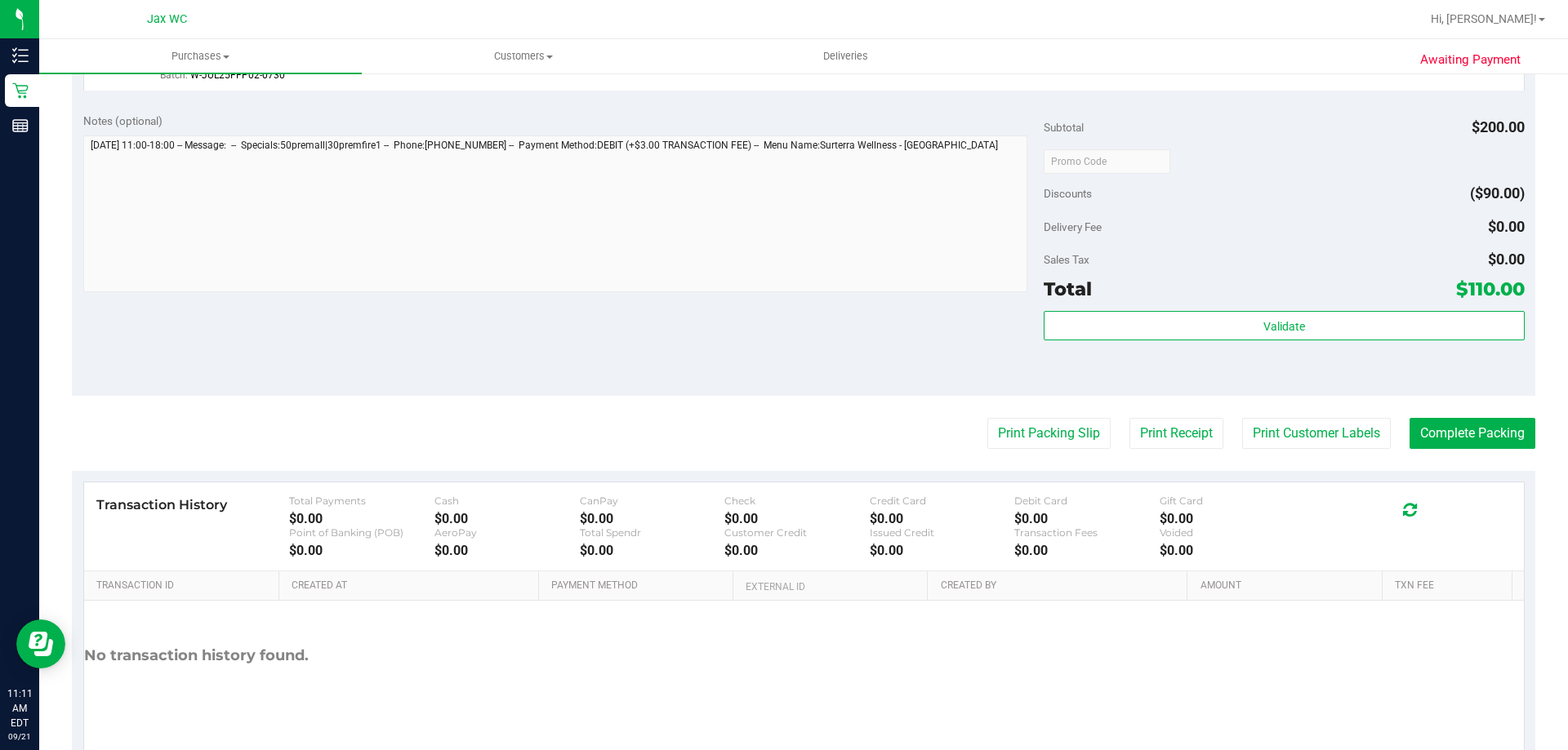
scroll to position [774, 0]
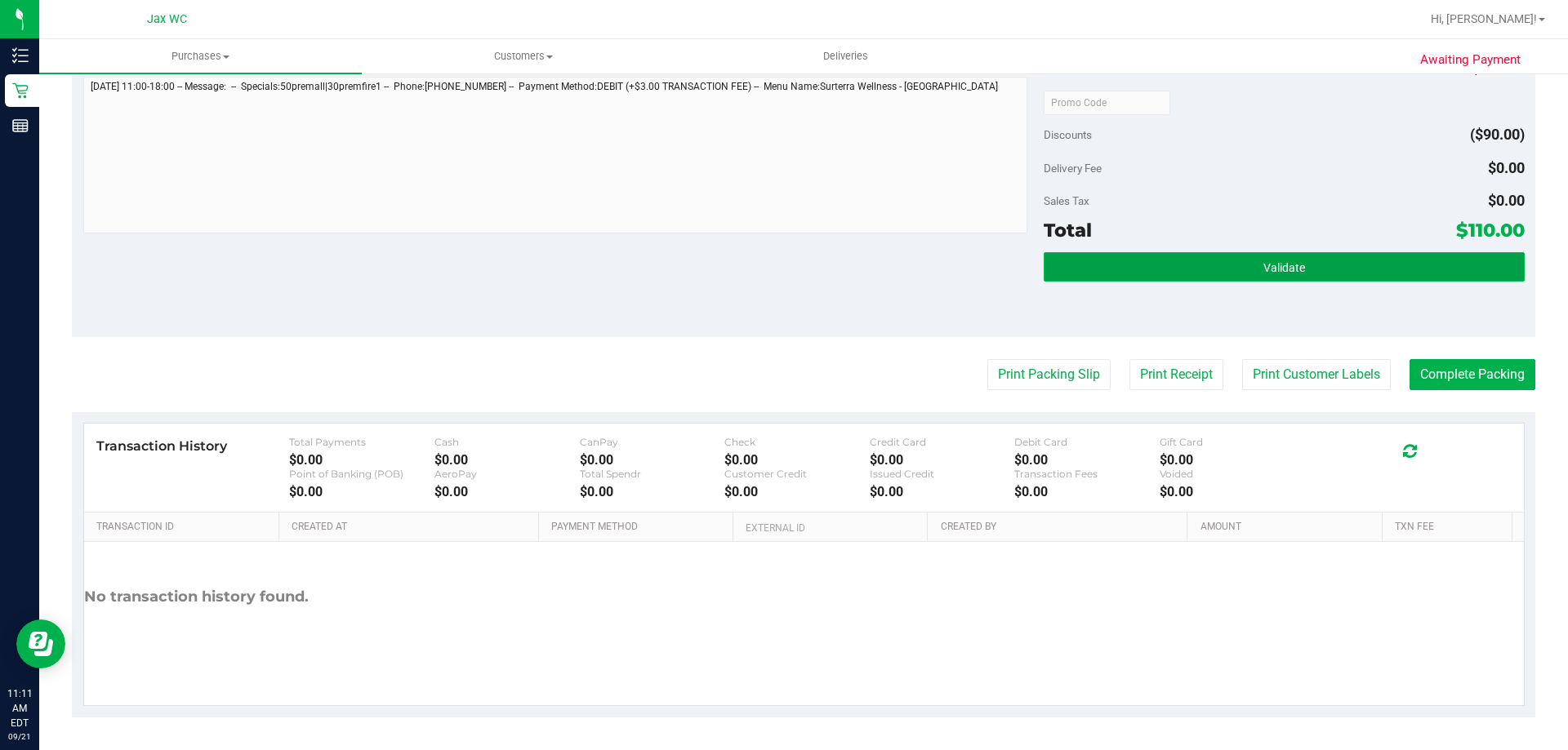
click at [1266, 262] on span "Validate" at bounding box center [1284, 268] width 42 height 13
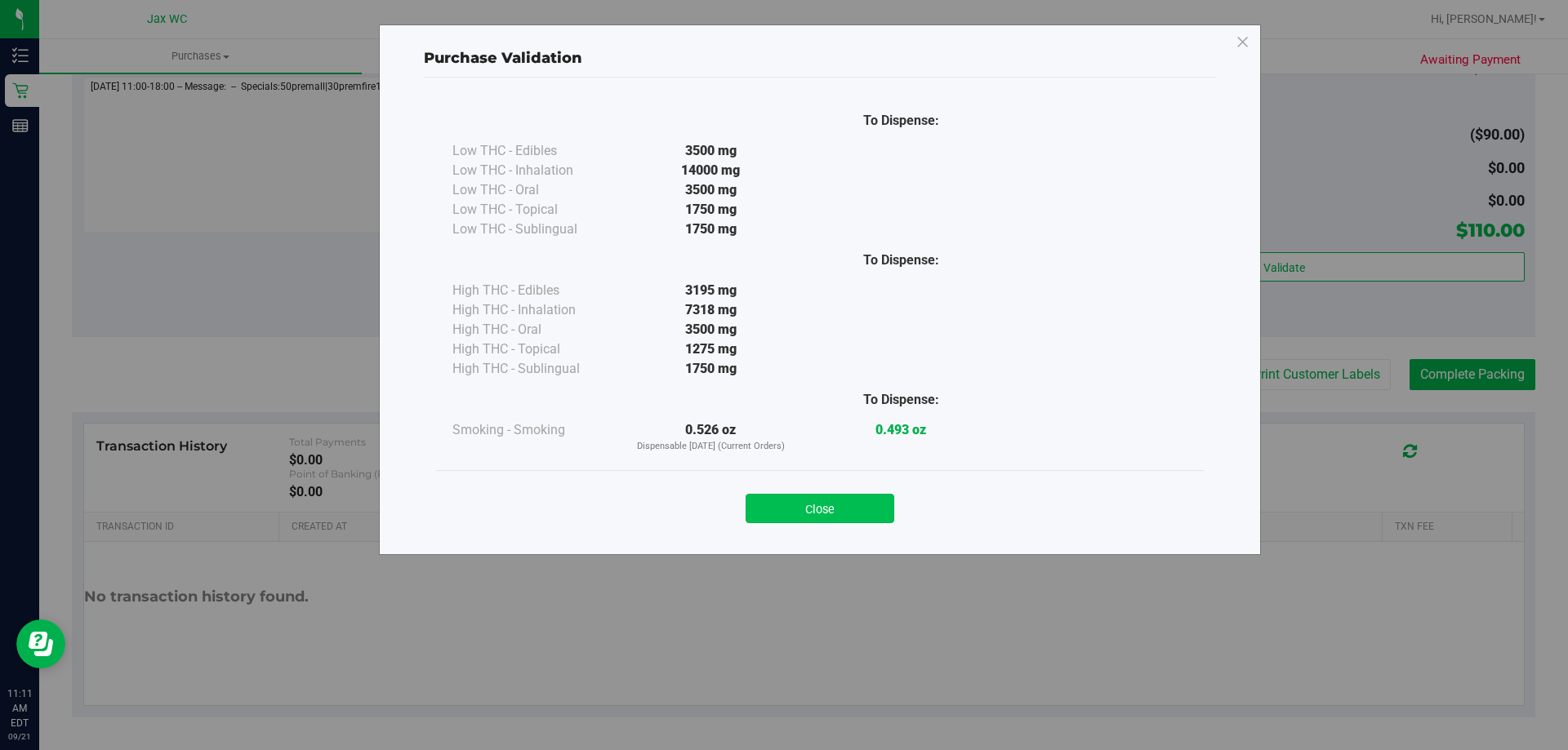
click at [851, 513] on button "Close" at bounding box center [820, 509] width 149 height 29
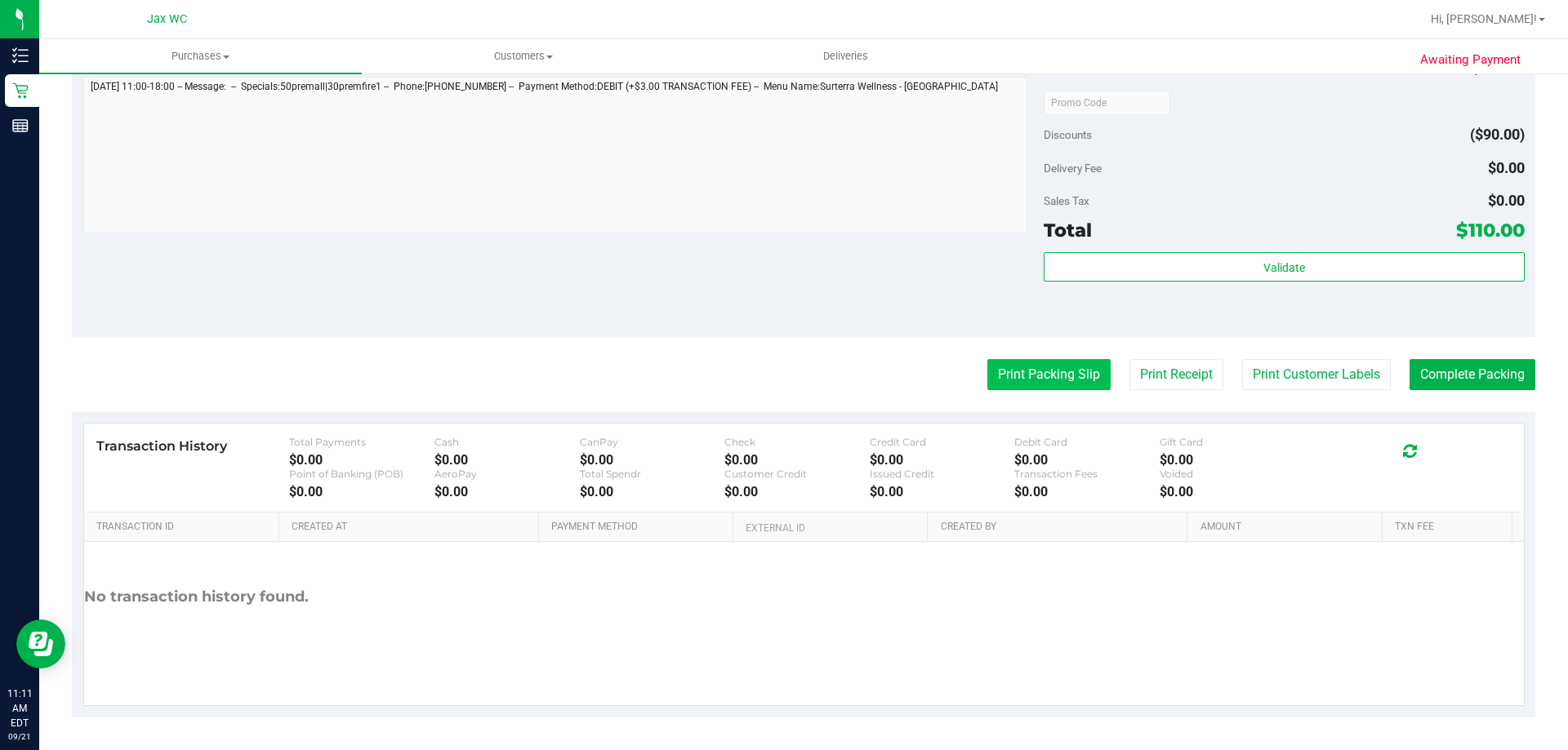
click at [1076, 369] on button "Print Packing Slip" at bounding box center [1048, 375] width 123 height 31
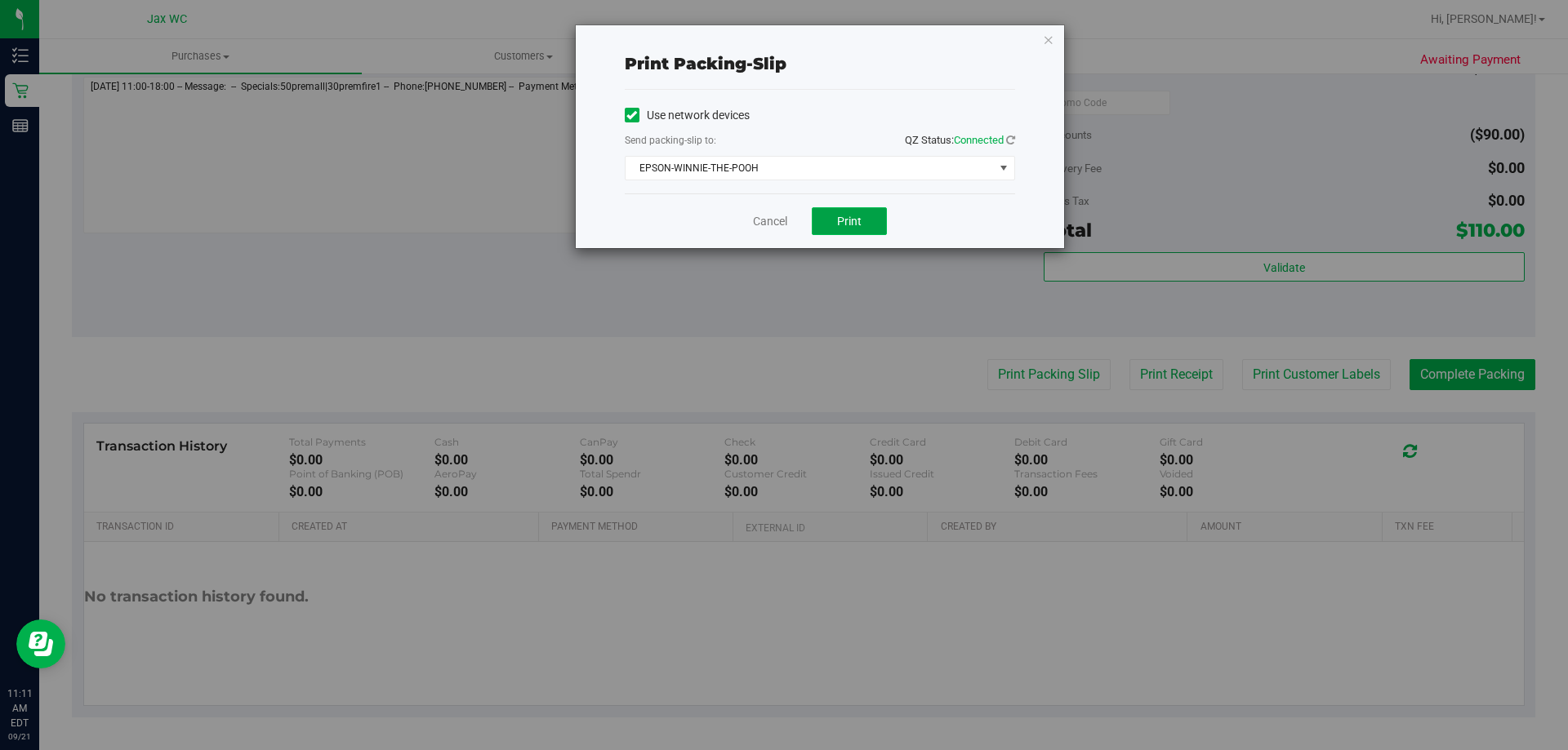
click at [857, 225] on span "Print" at bounding box center [849, 221] width 25 height 13
click at [778, 221] on link "Cancel" at bounding box center [770, 221] width 35 height 17
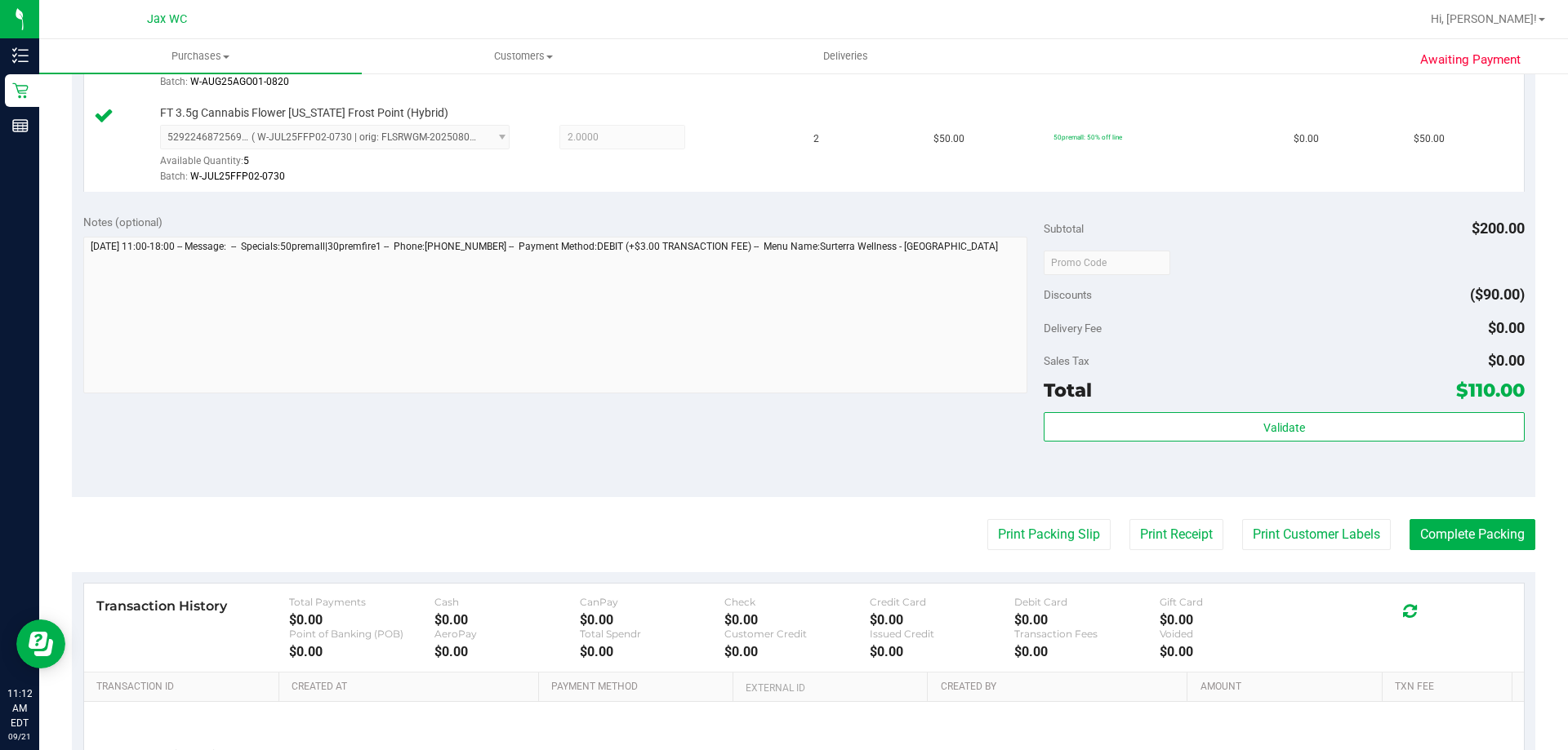
scroll to position [447, 0]
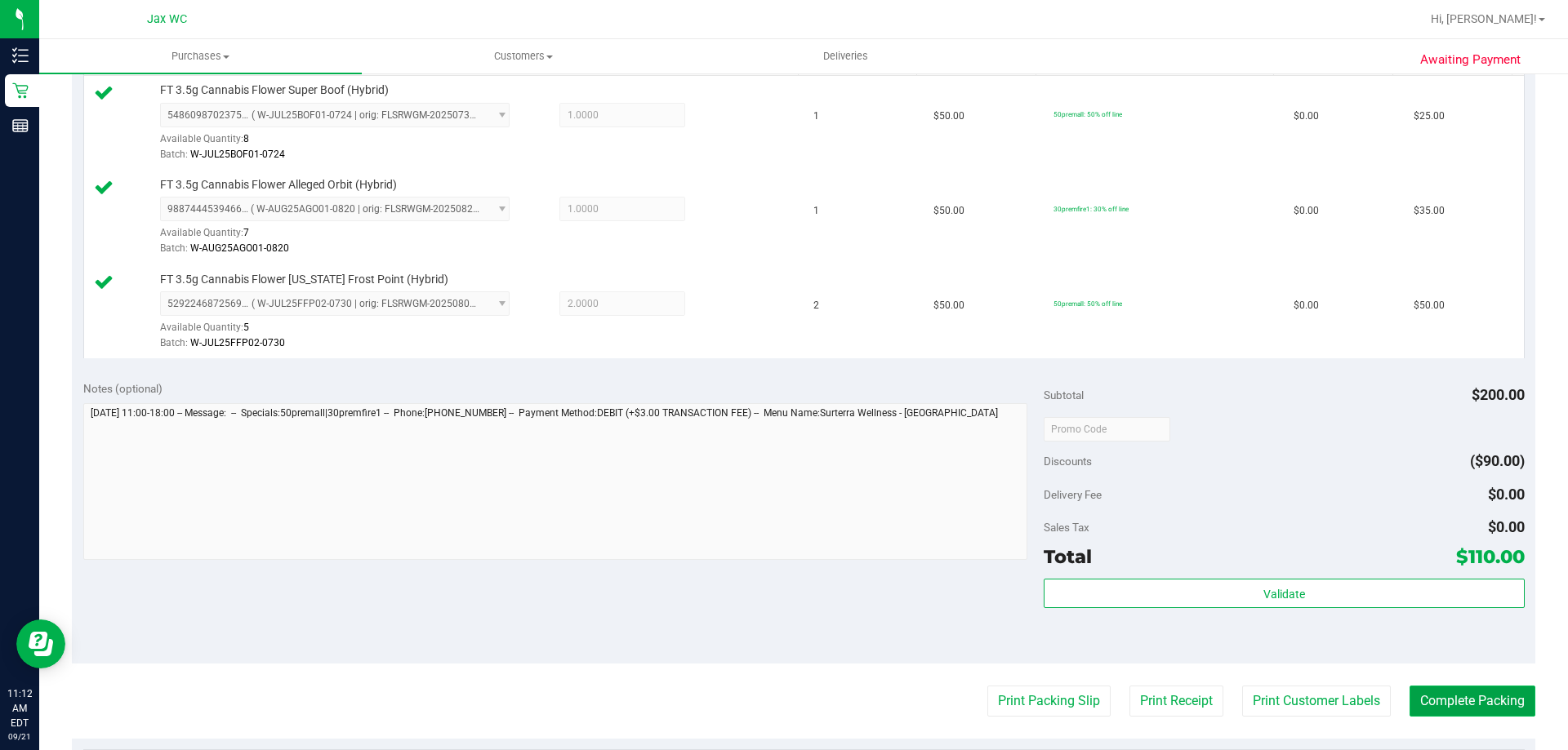
click at [1460, 705] on button "Complete Packing" at bounding box center [1472, 701] width 126 height 31
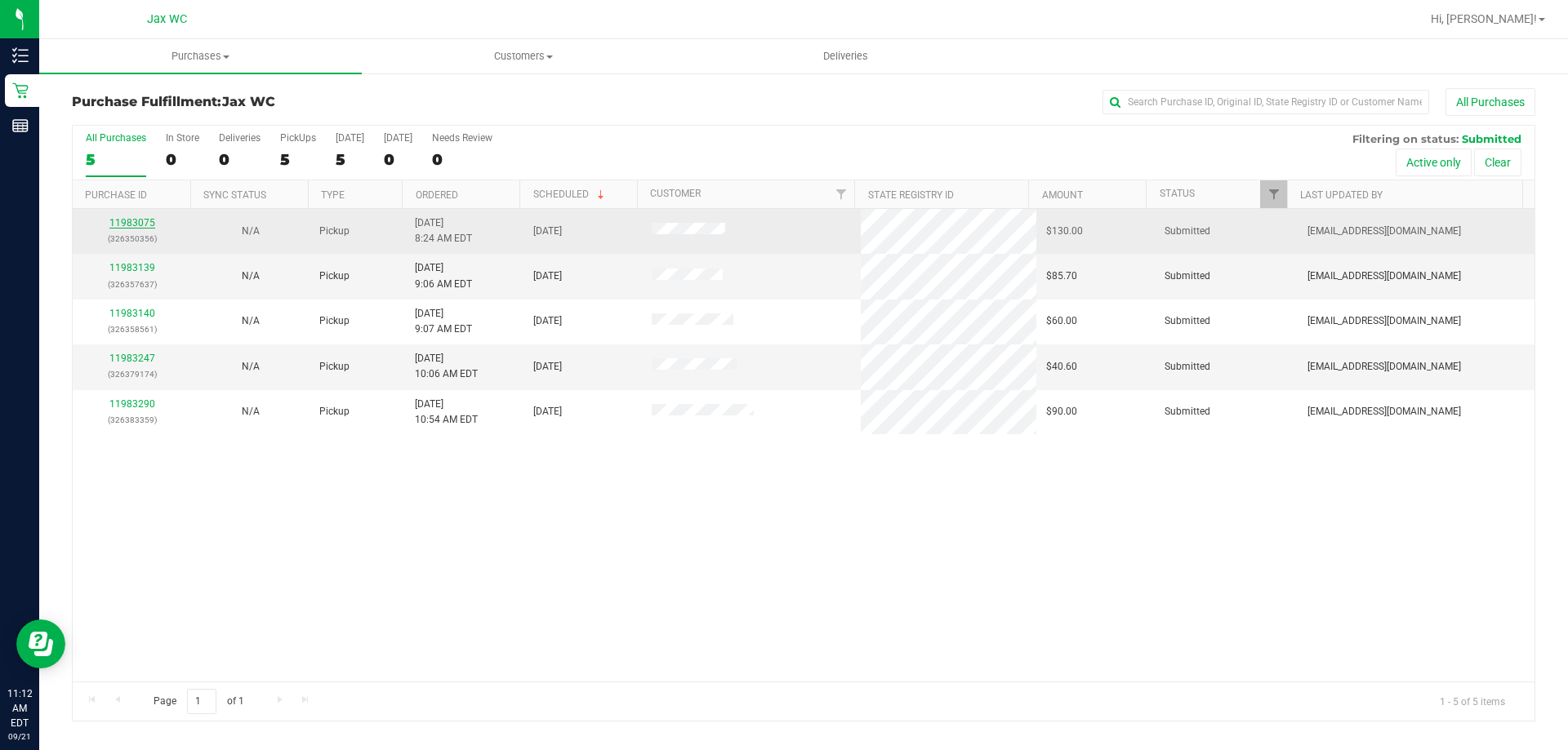
click at [135, 221] on link "11983075" at bounding box center [132, 222] width 46 height 12
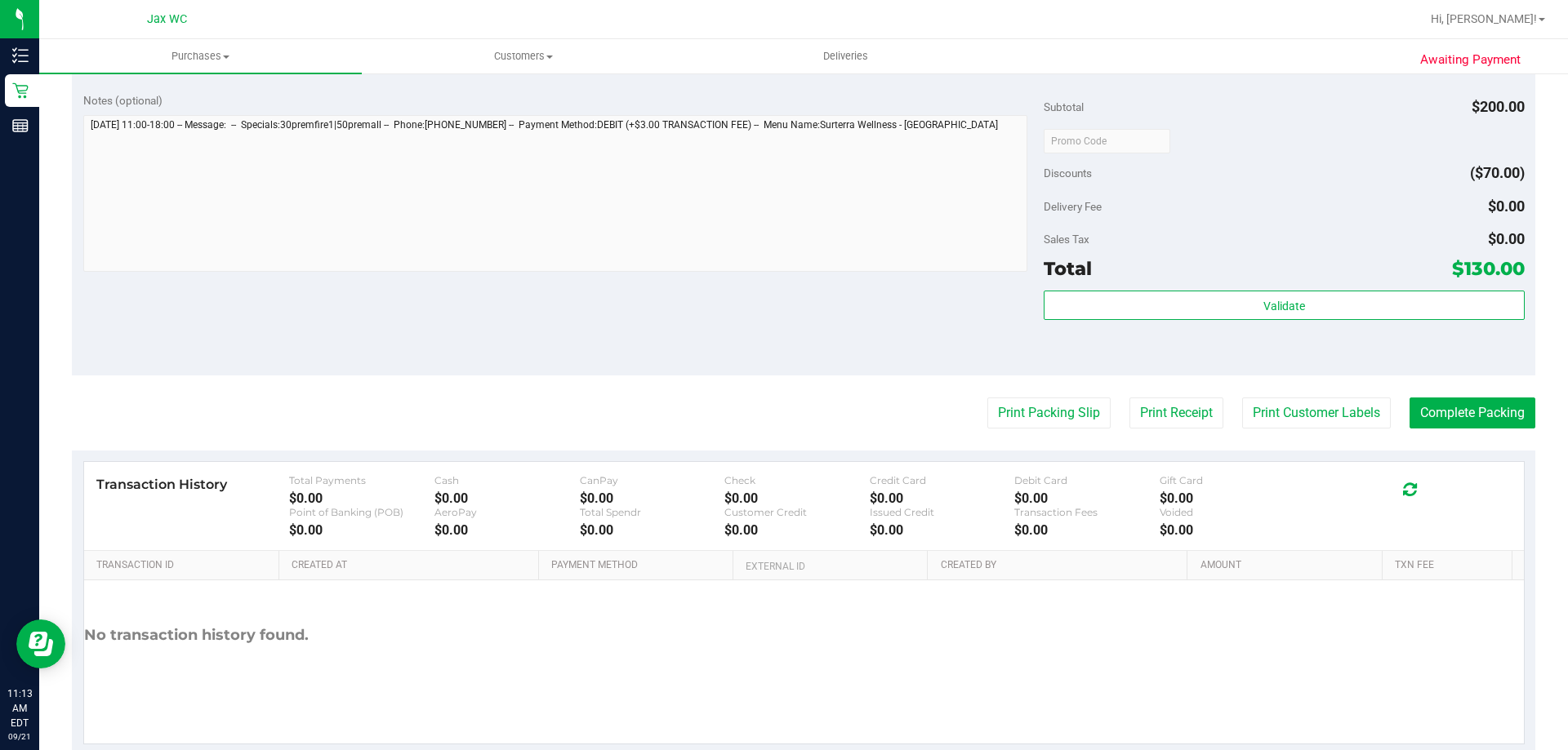
scroll to position [774, 0]
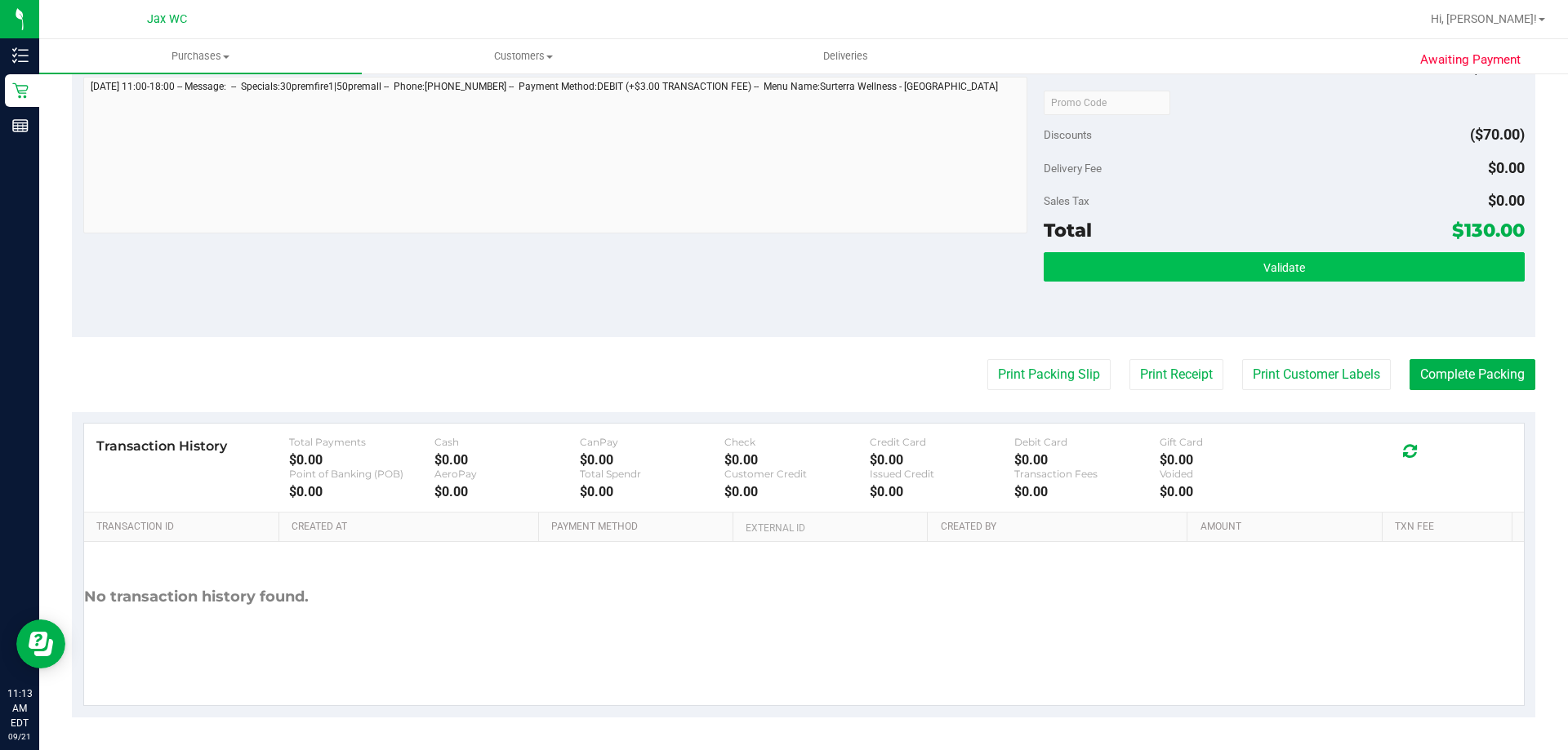
drag, startPoint x: 1144, startPoint y: 249, endPoint x: 1152, endPoint y: 265, distance: 17.9
click at [1145, 249] on div "Subtotal $200.00 Discounts ($70.00) Delivery Fee $0.00 Sales Tax $0.00 Total $1…" at bounding box center [1284, 190] width 480 height 272
click at [1152, 266] on button "Validate" at bounding box center [1284, 267] width 480 height 29
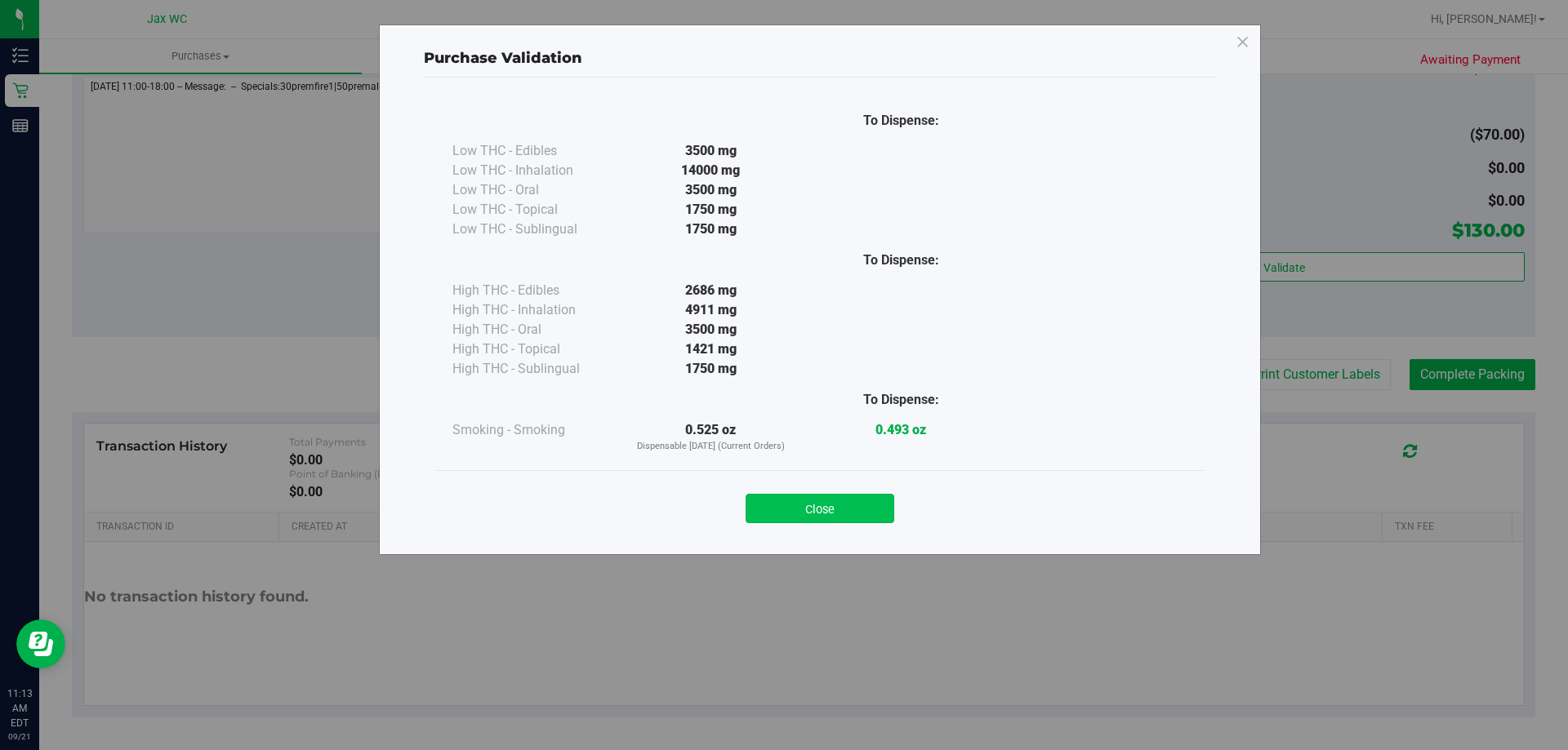
click at [813, 508] on button "Close" at bounding box center [820, 509] width 149 height 29
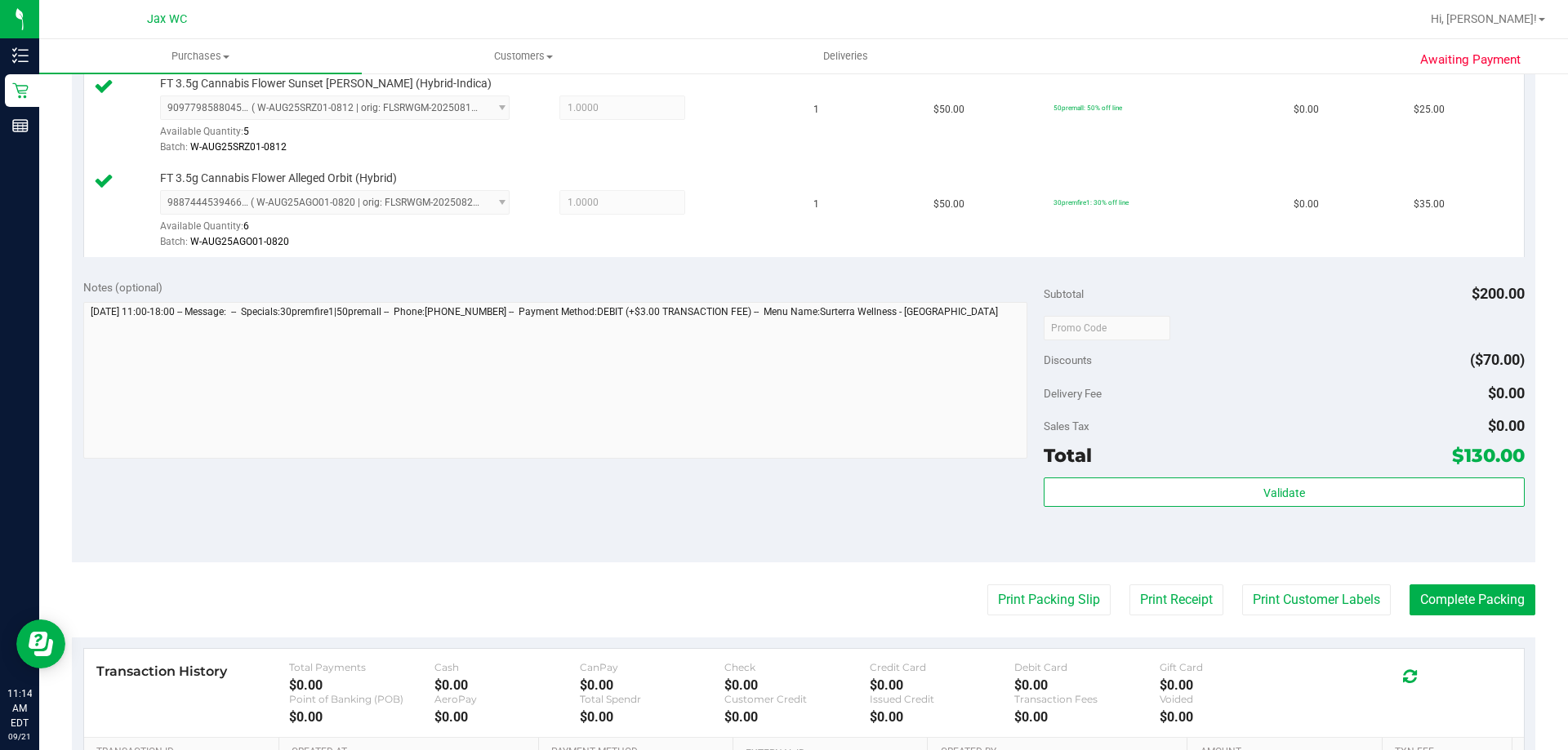
scroll to position [653, 0]
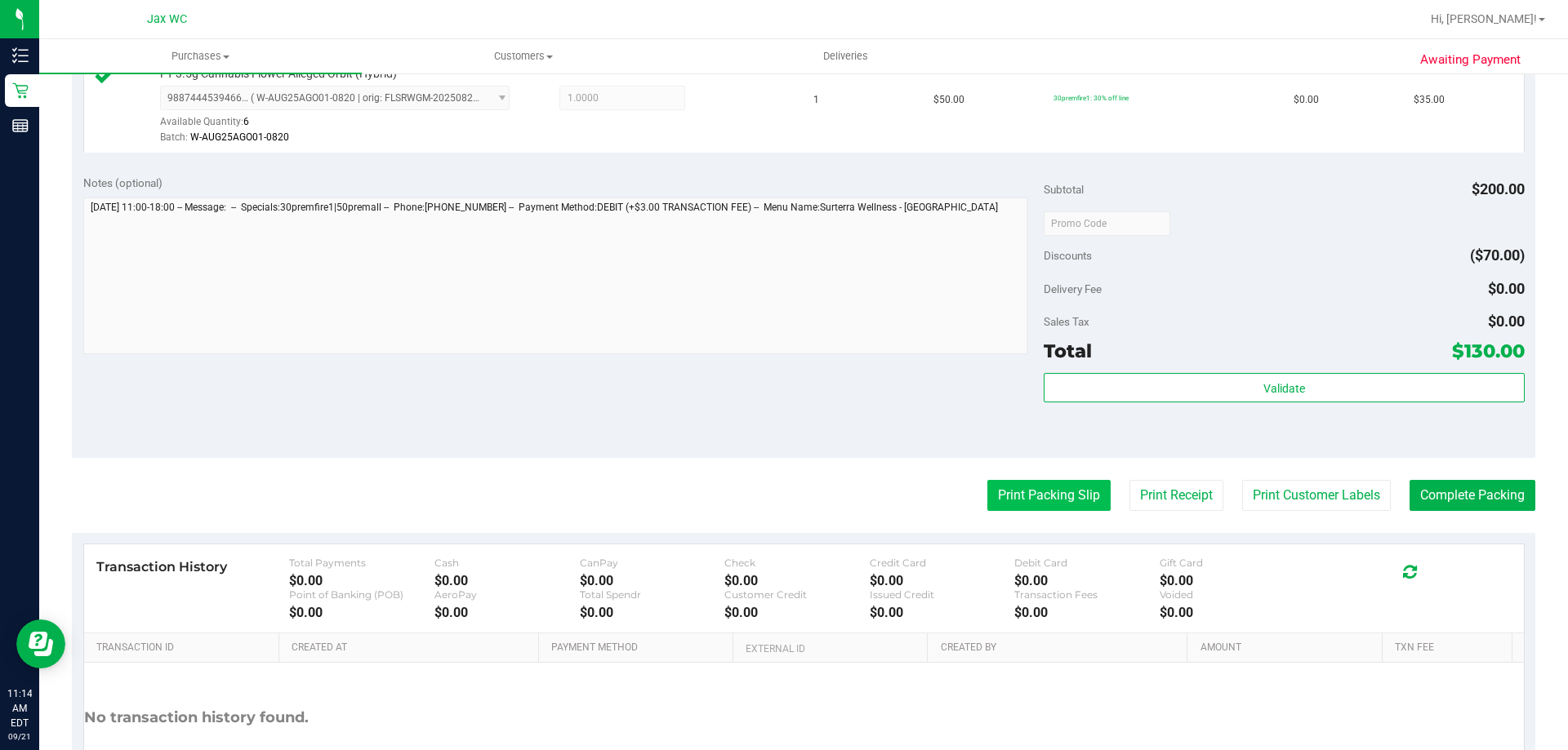
click at [1015, 496] on button "Print Packing Slip" at bounding box center [1048, 496] width 123 height 31
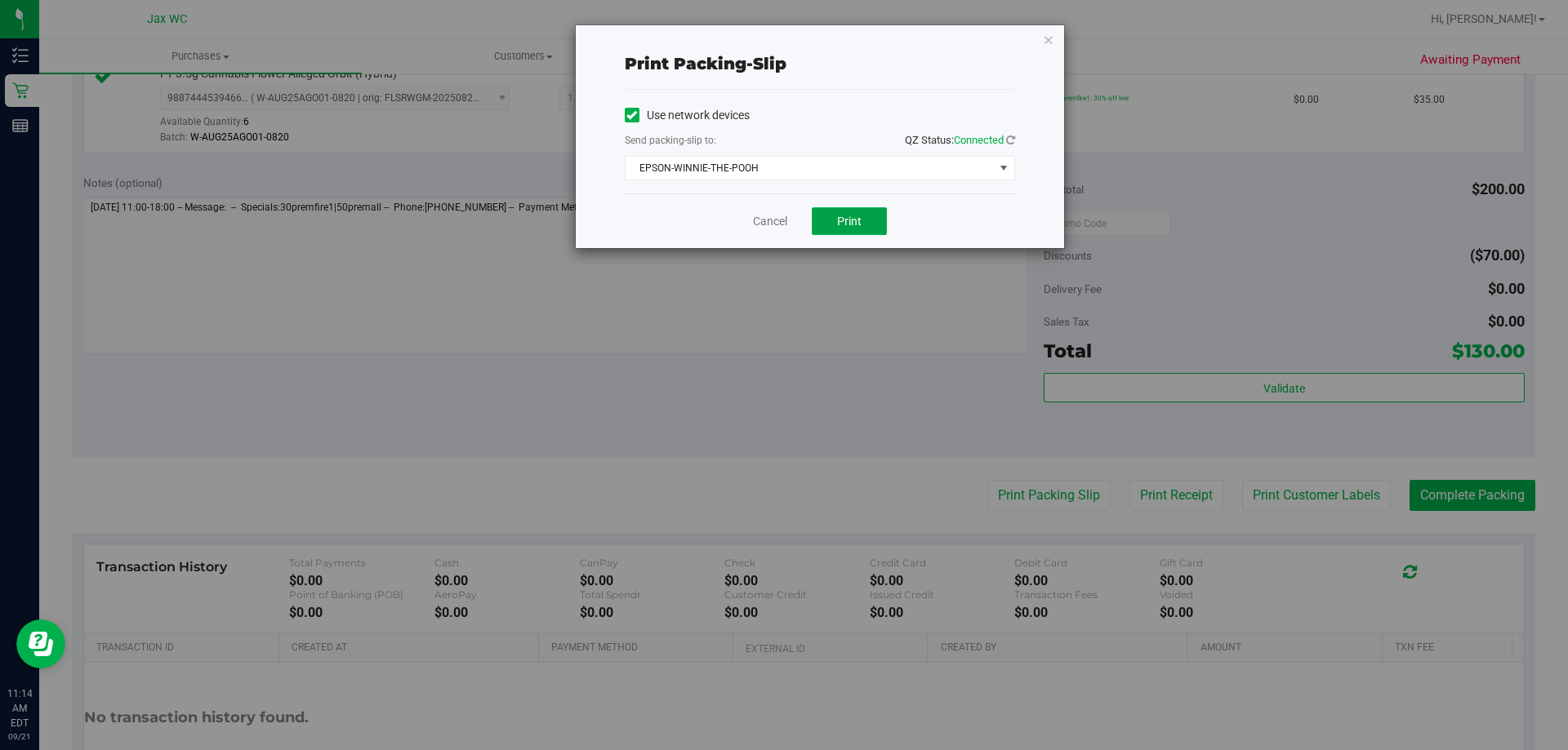
click at [850, 224] on span "Print" at bounding box center [849, 221] width 25 height 13
click at [771, 223] on link "Cancel" at bounding box center [770, 221] width 35 height 17
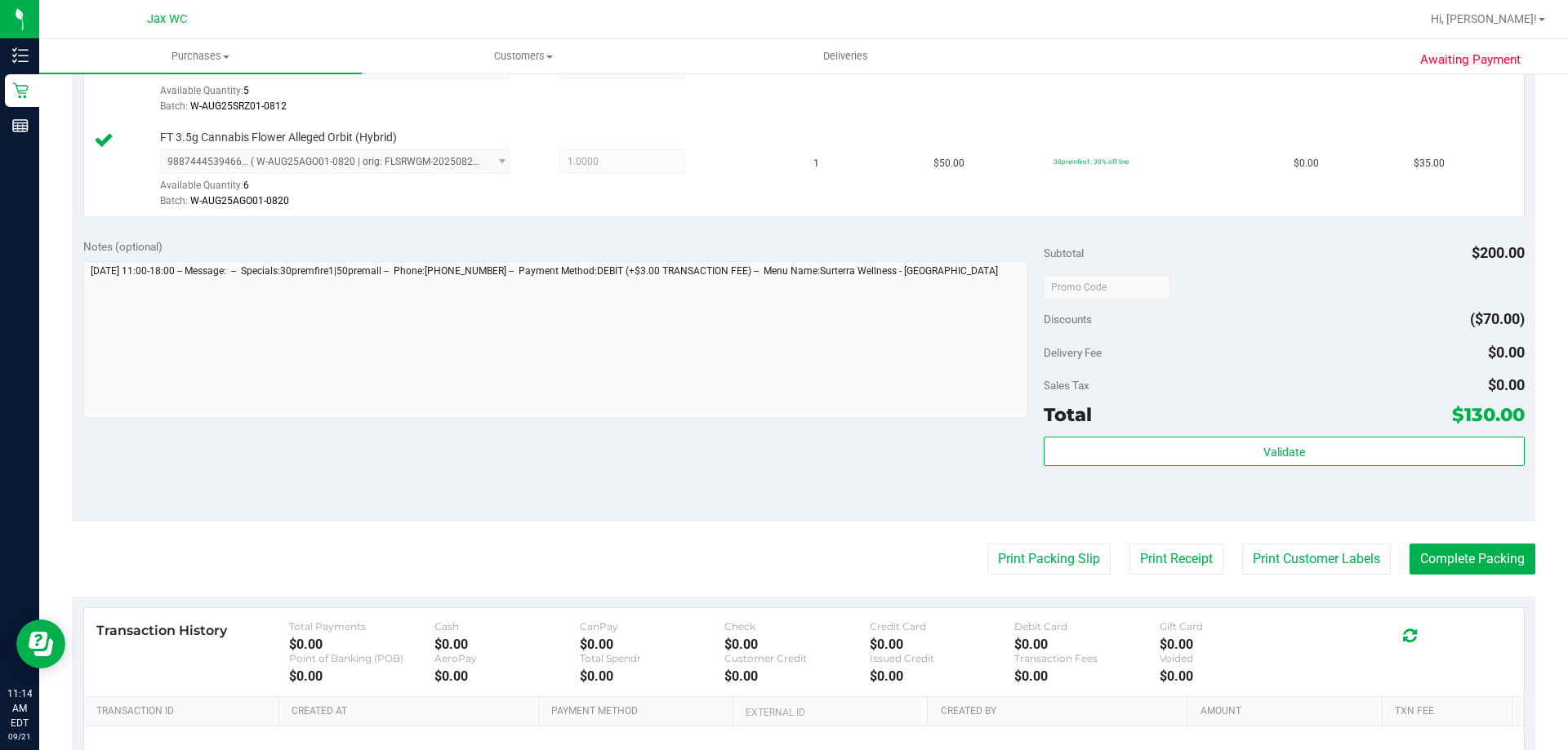
scroll to position [774, 0]
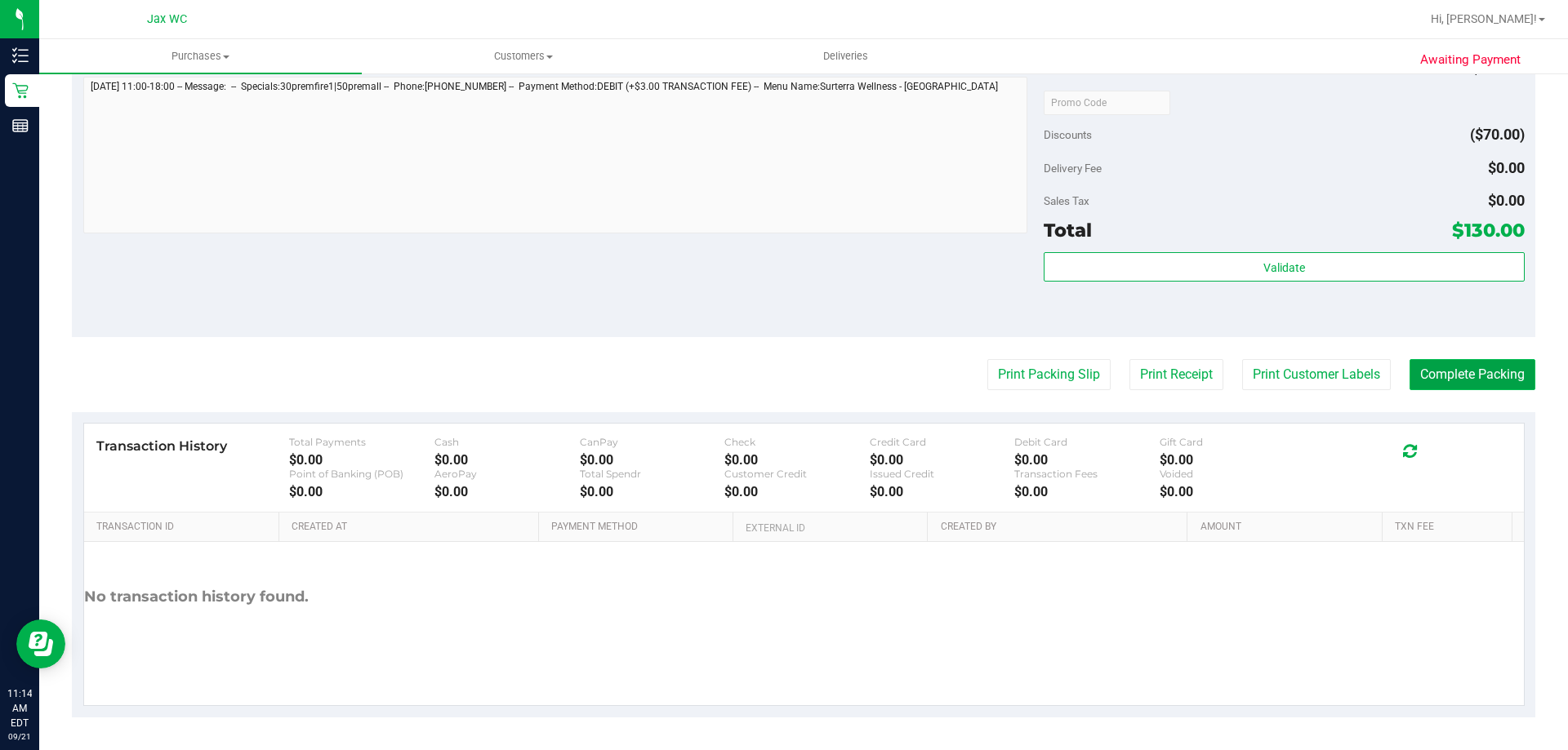
click at [1434, 374] on button "Complete Packing" at bounding box center [1472, 375] width 126 height 31
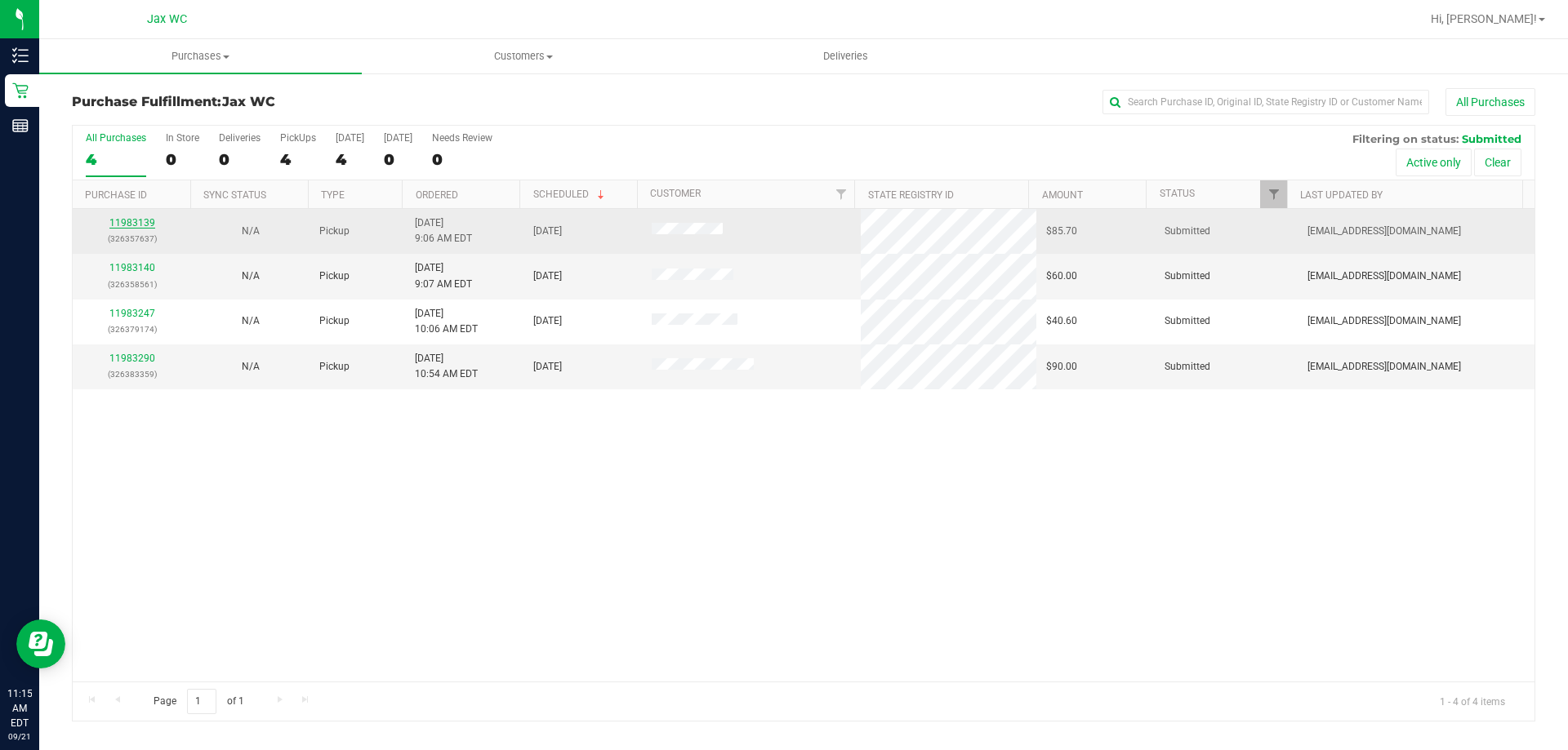
click at [122, 225] on link "11983139" at bounding box center [132, 222] width 46 height 12
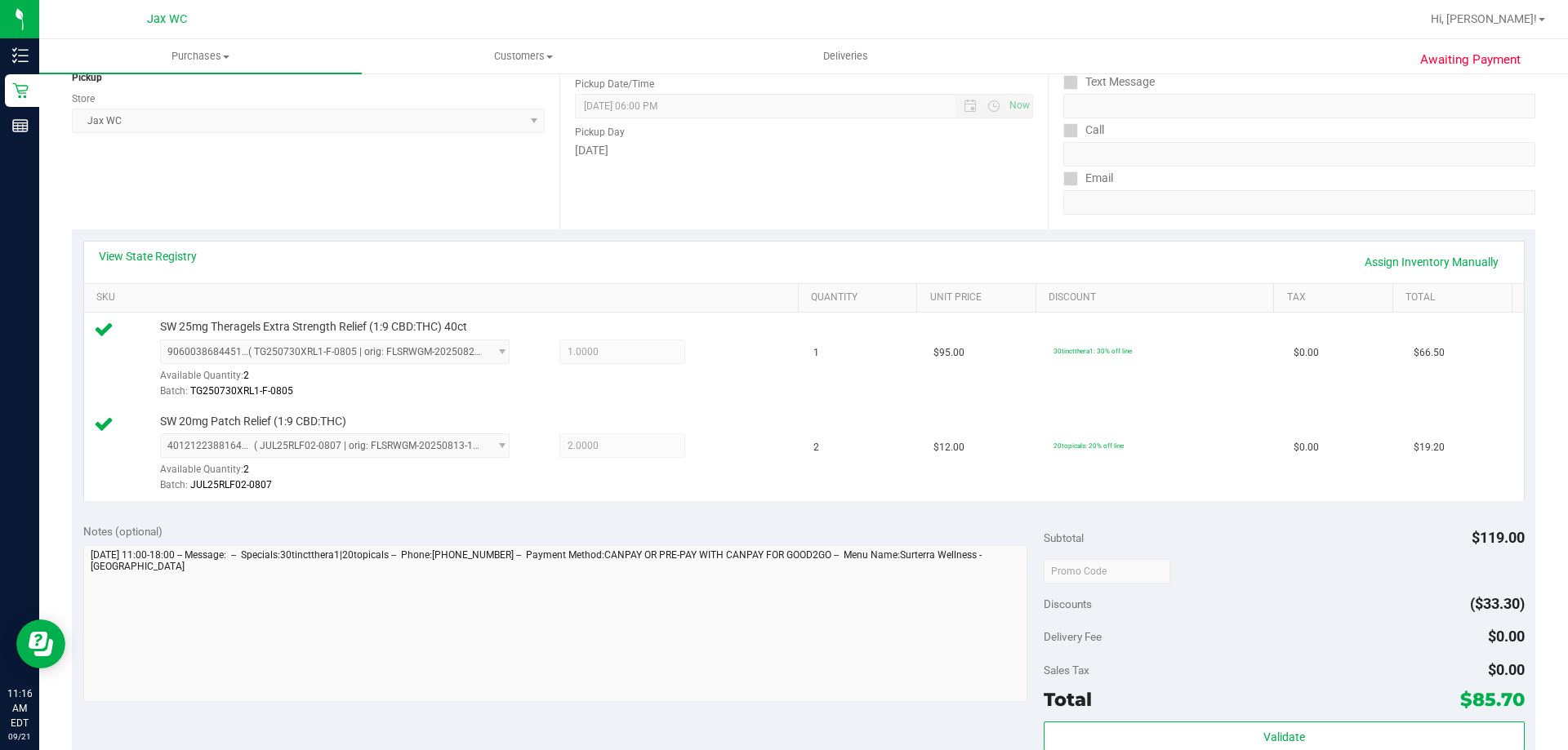
scroll to position [489, 0]
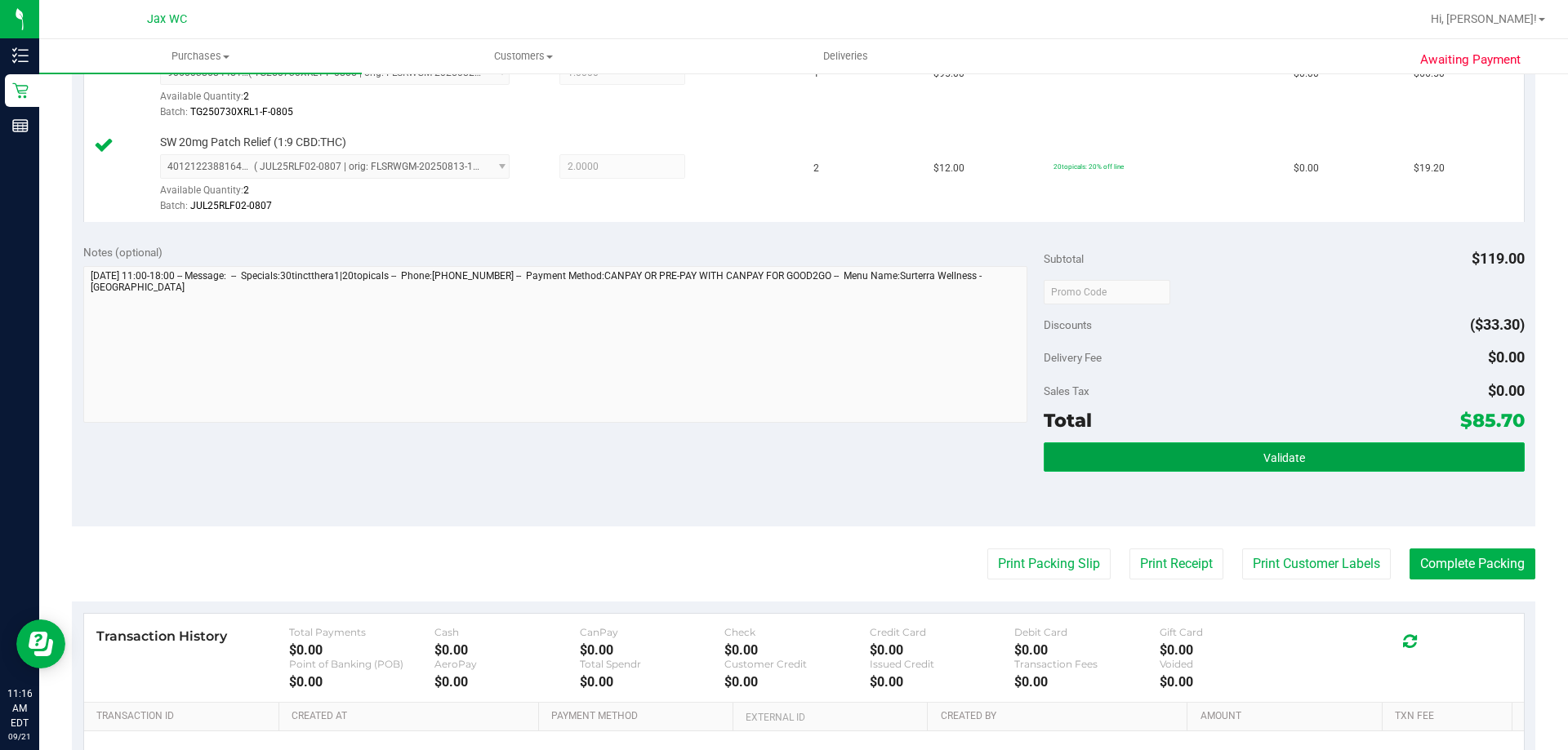
click at [1214, 458] on button "Validate" at bounding box center [1284, 457] width 480 height 29
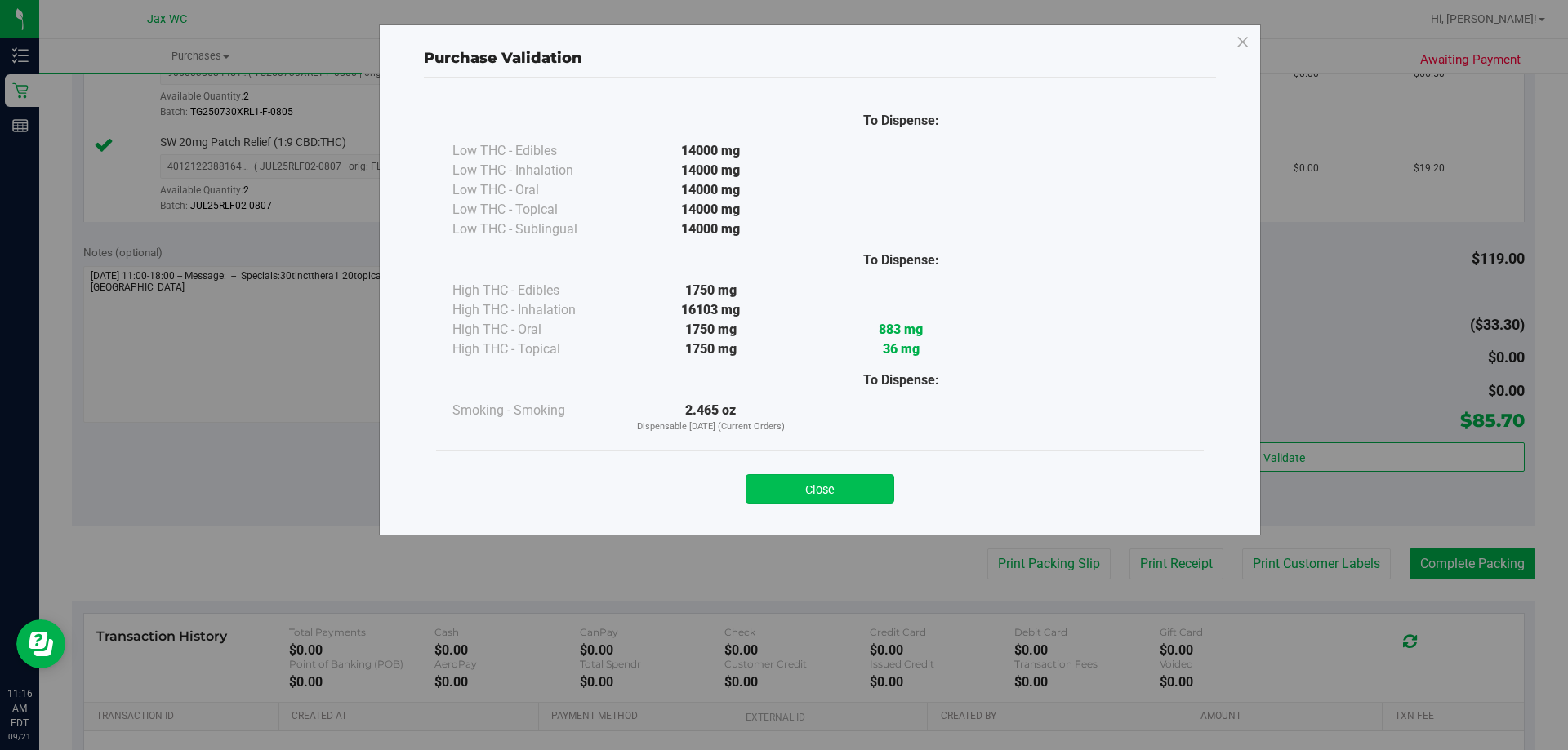
click at [858, 482] on button "Close" at bounding box center [820, 488] width 149 height 29
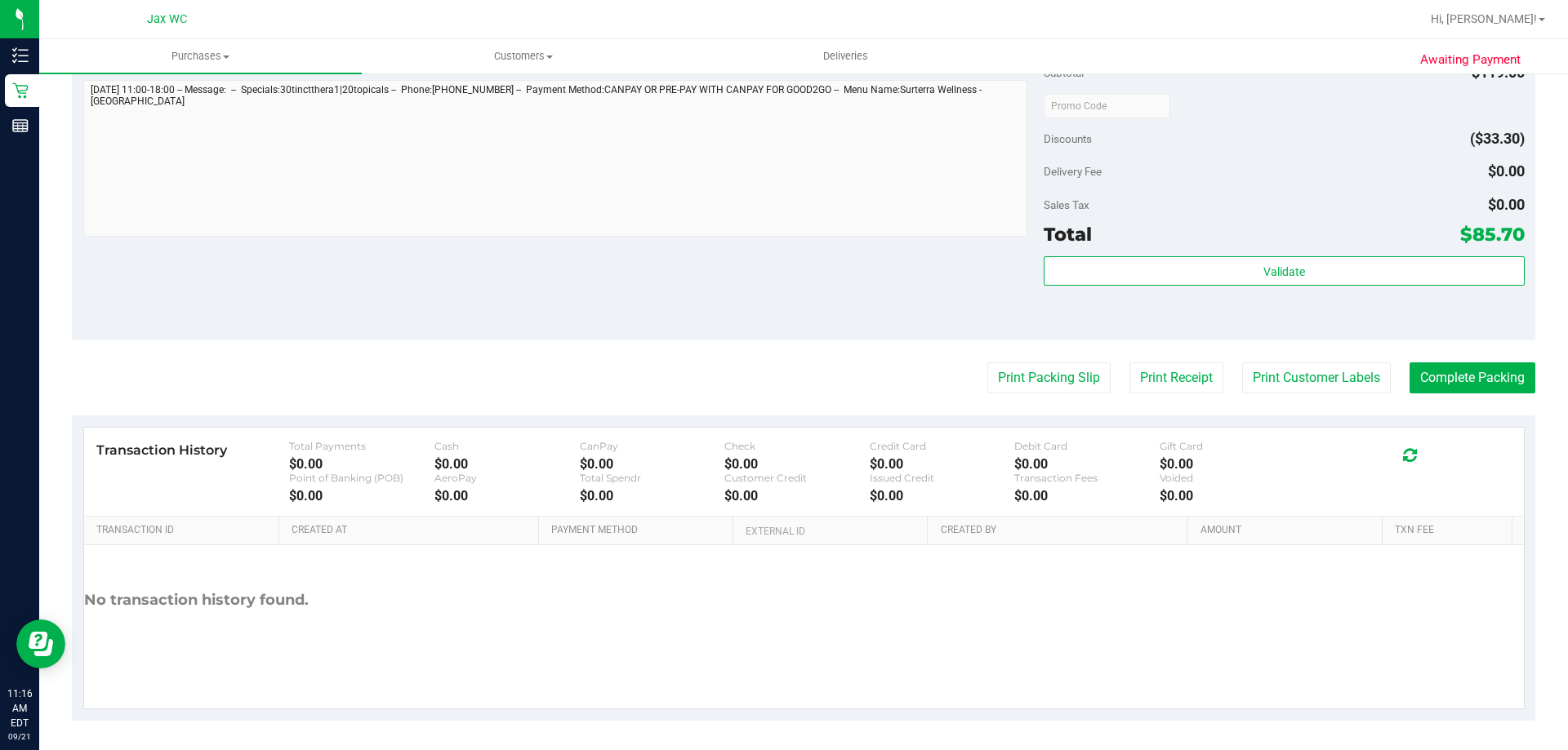
scroll to position [679, 0]
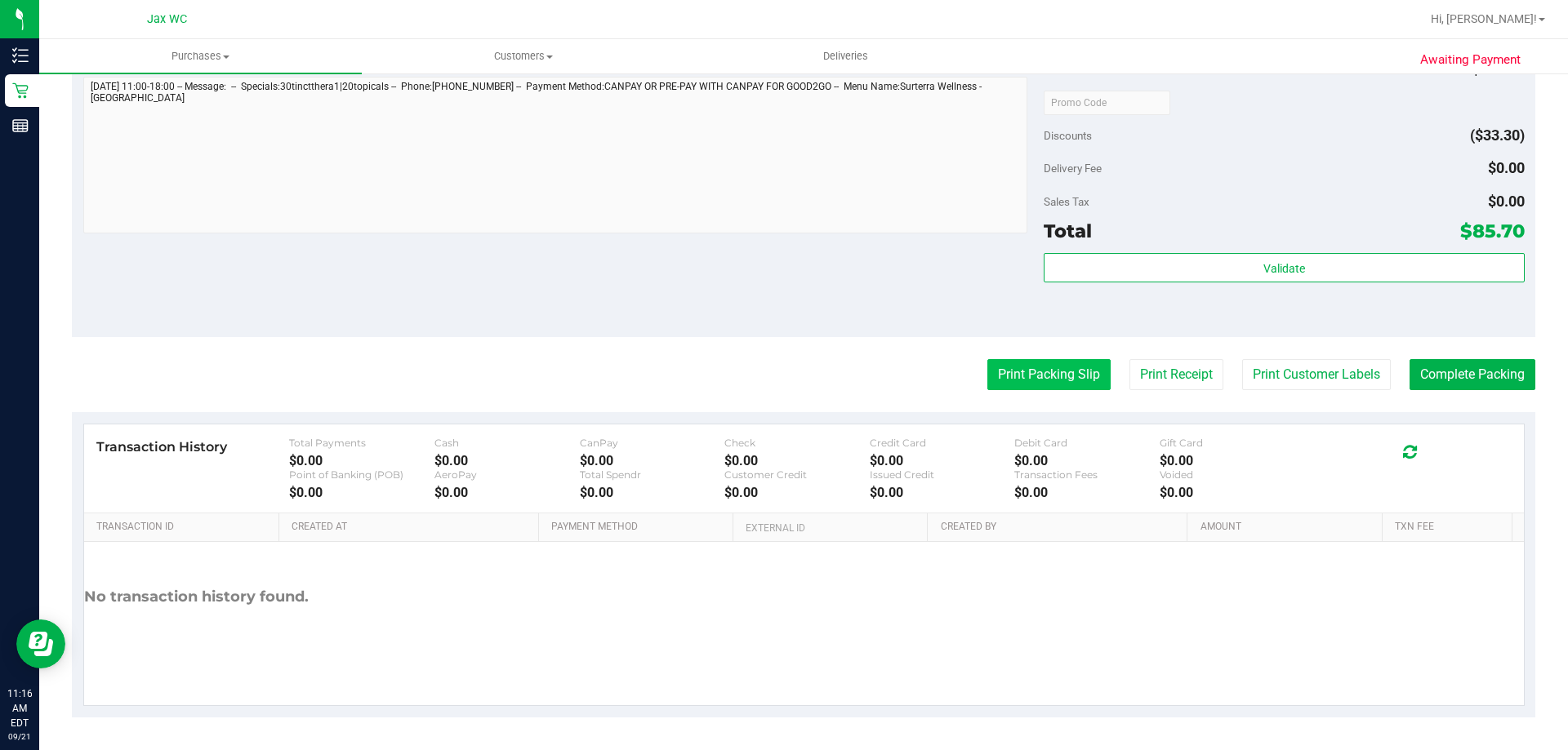
click at [1031, 385] on button "Print Packing Slip" at bounding box center [1048, 375] width 123 height 31
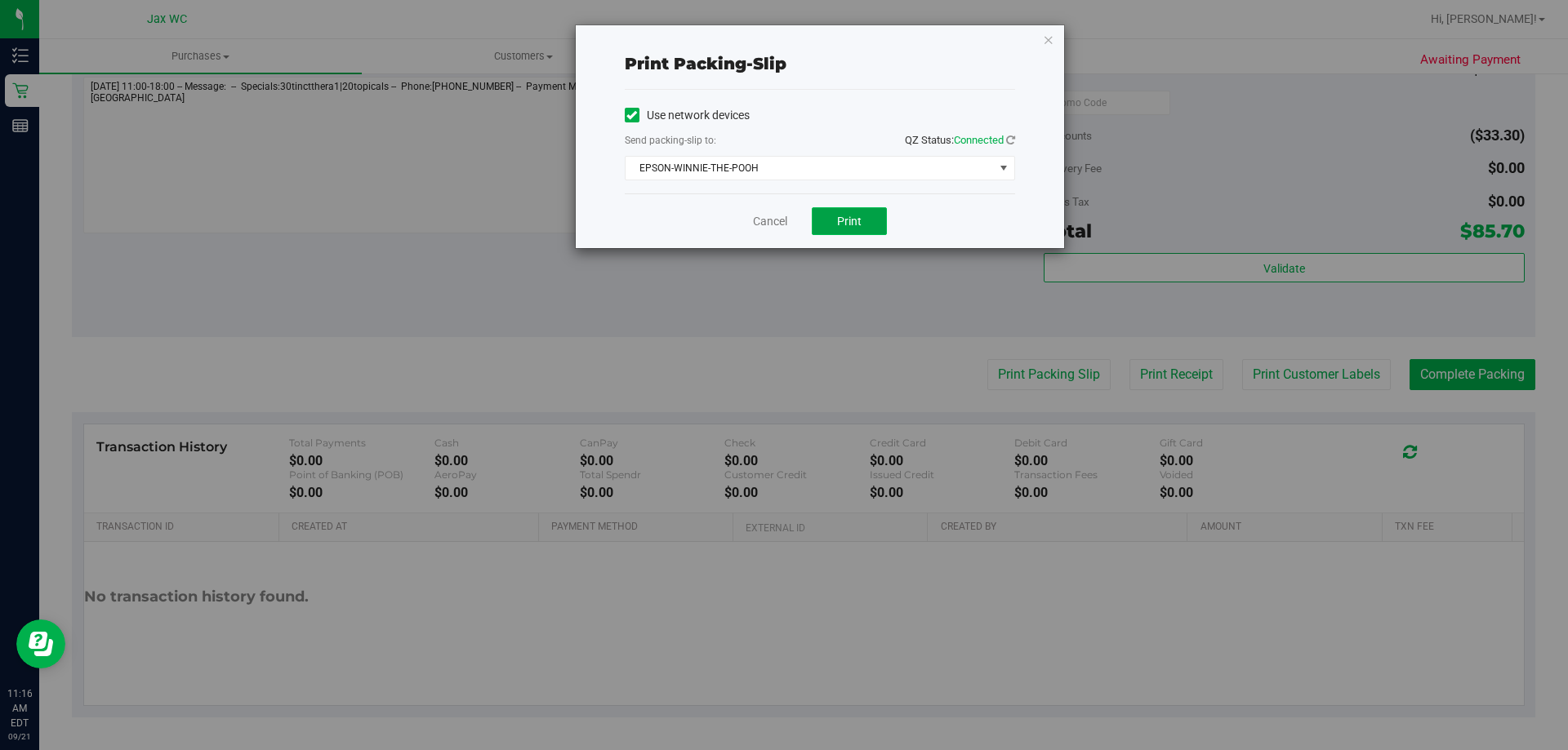
click at [845, 226] on span "Print" at bounding box center [849, 221] width 25 height 13
click at [779, 219] on link "Cancel" at bounding box center [770, 221] width 35 height 17
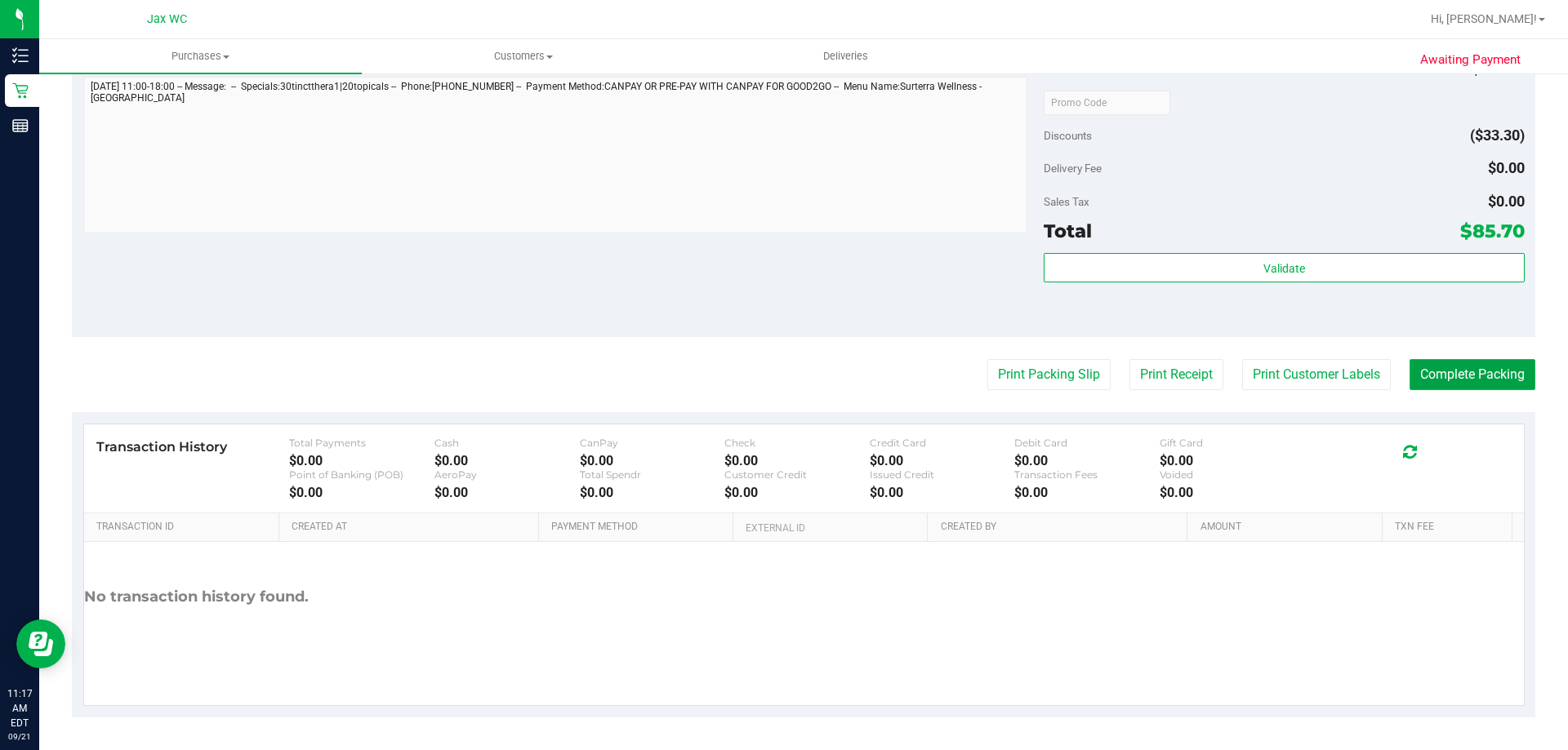
click at [1463, 377] on button "Complete Packing" at bounding box center [1472, 375] width 126 height 31
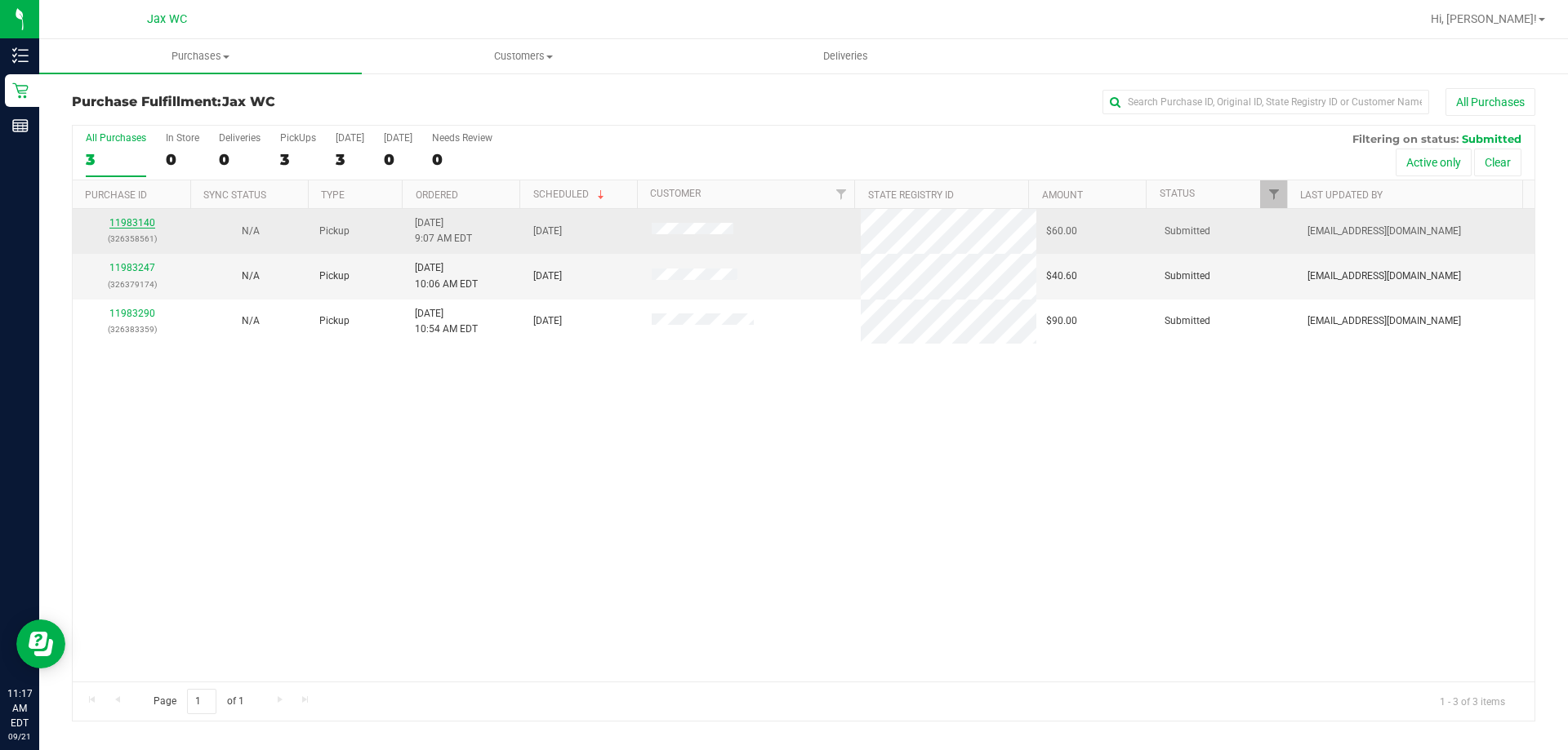
click at [123, 222] on link "11983140" at bounding box center [132, 222] width 46 height 12
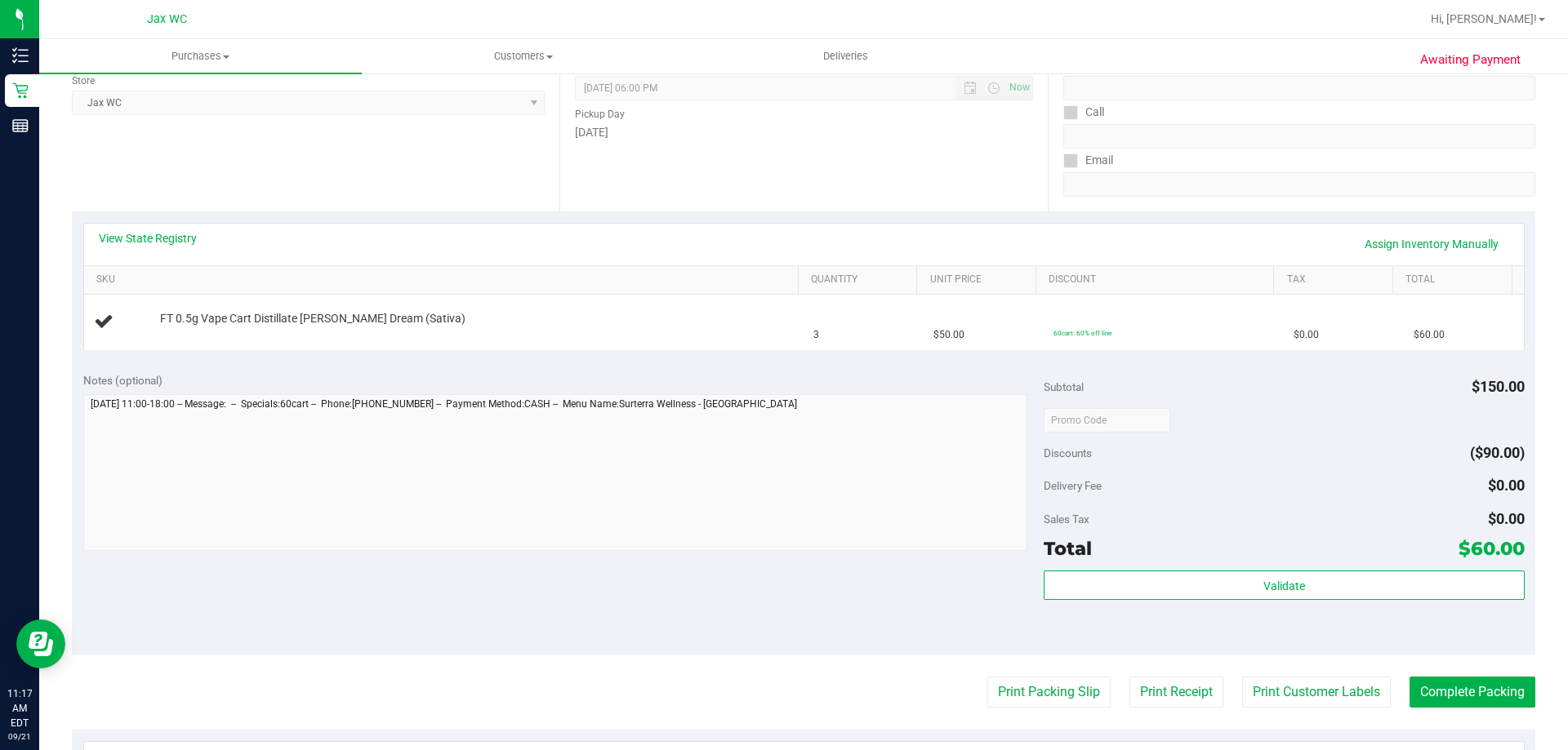
scroll to position [228, 0]
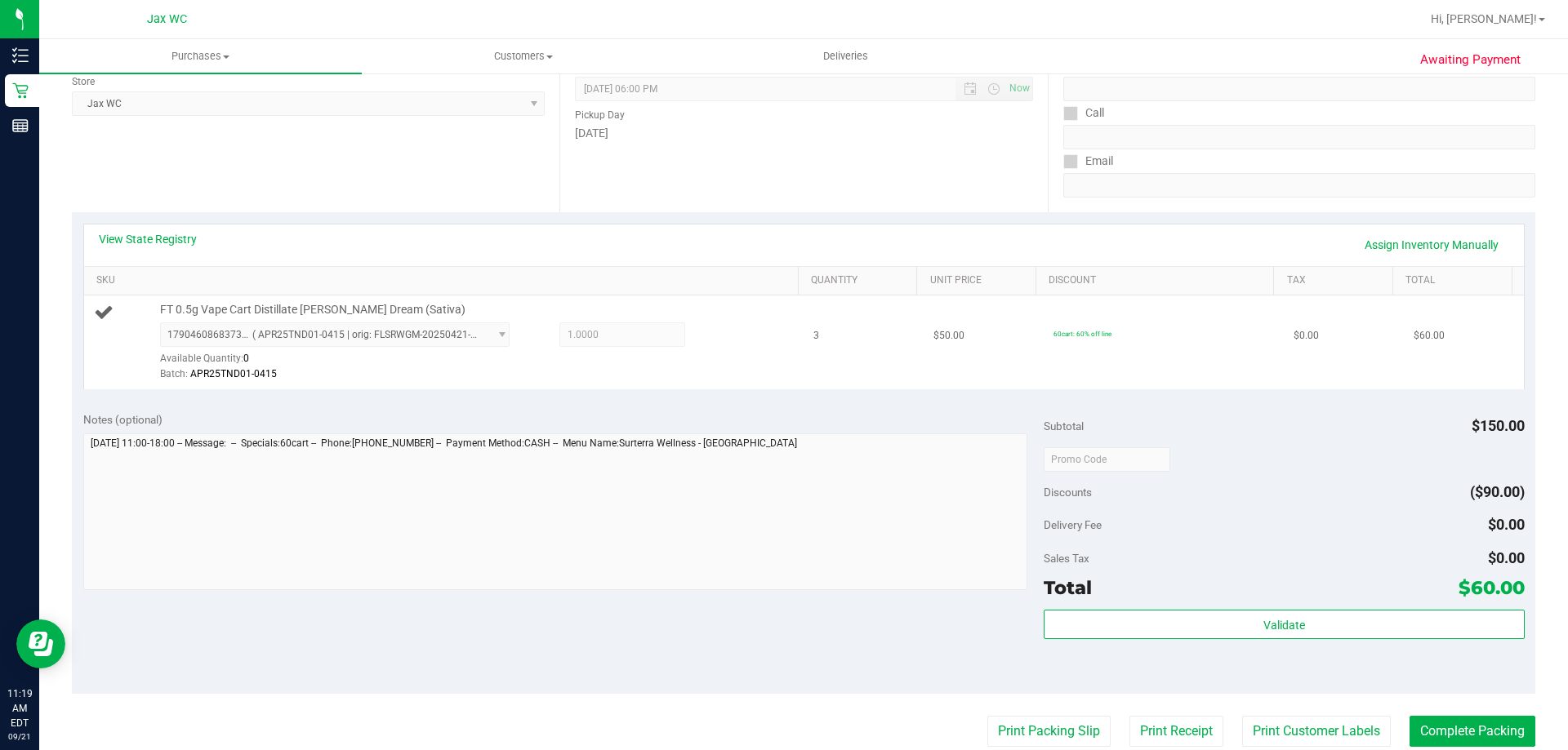
click at [452, 384] on td "FT 0.5g Vape Cart Distillate Tangie Dream (Sativa) 1790460868373083 ( APR25TND0…" at bounding box center [444, 342] width 720 height 94
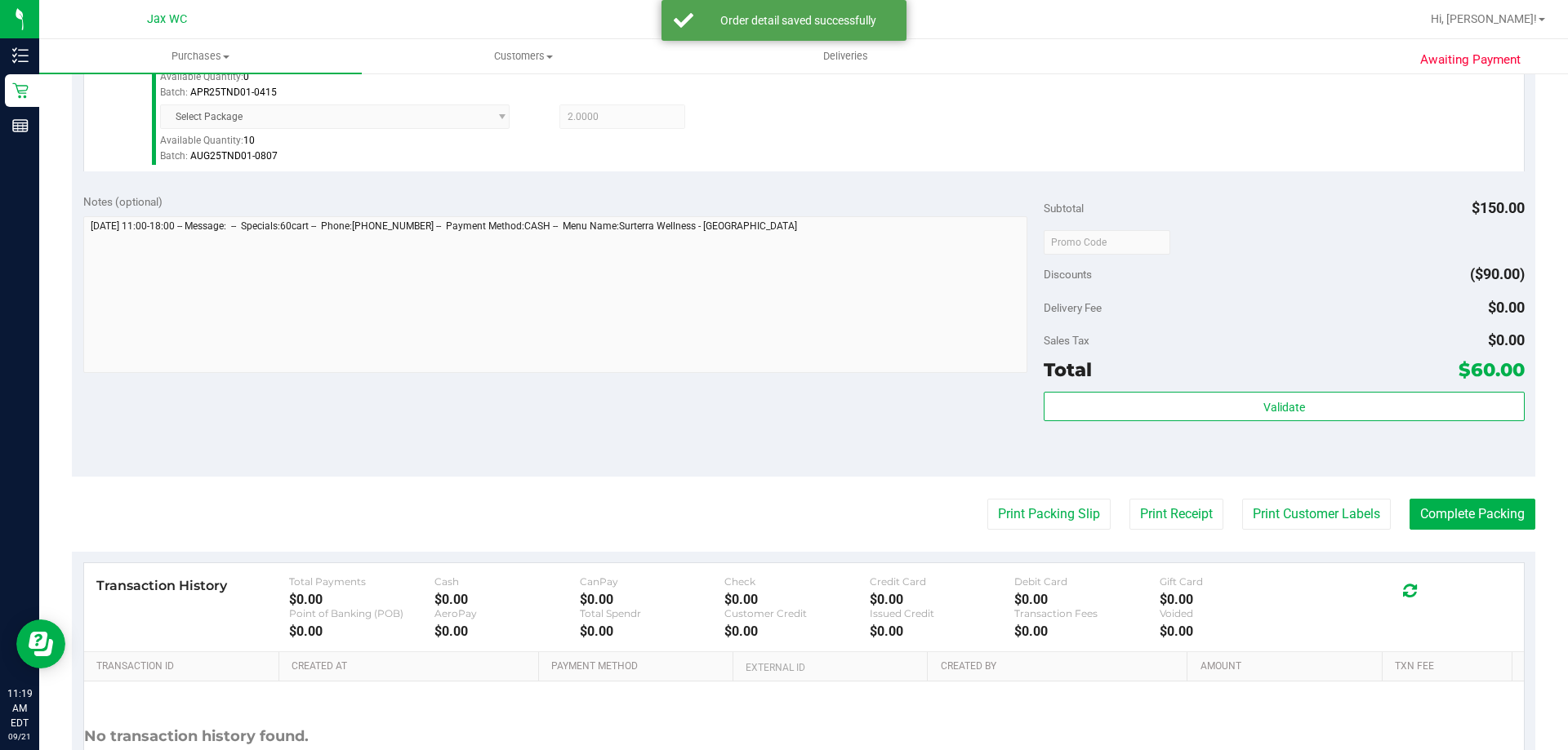
scroll to position [554, 0]
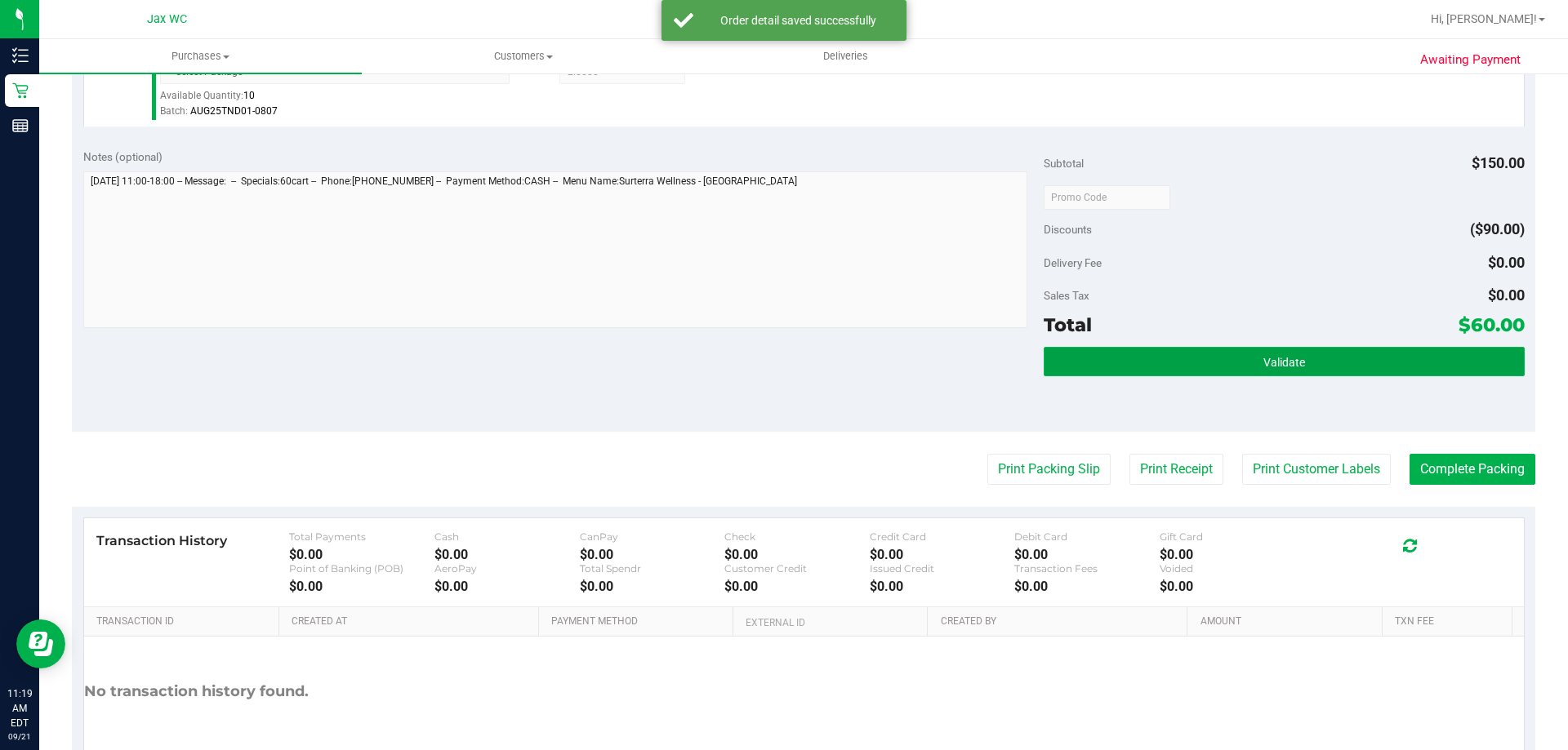
click at [1240, 358] on button "Validate" at bounding box center [1284, 362] width 480 height 29
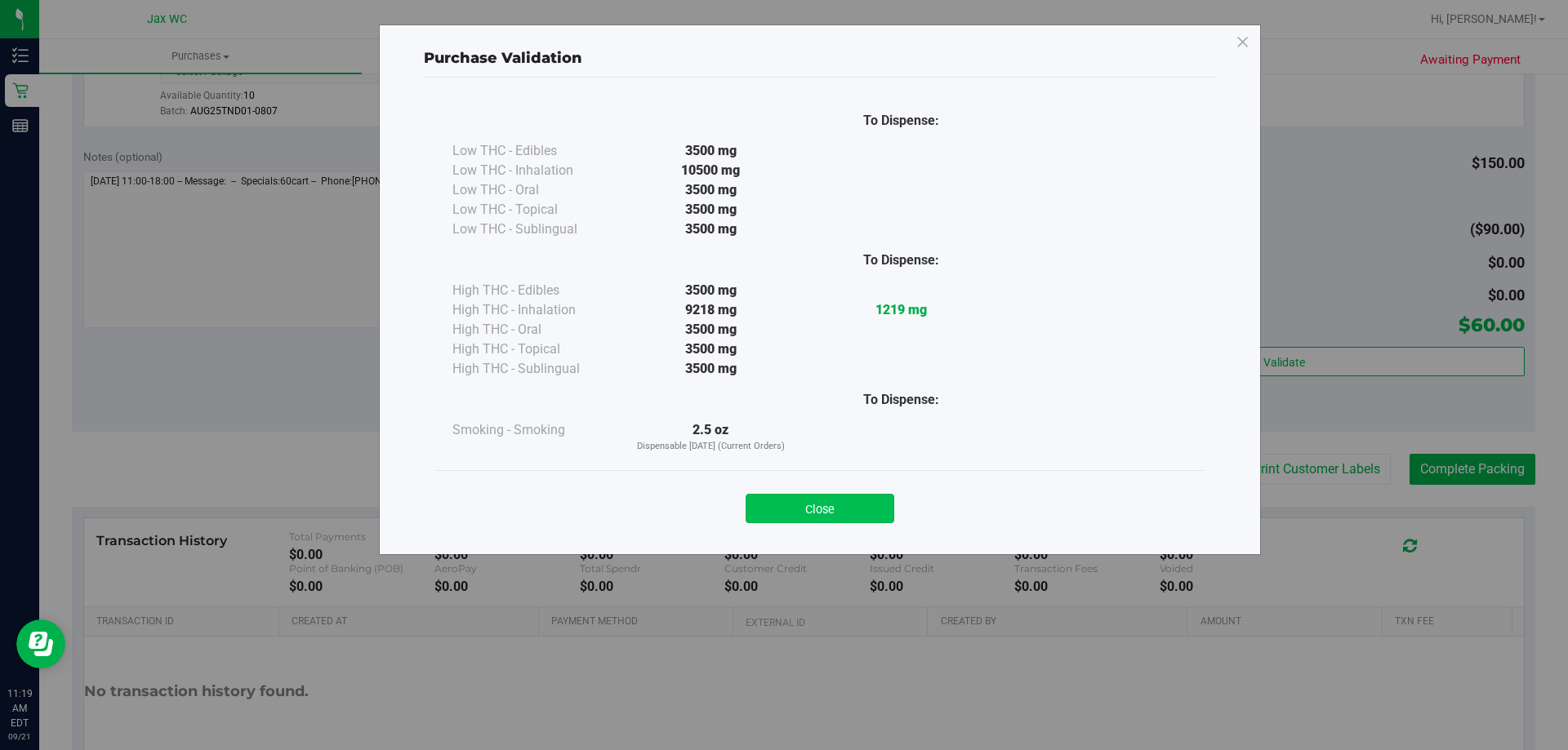
click at [849, 508] on button "Close" at bounding box center [820, 509] width 149 height 29
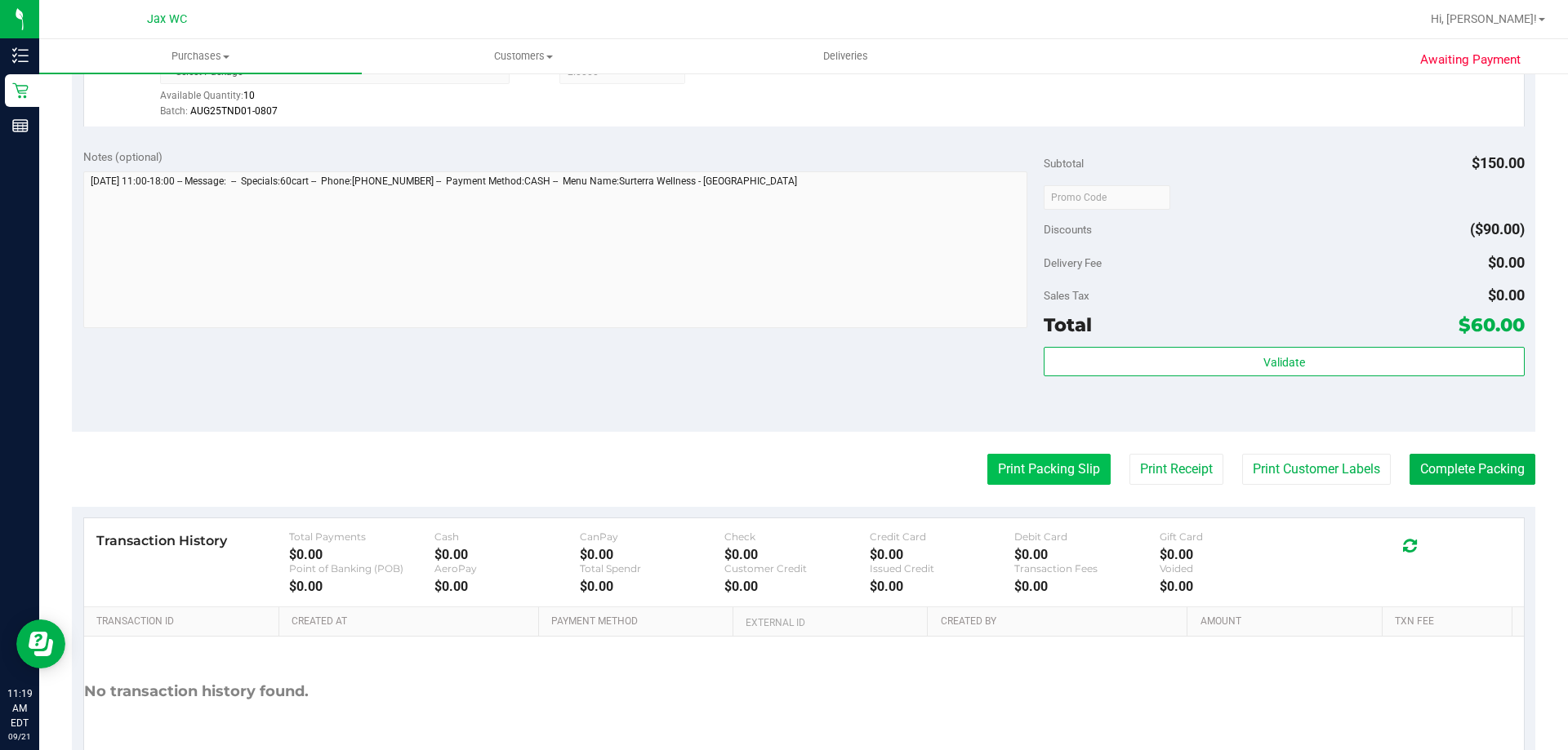
click at [1057, 464] on button "Print Packing Slip" at bounding box center [1048, 469] width 123 height 31
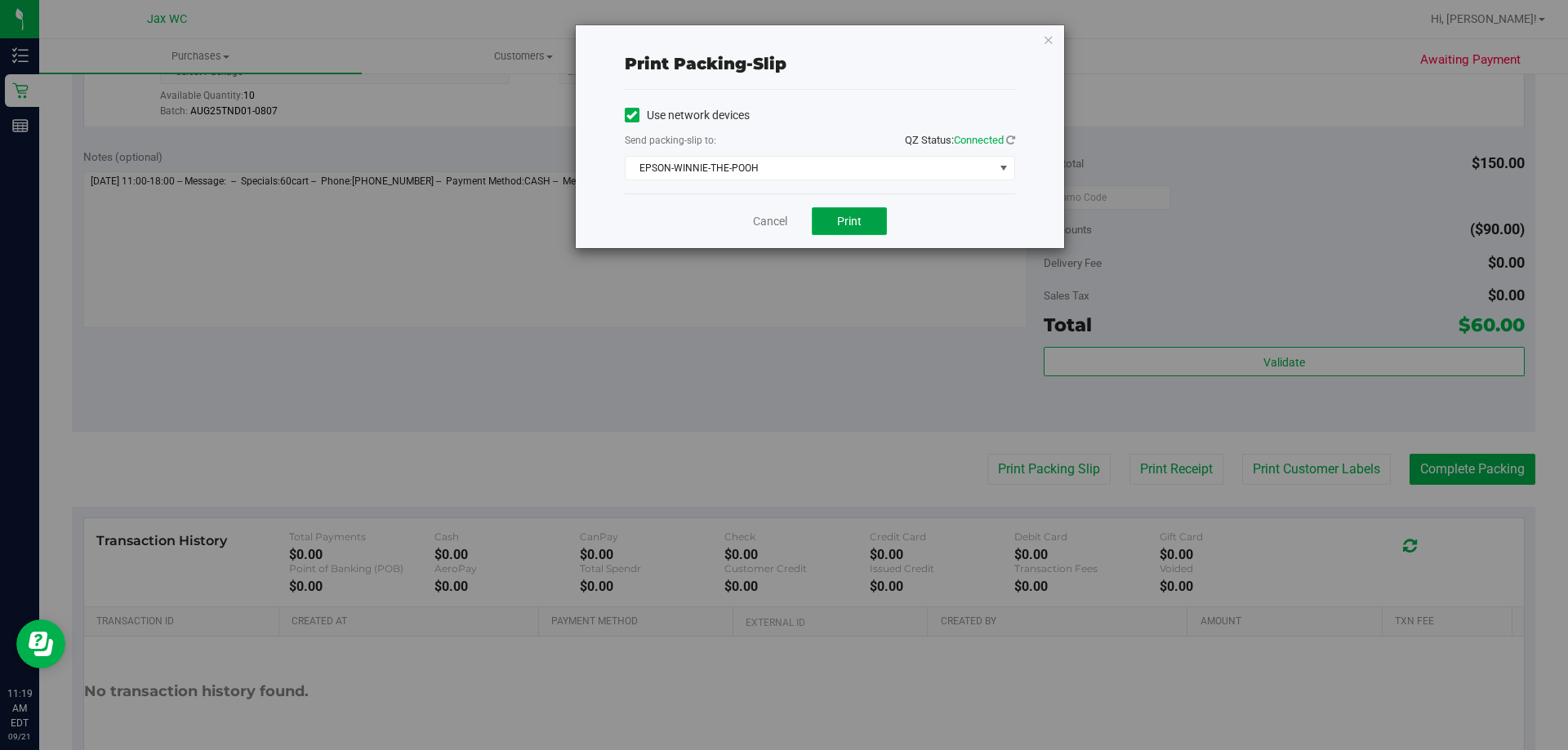
click at [835, 226] on button "Print" at bounding box center [849, 221] width 75 height 27
click at [757, 221] on link "Cancel" at bounding box center [770, 221] width 35 height 17
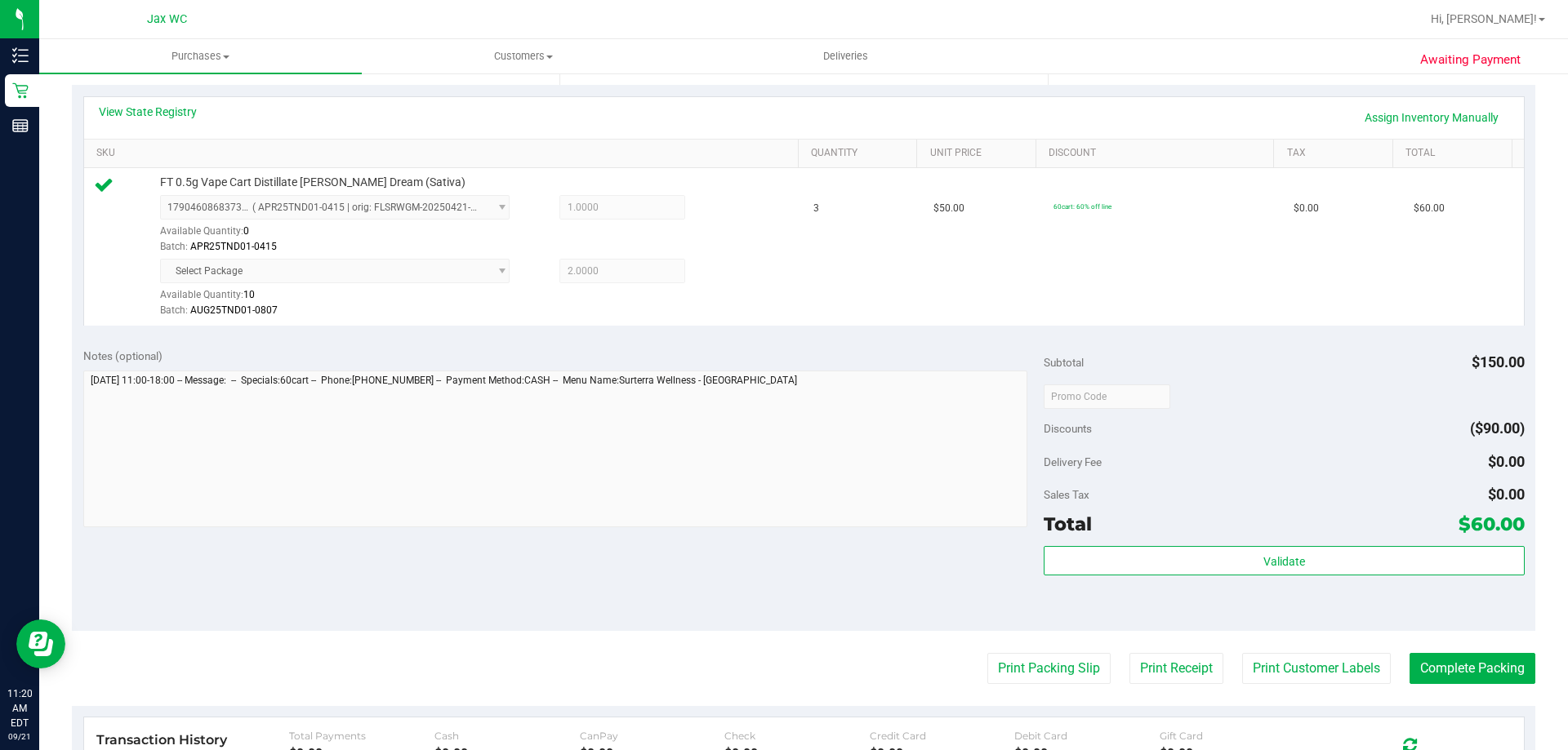
scroll to position [489, 0]
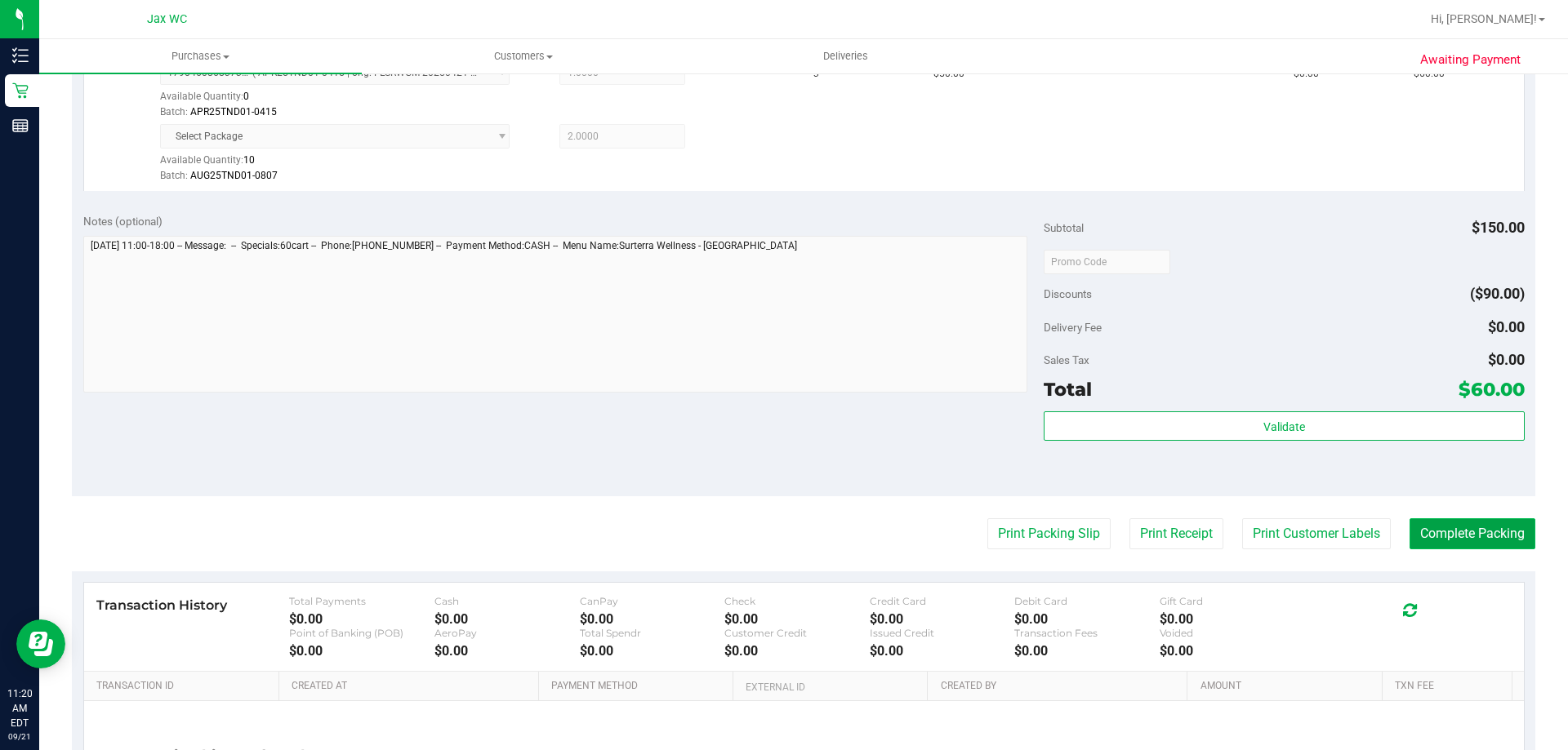
click at [1449, 530] on button "Complete Packing" at bounding box center [1472, 534] width 126 height 31
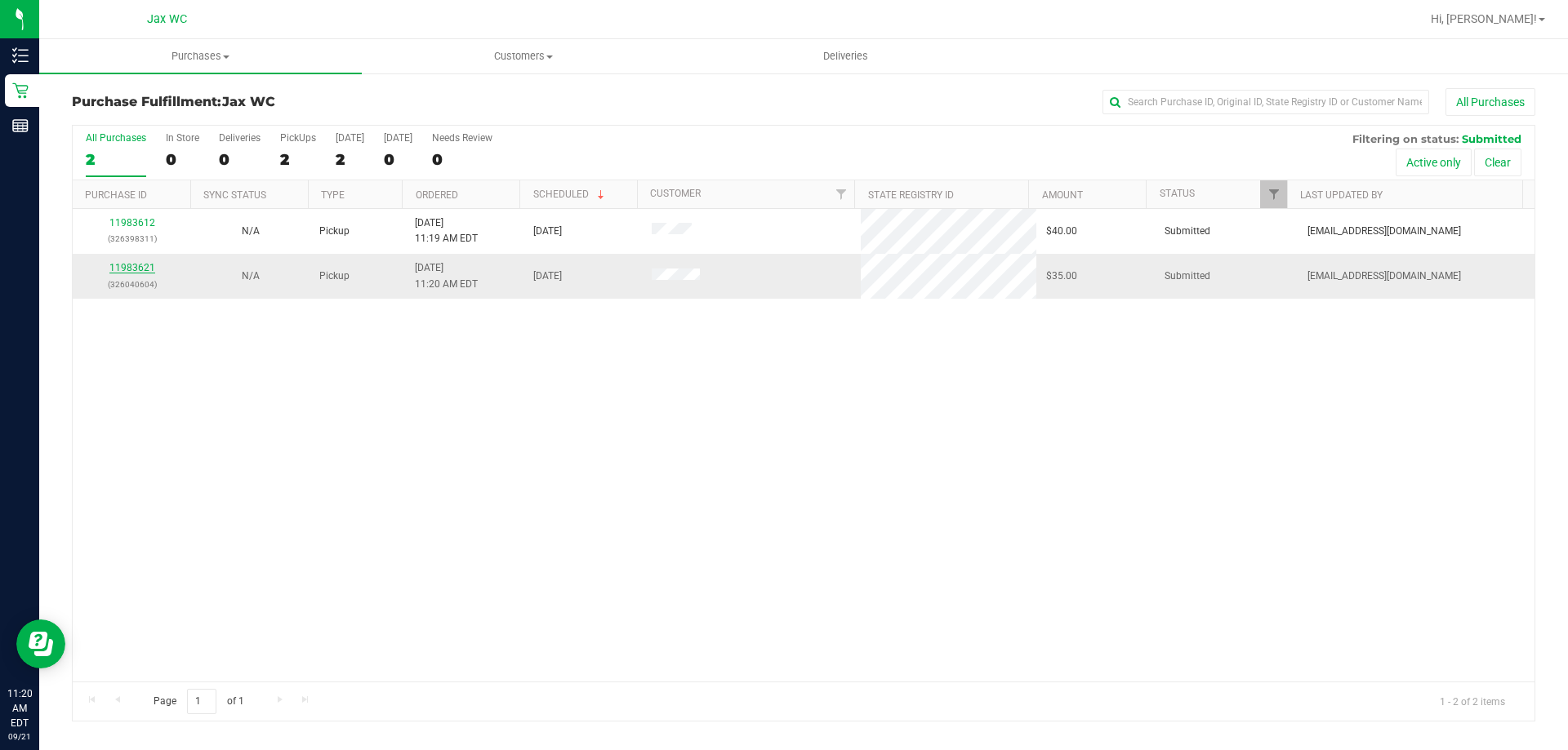
click at [139, 270] on link "11983621" at bounding box center [132, 268] width 46 height 12
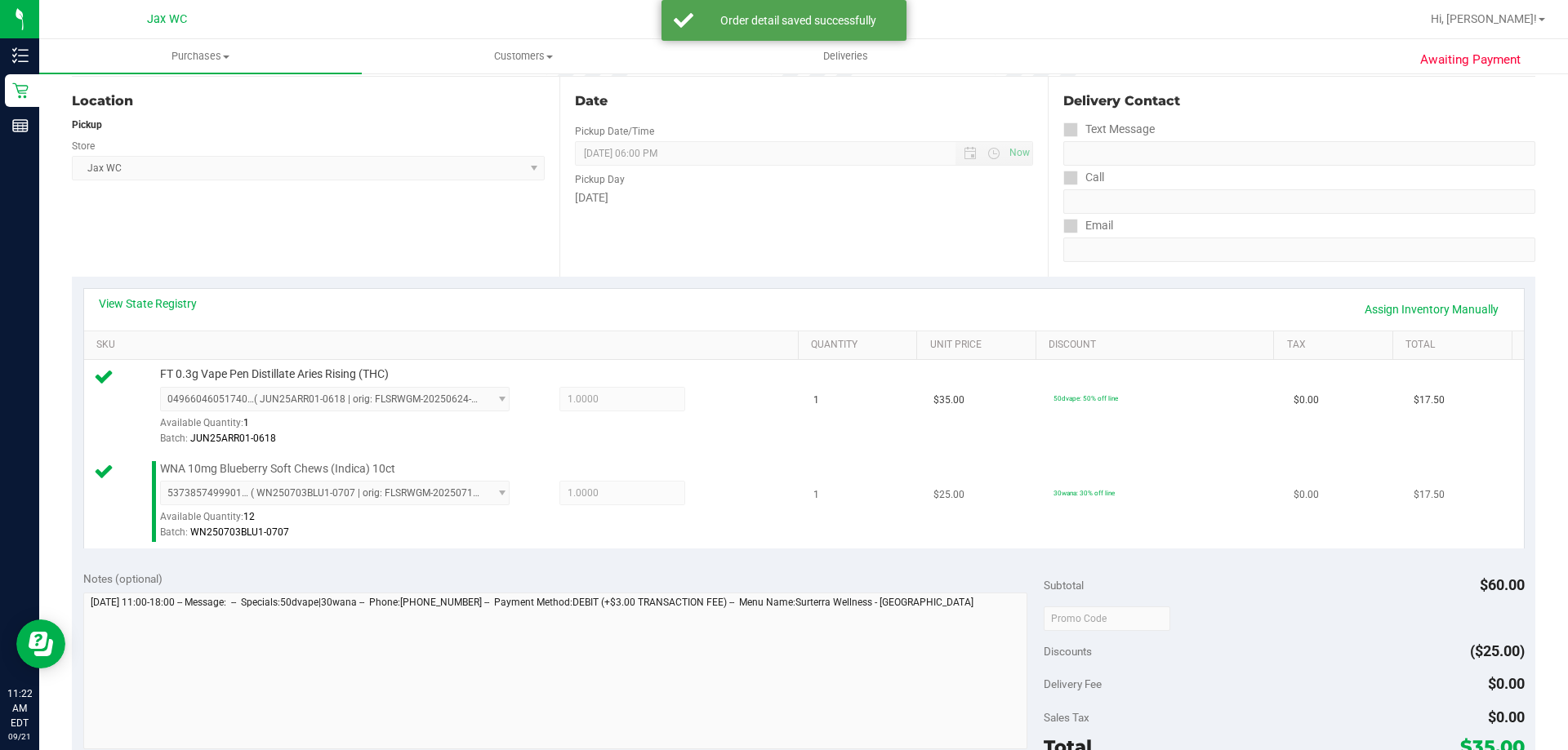
scroll to position [653, 0]
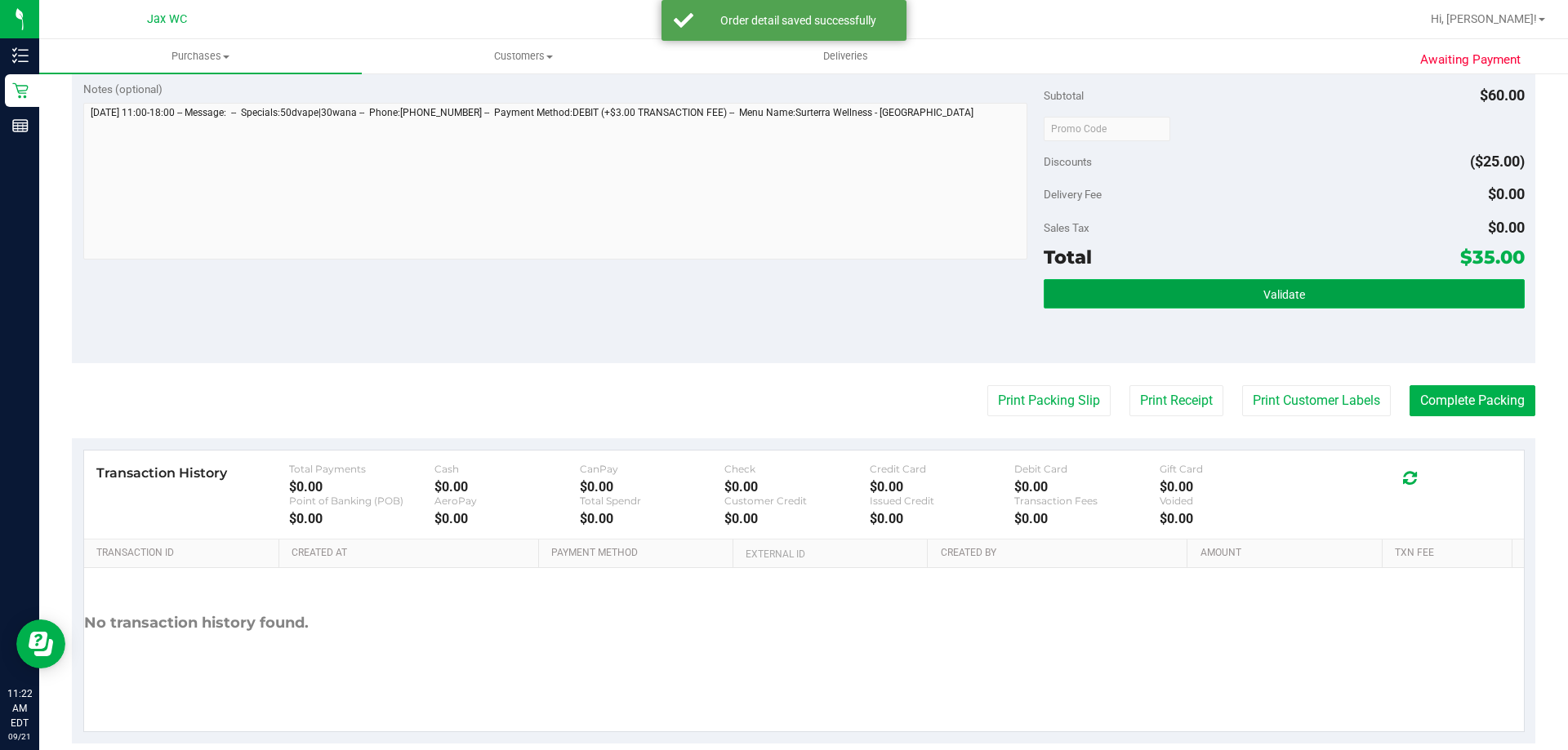
click at [1222, 290] on button "Validate" at bounding box center [1284, 293] width 480 height 29
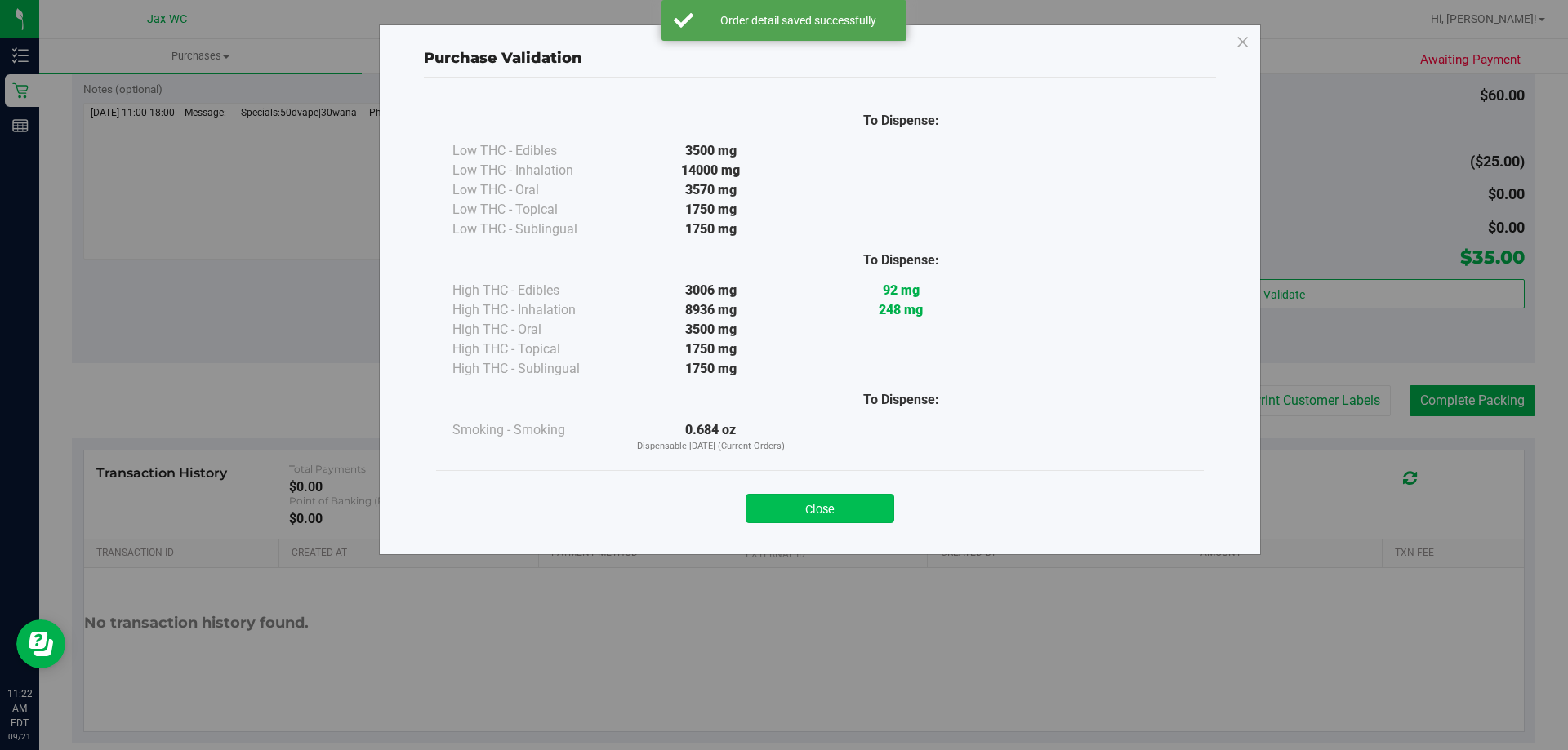
click at [812, 516] on button "Close" at bounding box center [820, 509] width 149 height 29
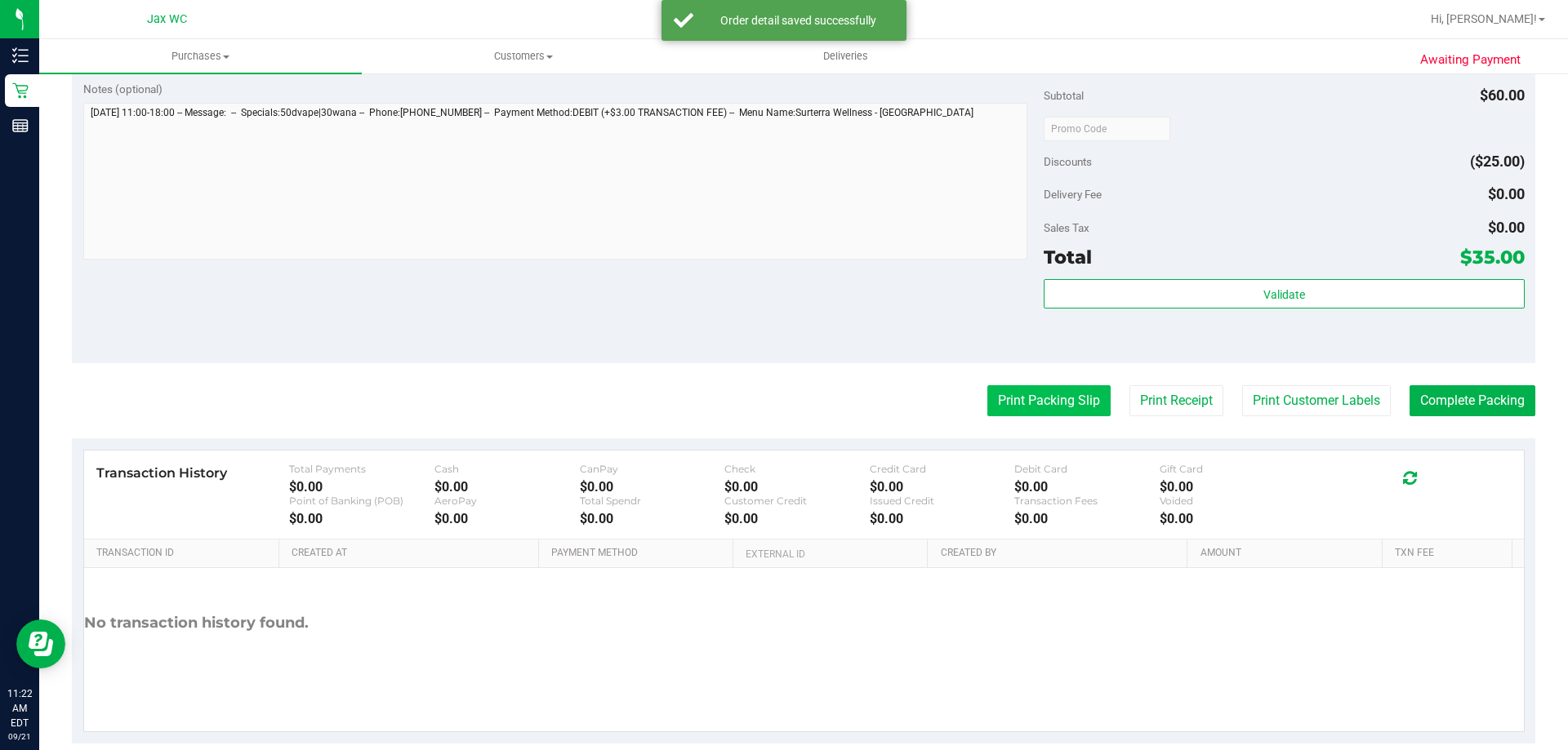
click at [1054, 411] on button "Print Packing Slip" at bounding box center [1048, 401] width 123 height 31
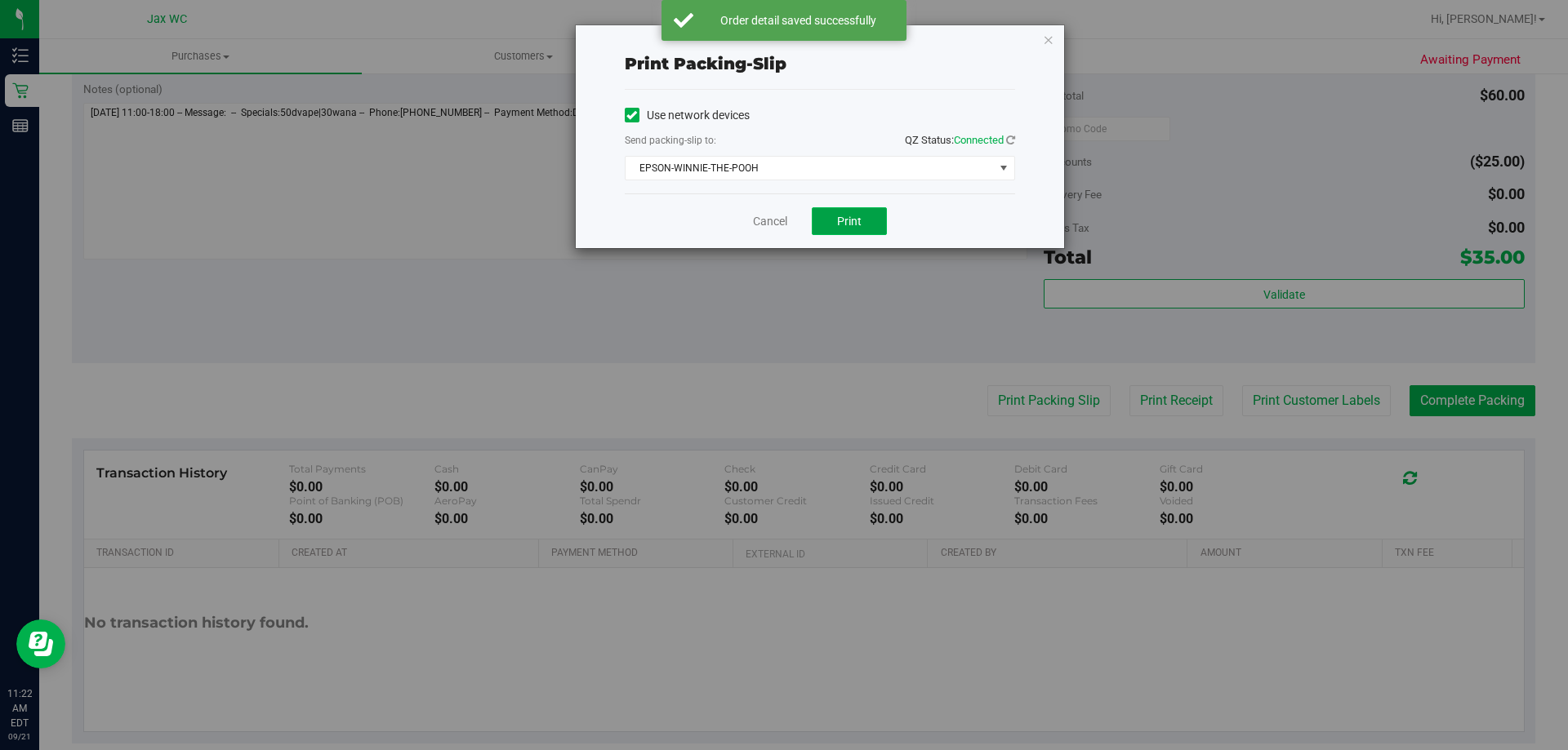
click at [856, 218] on span "Print" at bounding box center [849, 221] width 25 height 13
drag, startPoint x: 766, startPoint y: 211, endPoint x: 767, endPoint y: 220, distance: 9.1
click at [768, 215] on div "Cancel Print" at bounding box center [820, 221] width 390 height 55
click at [767, 220] on link "Cancel" at bounding box center [770, 221] width 35 height 17
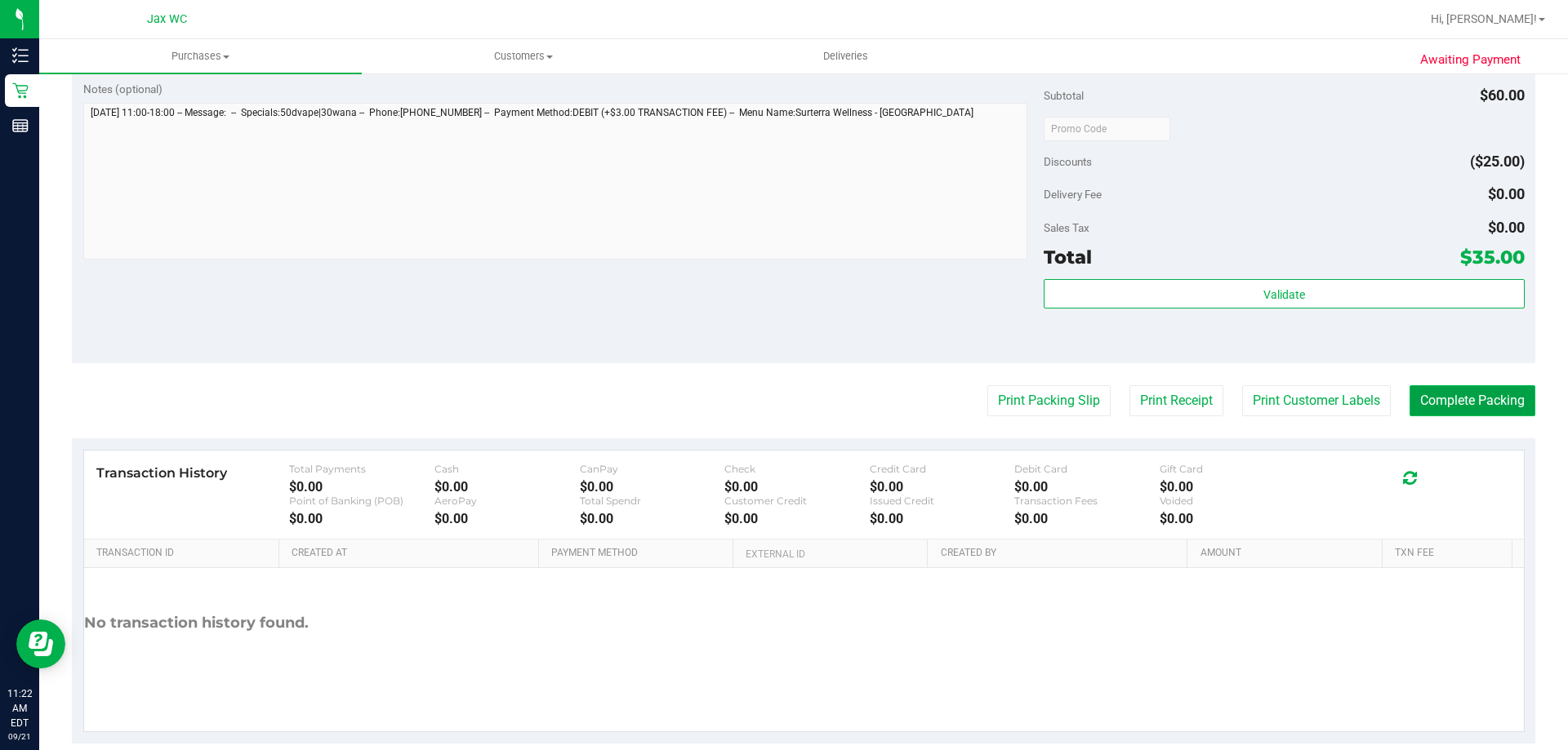
click at [1491, 406] on button "Complete Packing" at bounding box center [1472, 401] width 126 height 31
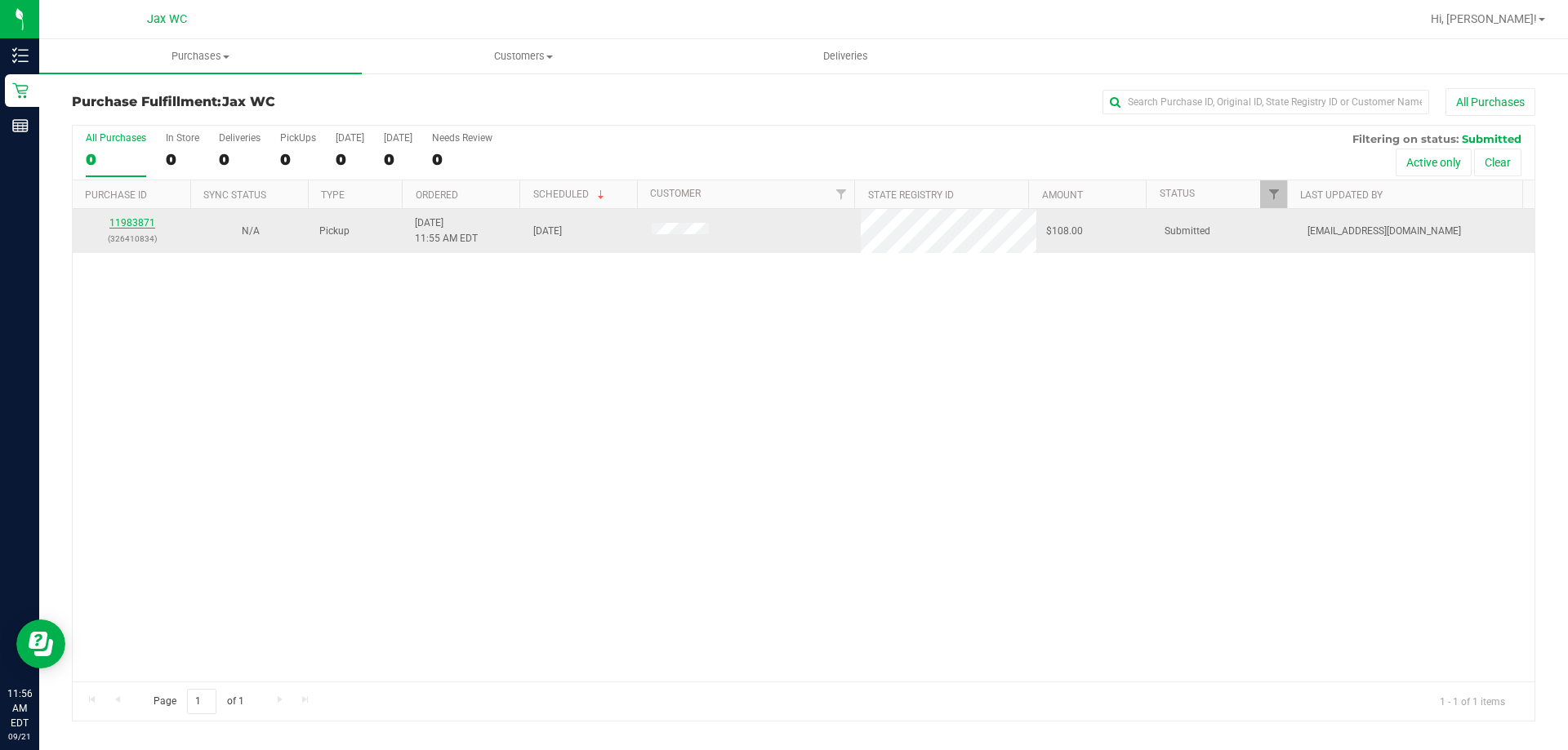
click at [143, 221] on link "11983871" at bounding box center [132, 222] width 46 height 12
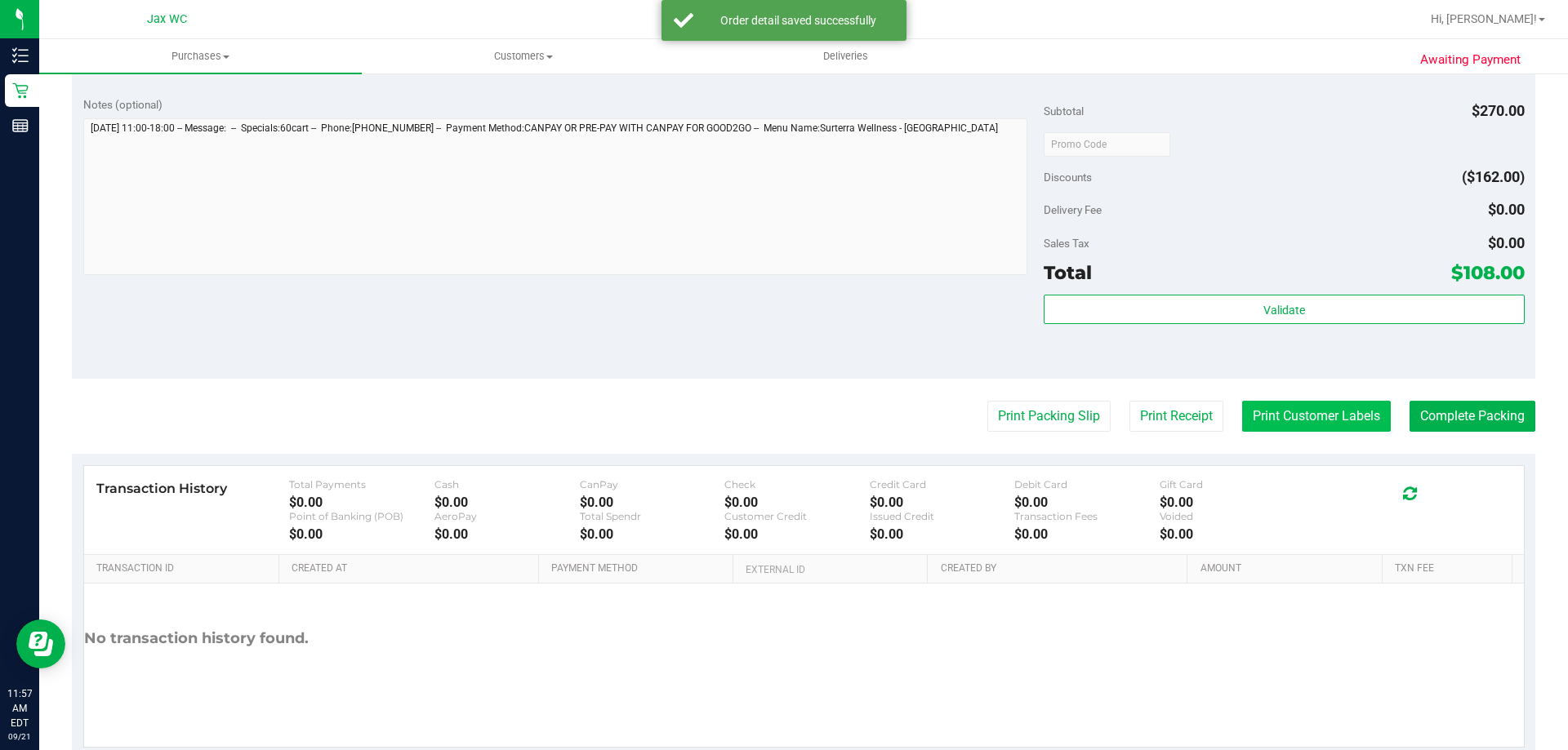
scroll to position [653, 0]
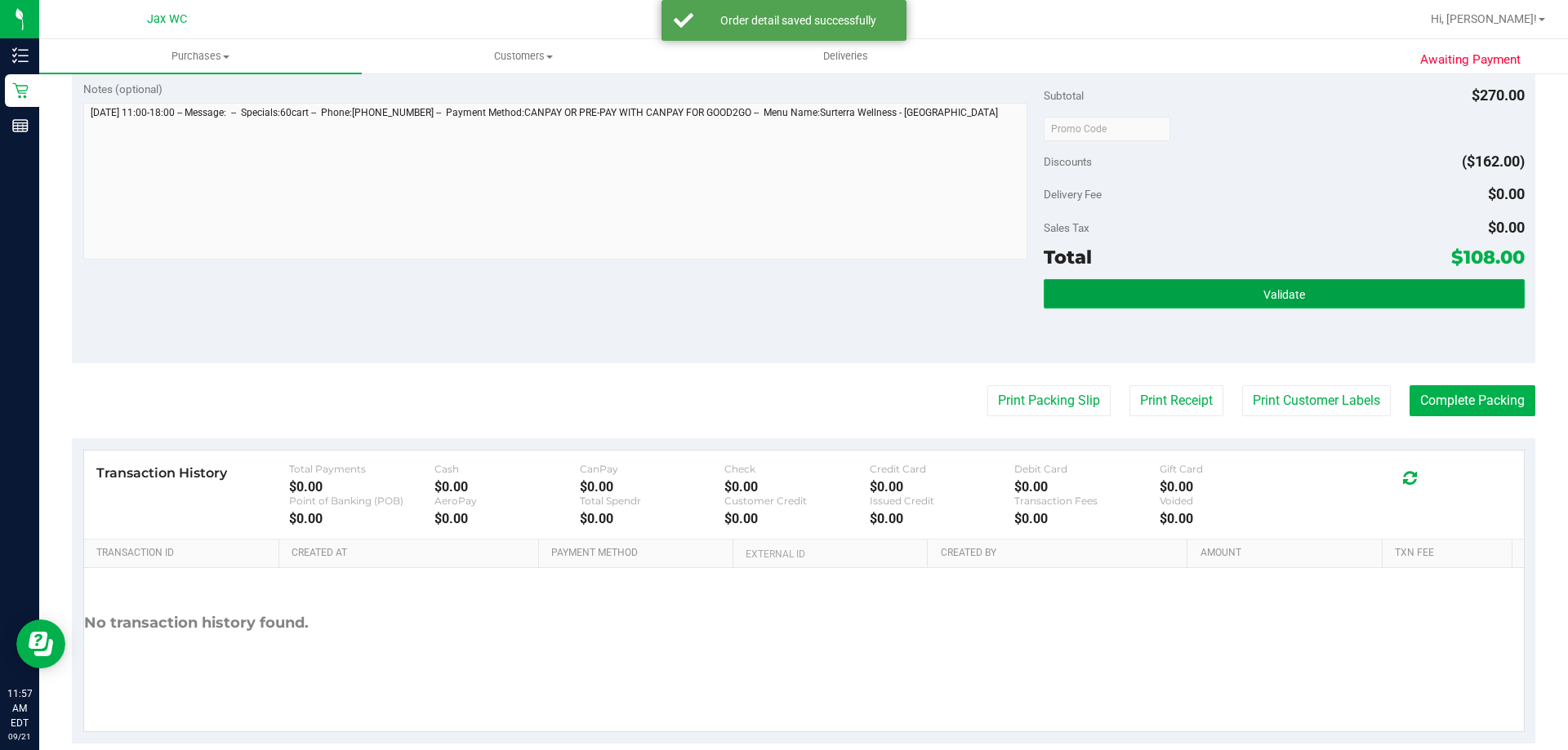
click at [1190, 286] on button "Validate" at bounding box center [1284, 293] width 480 height 29
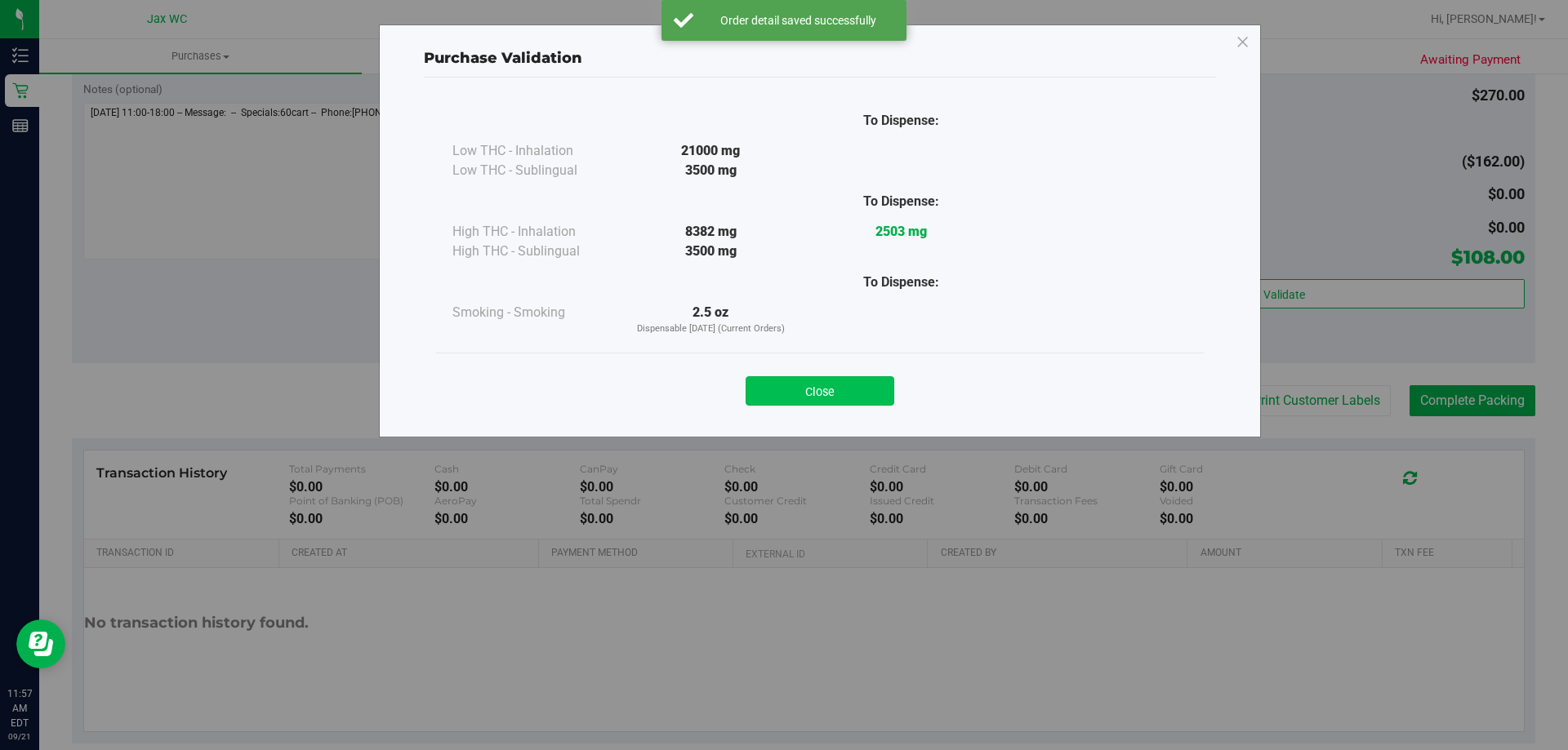
click at [845, 396] on button "Close" at bounding box center [820, 391] width 149 height 29
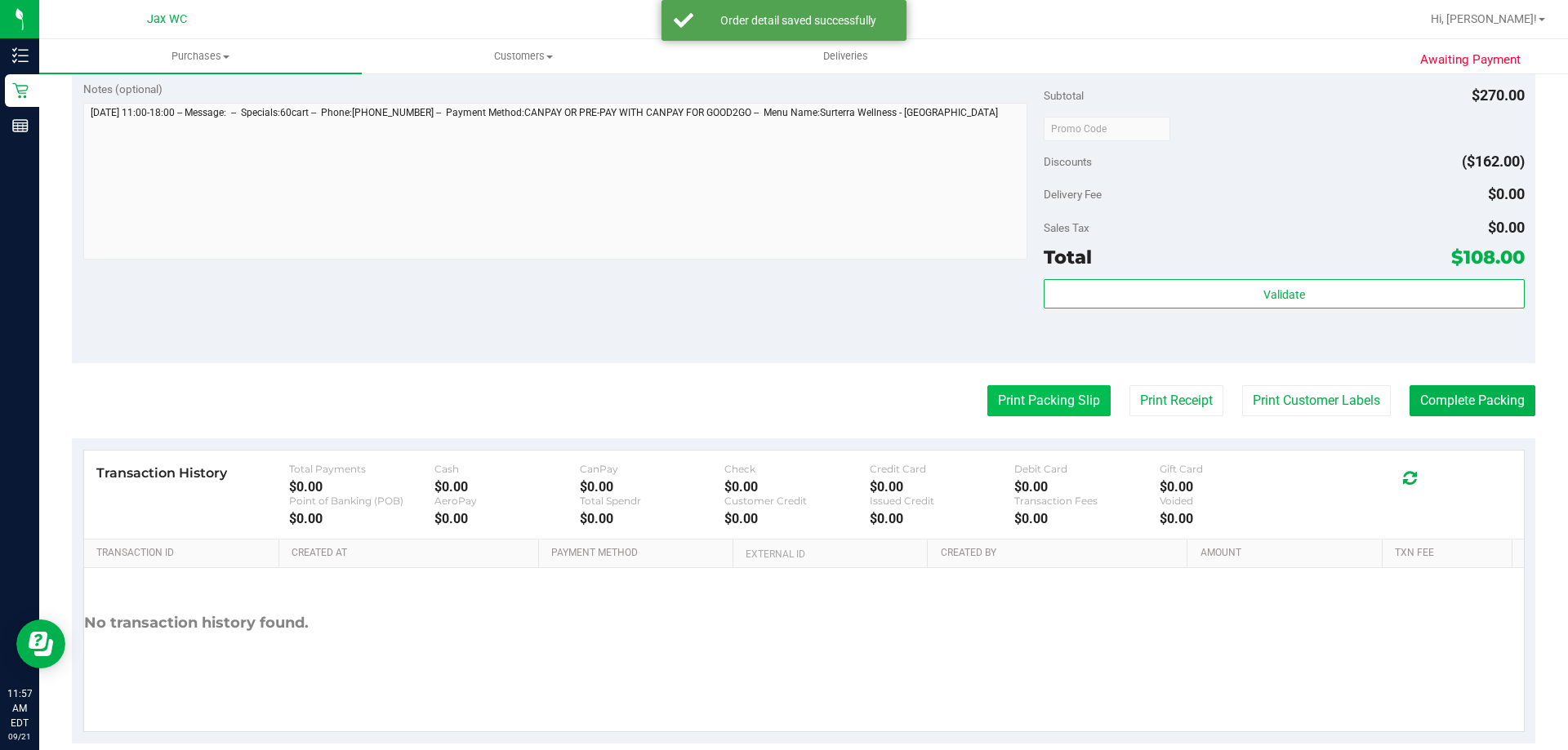
click at [1046, 396] on button "Print Packing Slip" at bounding box center [1048, 401] width 123 height 31
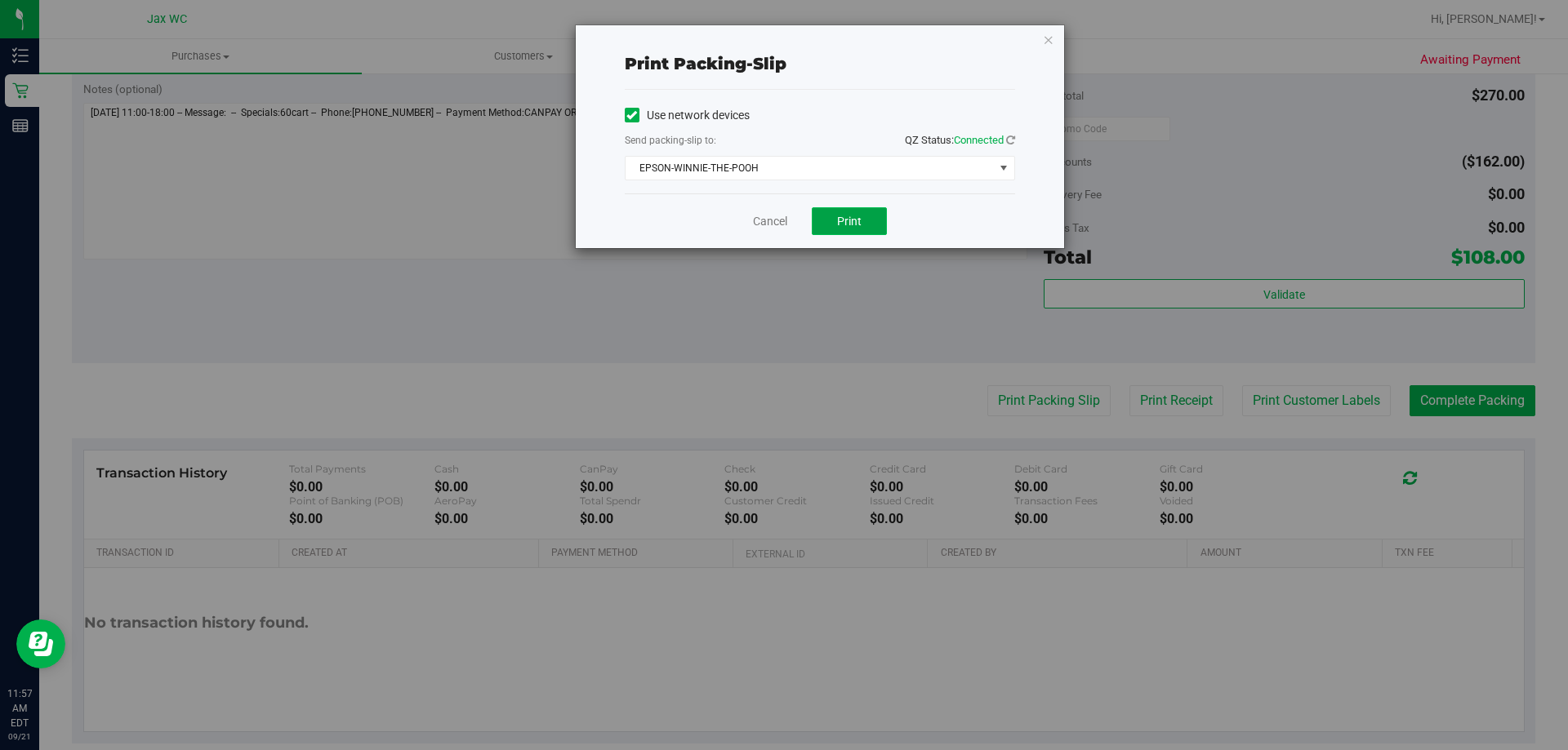
click at [856, 224] on span "Print" at bounding box center [849, 221] width 25 height 13
click at [778, 218] on link "Cancel" at bounding box center [770, 221] width 35 height 17
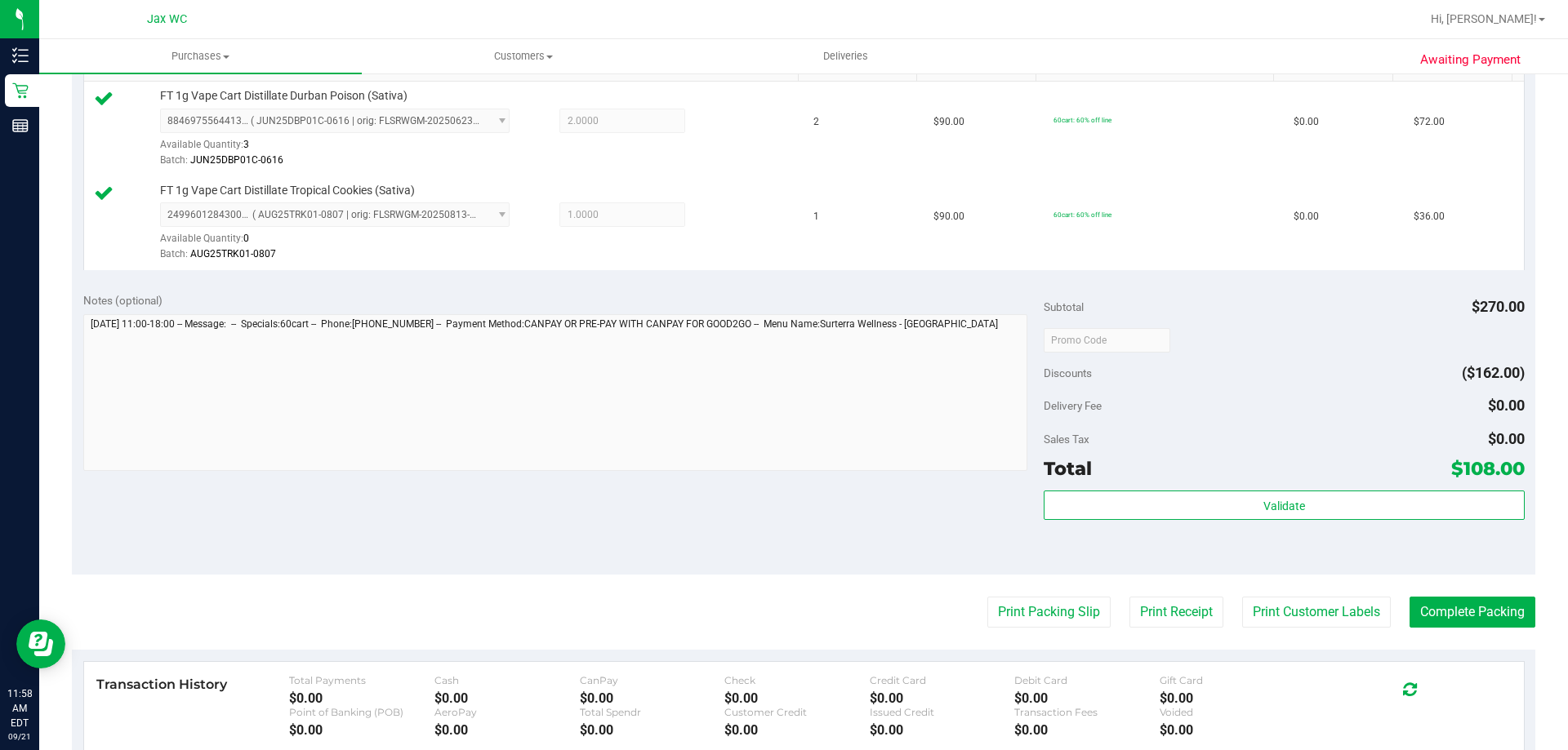
scroll to position [679, 0]
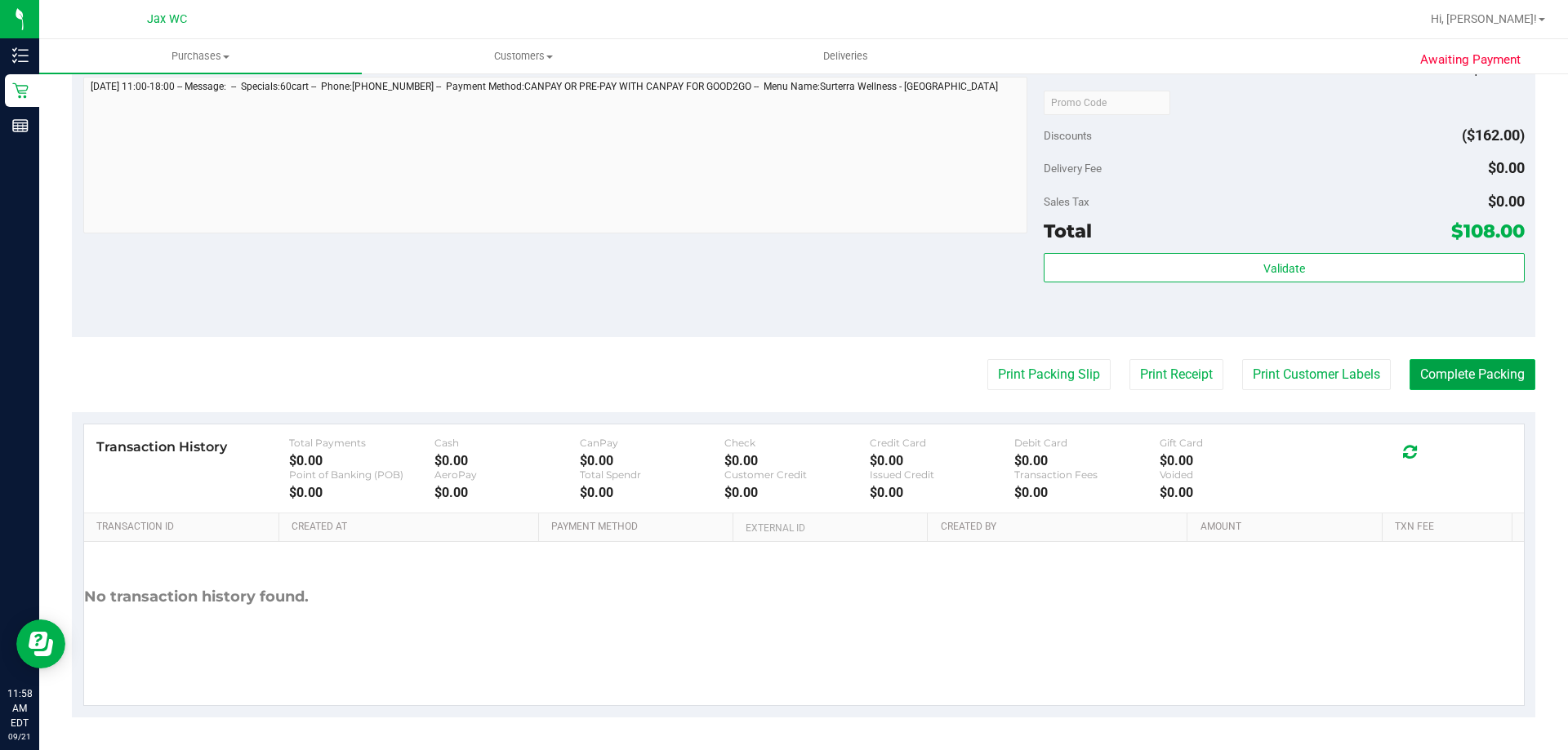
click at [1473, 374] on button "Complete Packing" at bounding box center [1472, 375] width 126 height 31
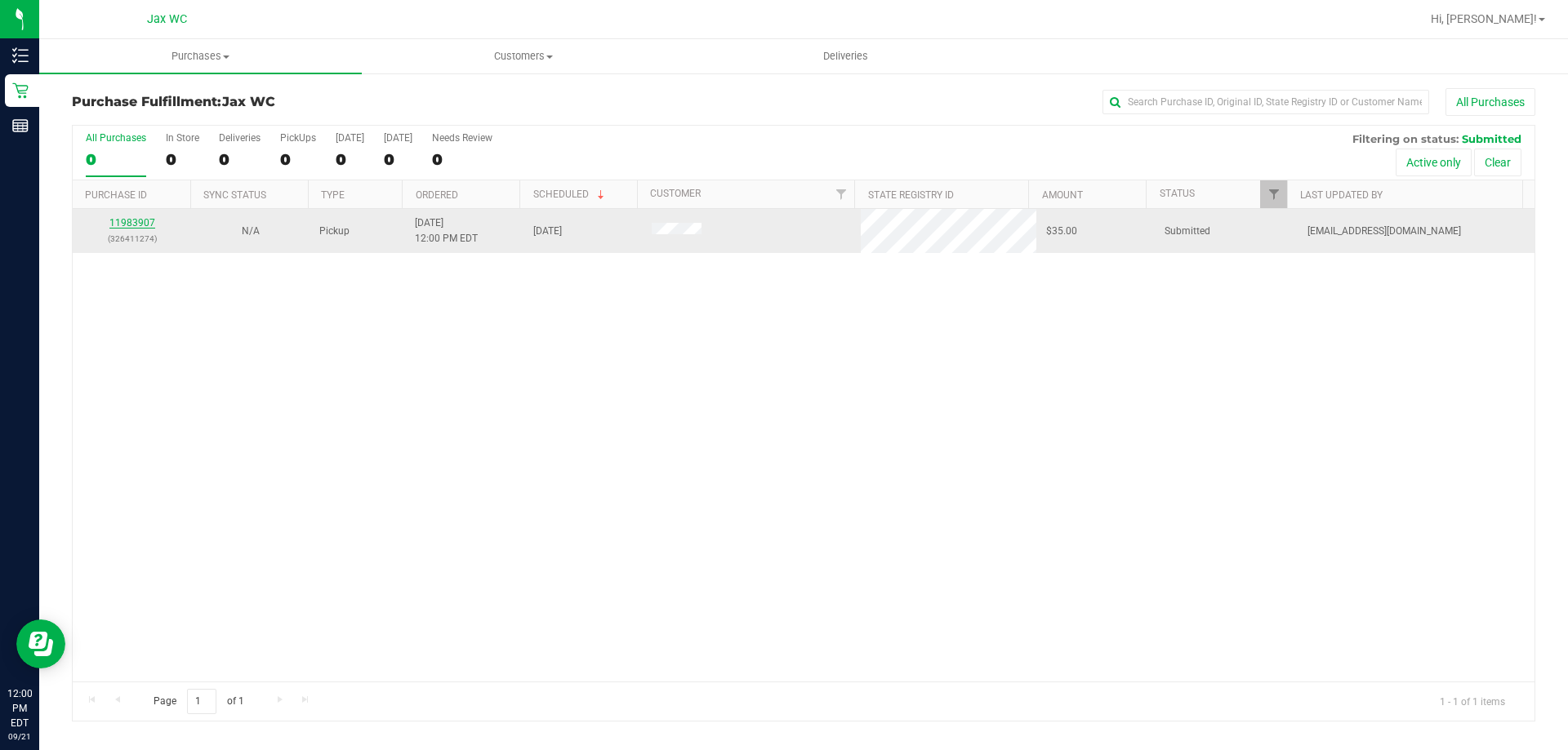
click at [139, 222] on link "11983907" at bounding box center [132, 222] width 46 height 12
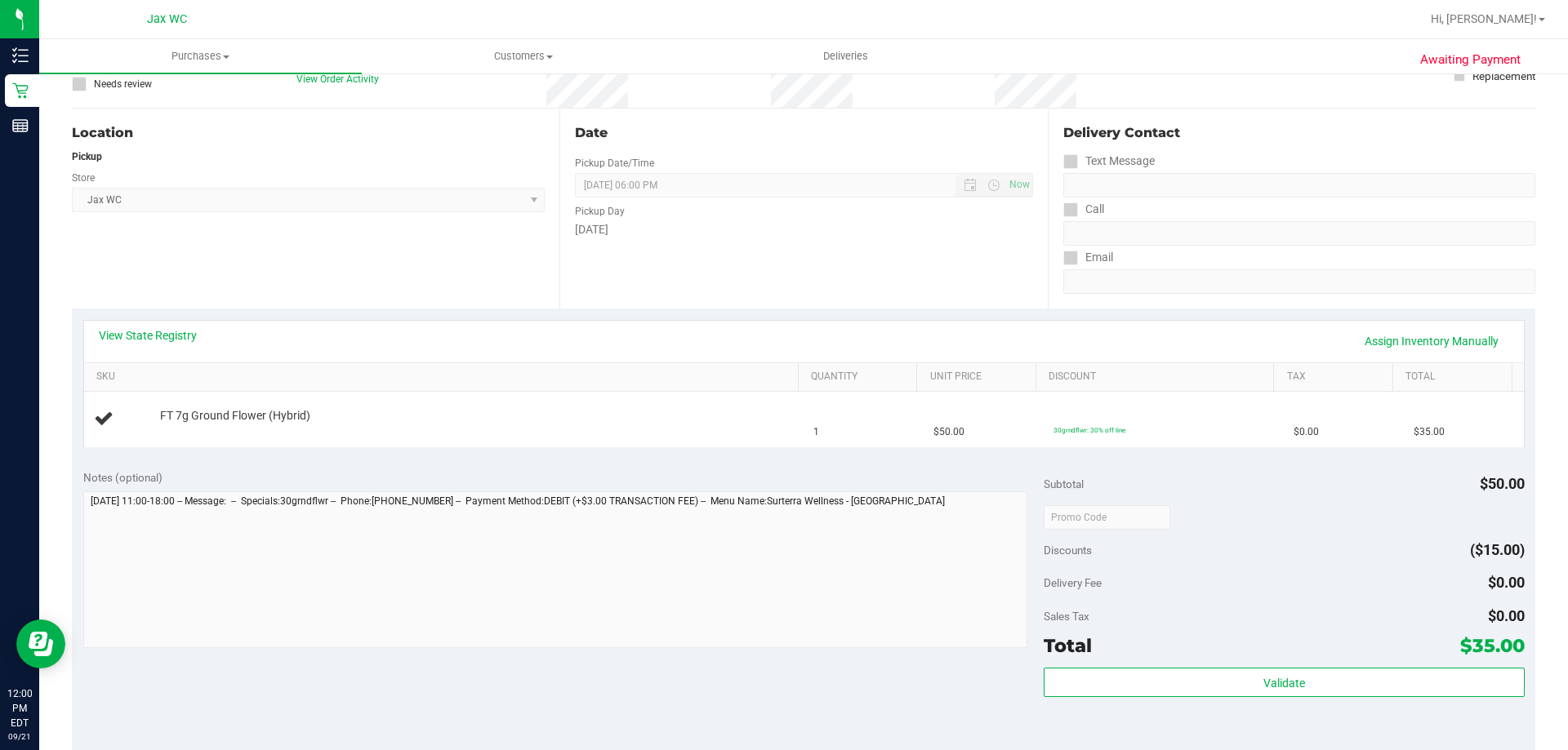
scroll to position [163, 0]
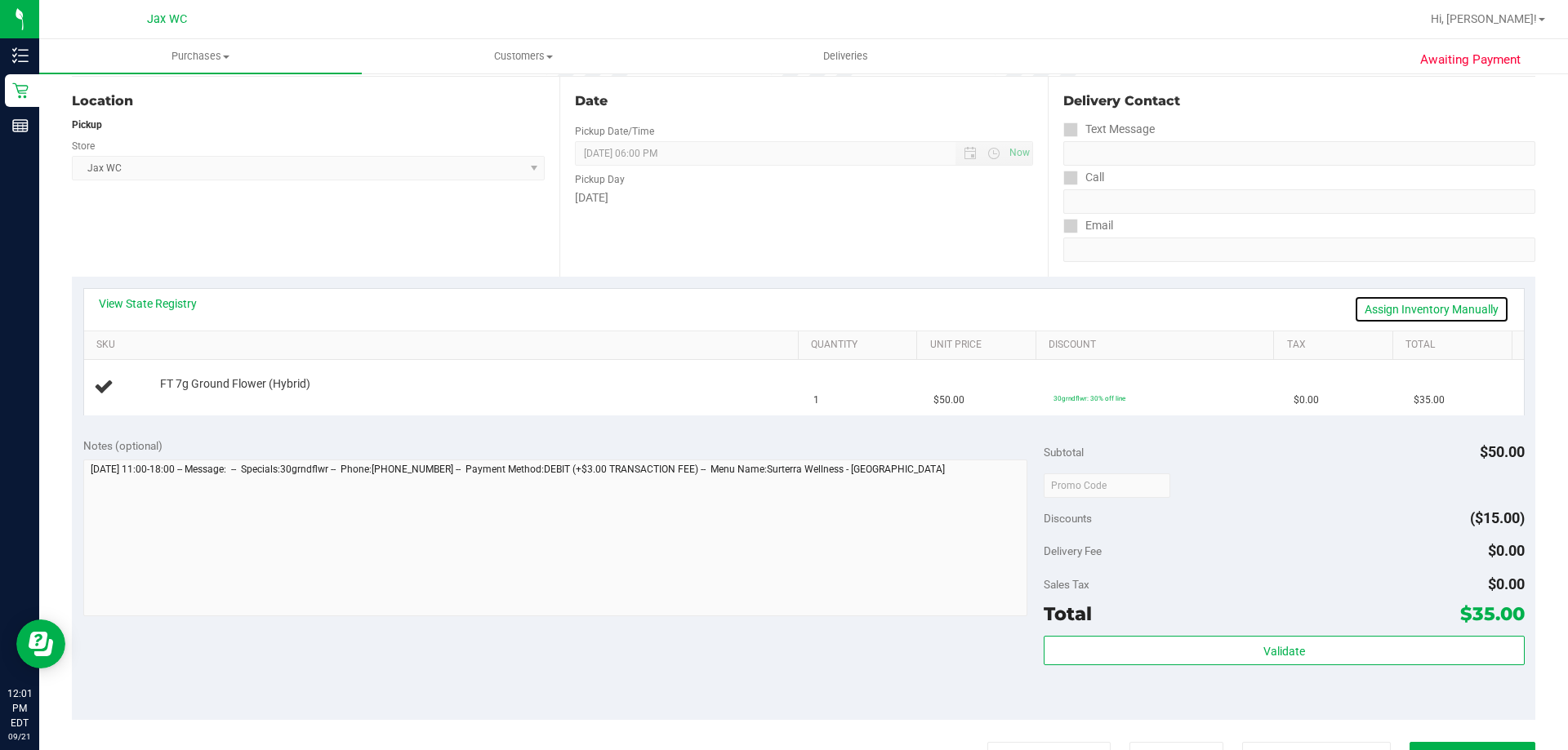
drag, startPoint x: 130, startPoint y: 286, endPoint x: 1425, endPoint y: 309, distance: 1295.2
click at [1425, 309] on link "Assign Inventory Manually" at bounding box center [1431, 309] width 155 height 27
click at [1432, 309] on link "Save & Exit" at bounding box center [1470, 309] width 77 height 27
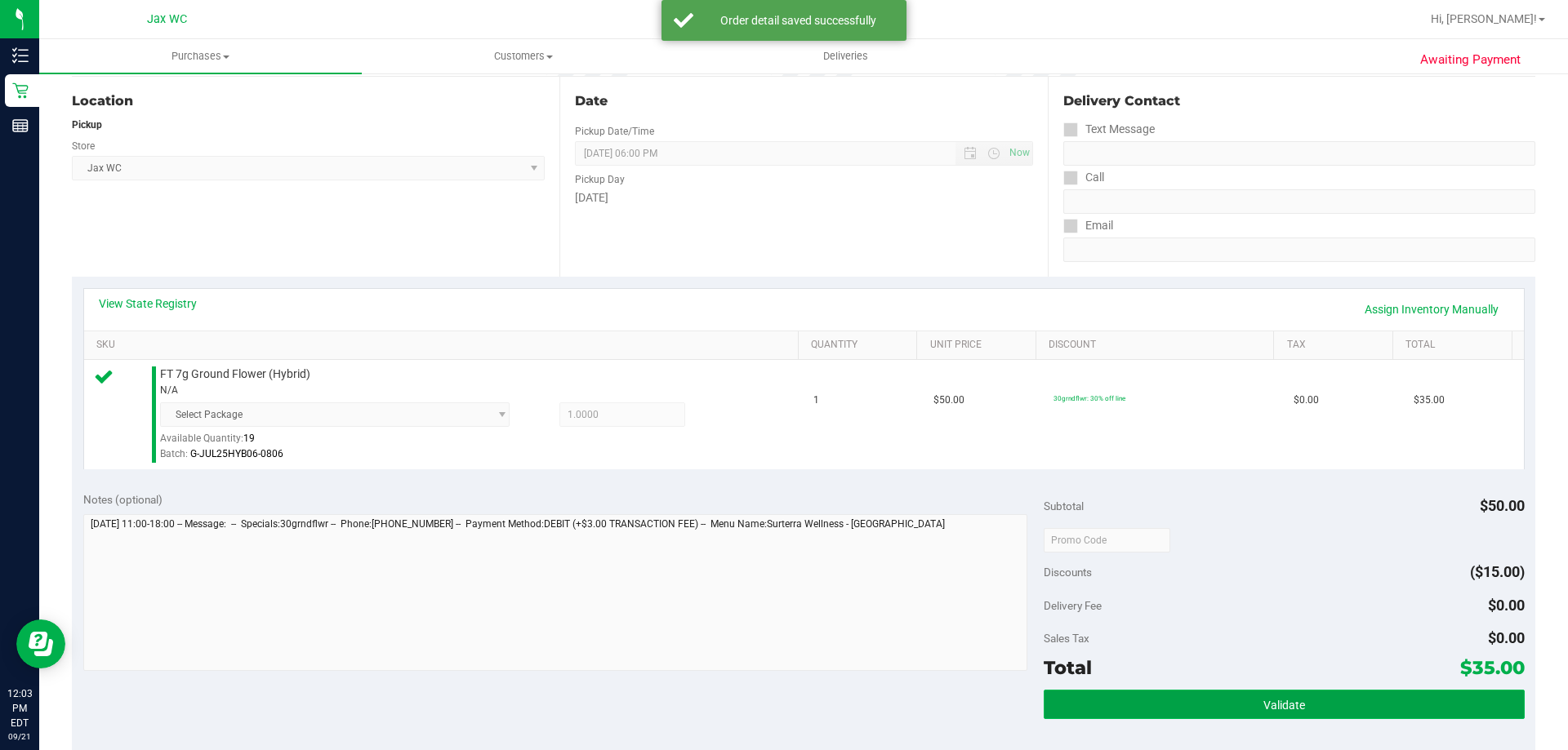
click at [1295, 715] on button "Validate" at bounding box center [1284, 704] width 480 height 29
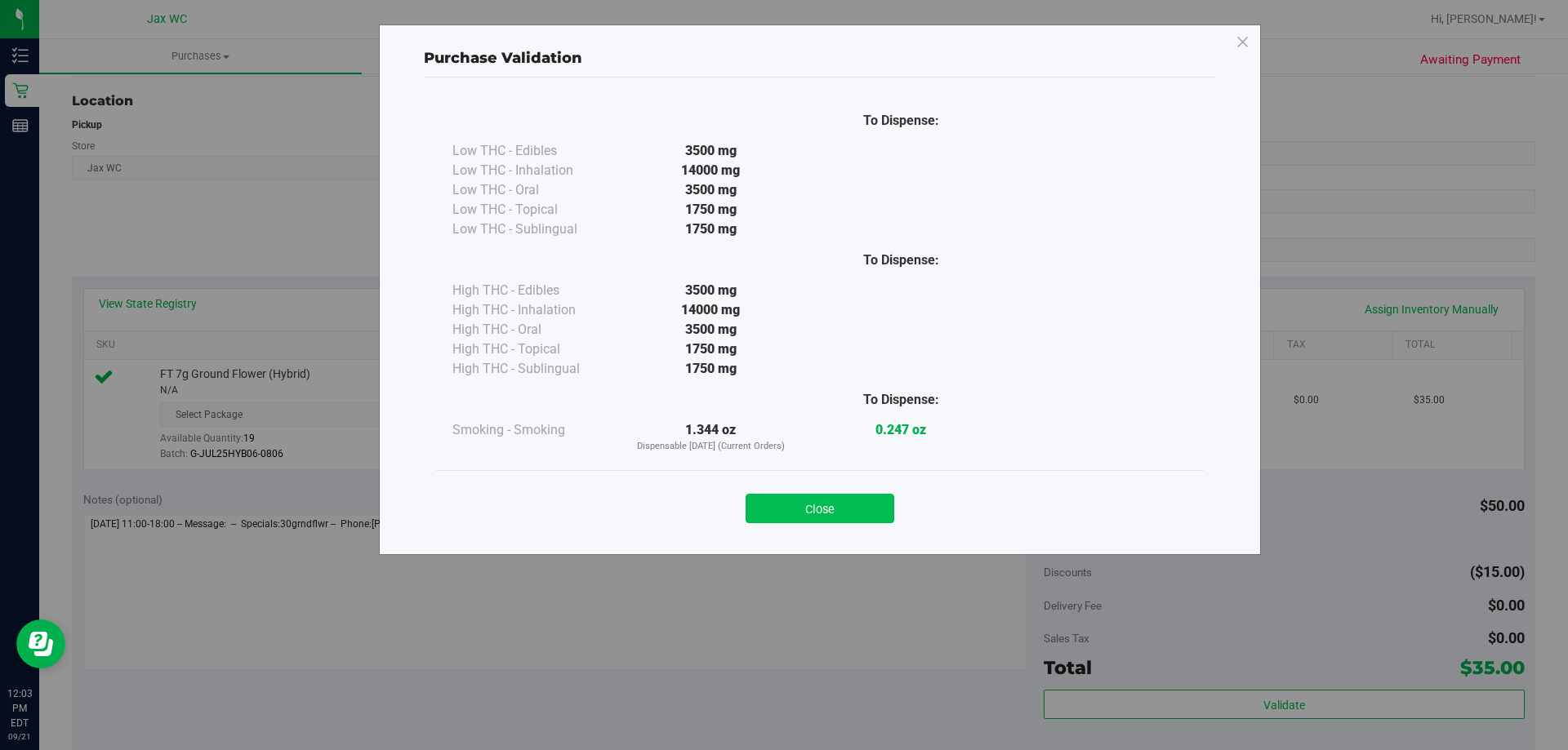
click at [810, 510] on button "Close" at bounding box center [820, 509] width 149 height 29
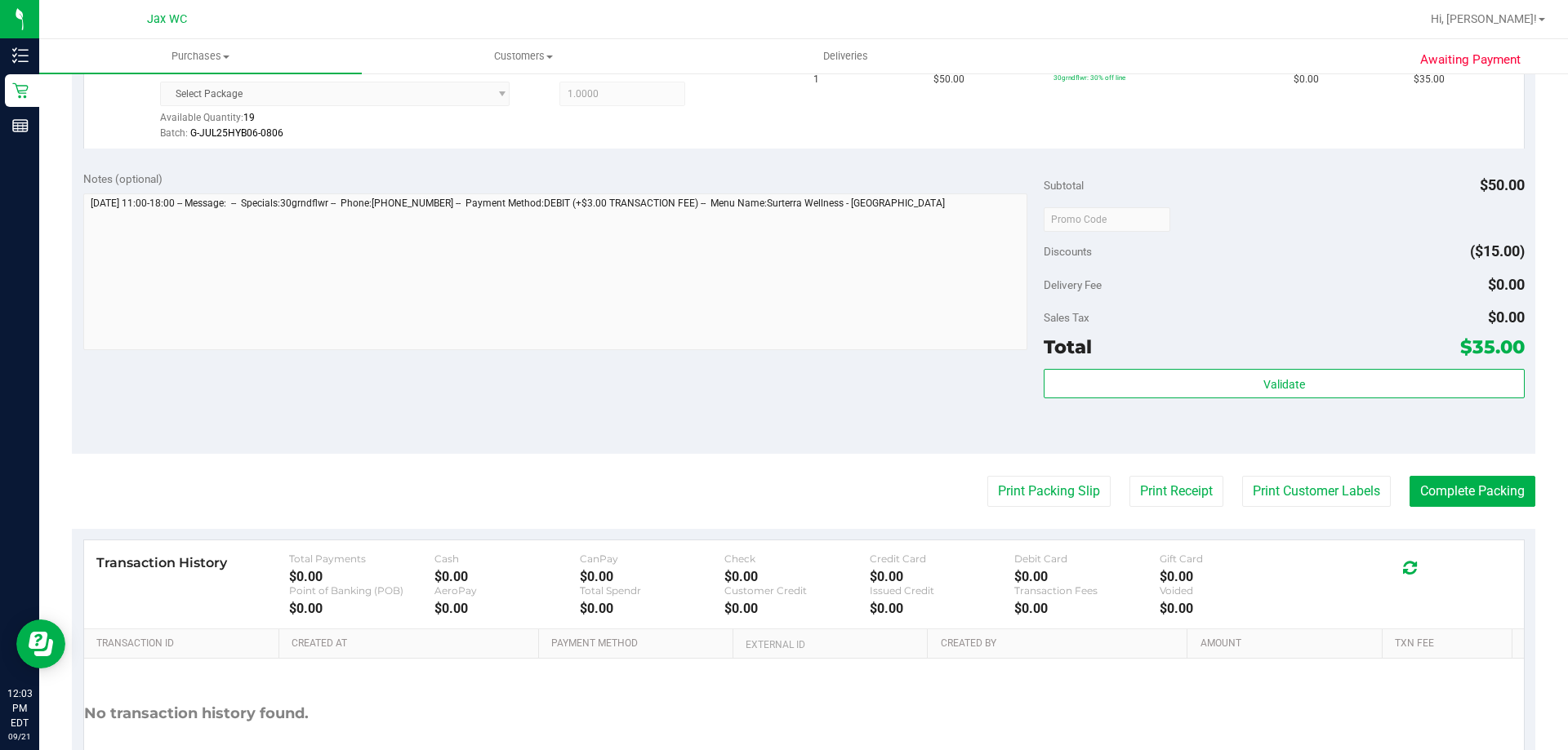
scroll to position [489, 0]
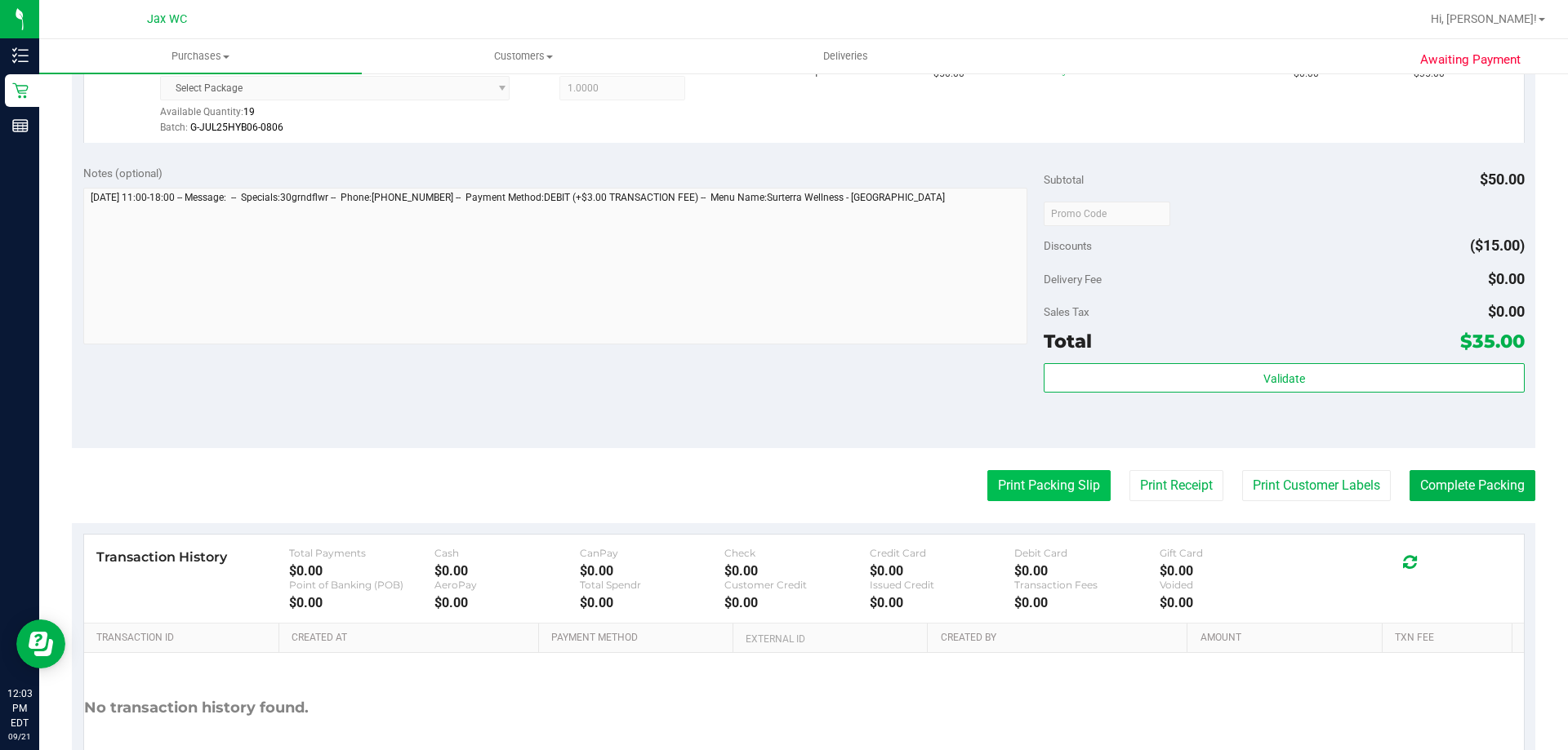
click at [1020, 484] on button "Print Packing Slip" at bounding box center [1048, 486] width 123 height 31
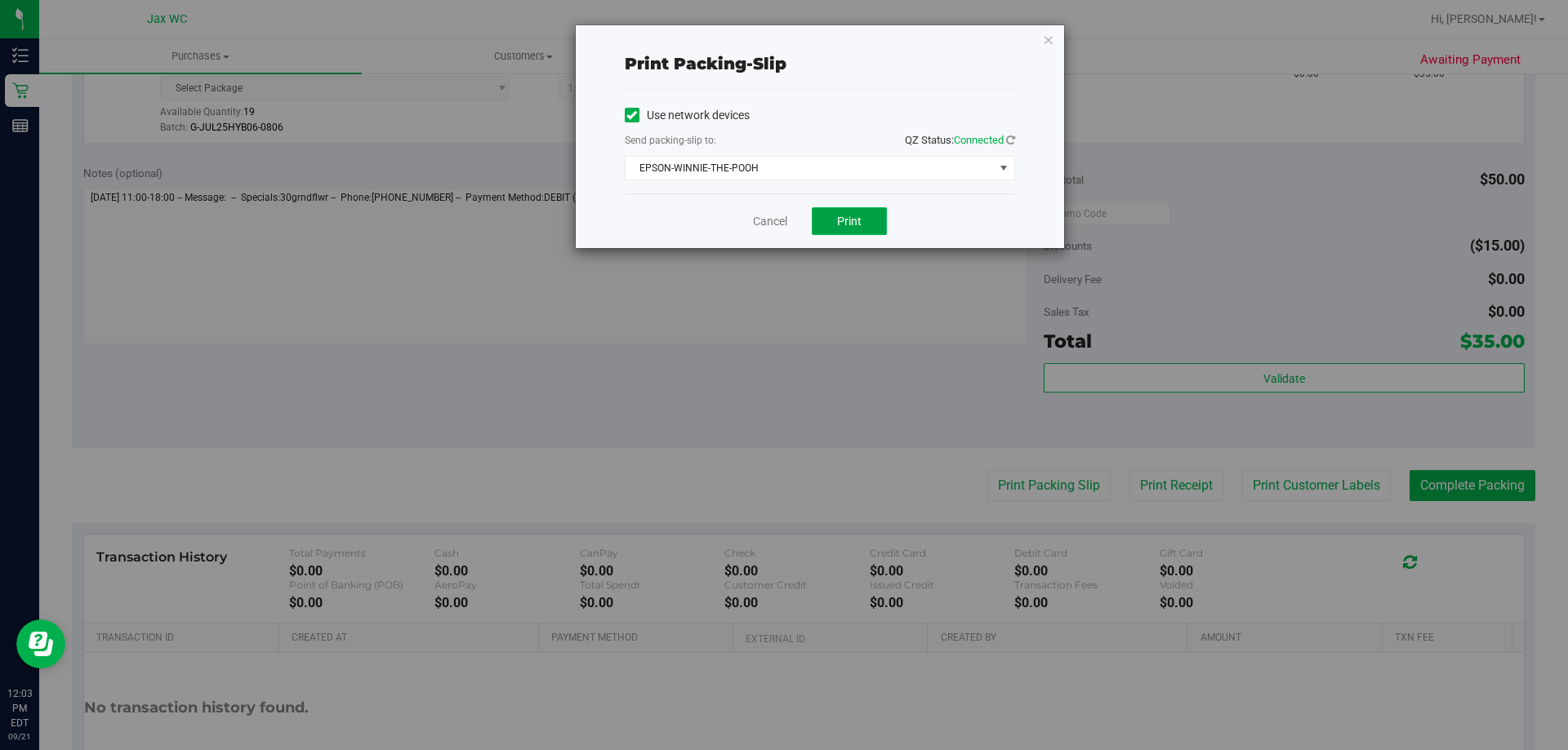
click at [862, 223] on button "Print" at bounding box center [849, 221] width 75 height 27
click at [764, 221] on link "Cancel" at bounding box center [770, 221] width 35 height 17
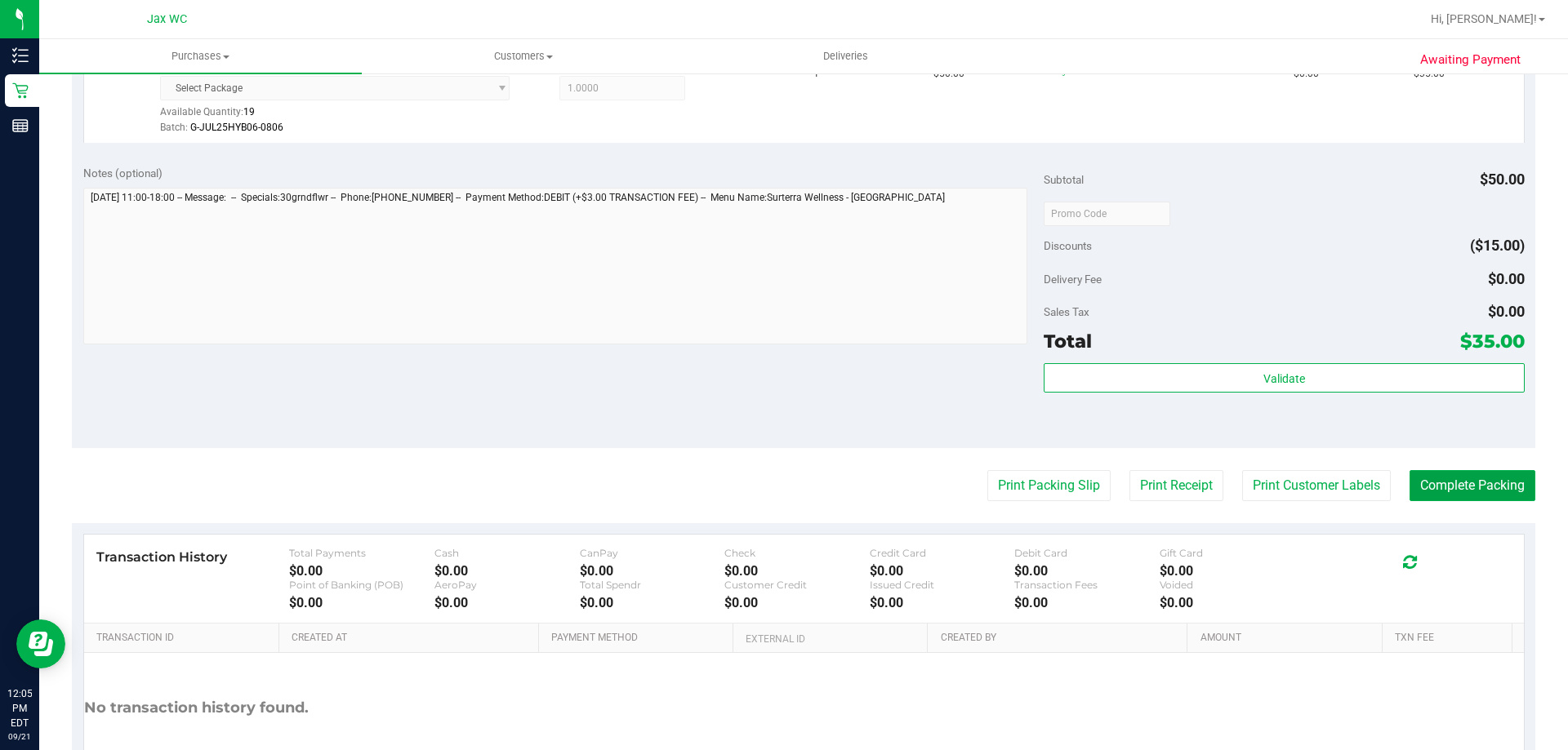
click at [1464, 501] on purchase-details "Back Edit Purchase Cancel Purchase View Profile # 11983907 BioTrack ID: - Submi…" at bounding box center [803, 213] width 1463 height 1230
click at [1471, 479] on button "Complete Packing" at bounding box center [1472, 486] width 126 height 31
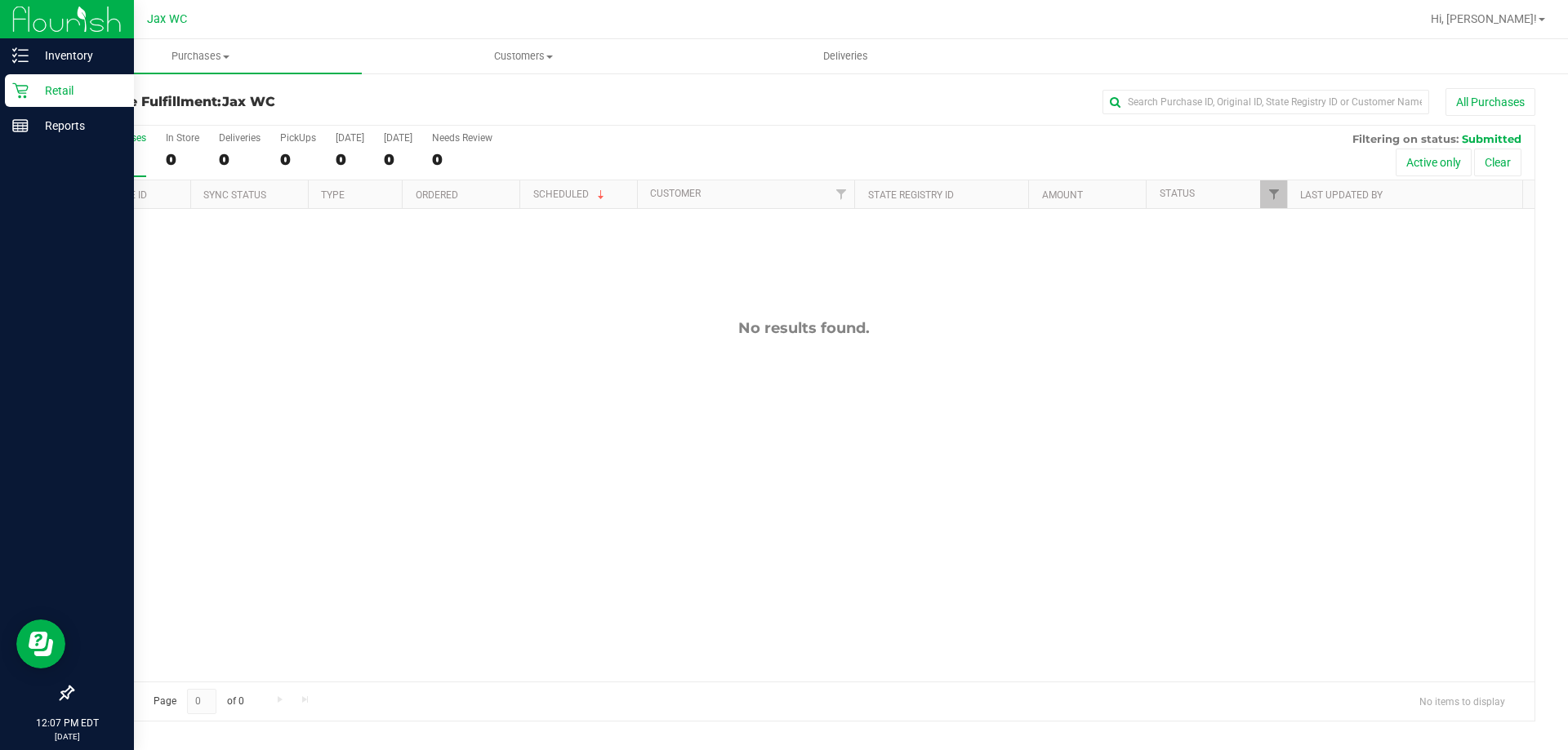
click at [32, 91] on p "Retail" at bounding box center [77, 90] width 98 height 19
